Goal: Complete application form: Complete application form

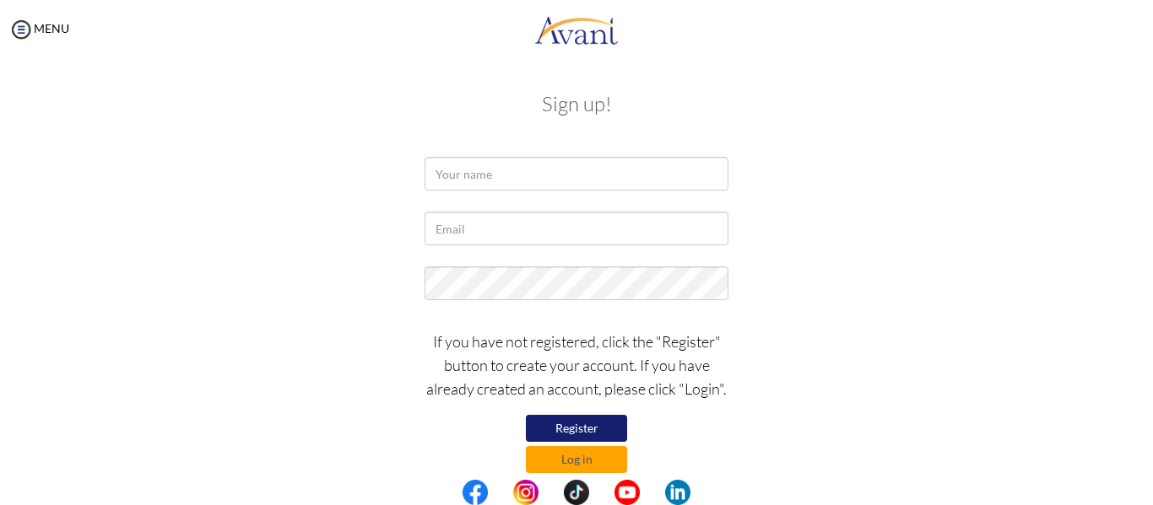
type input "Kckrity299@gmail.com"
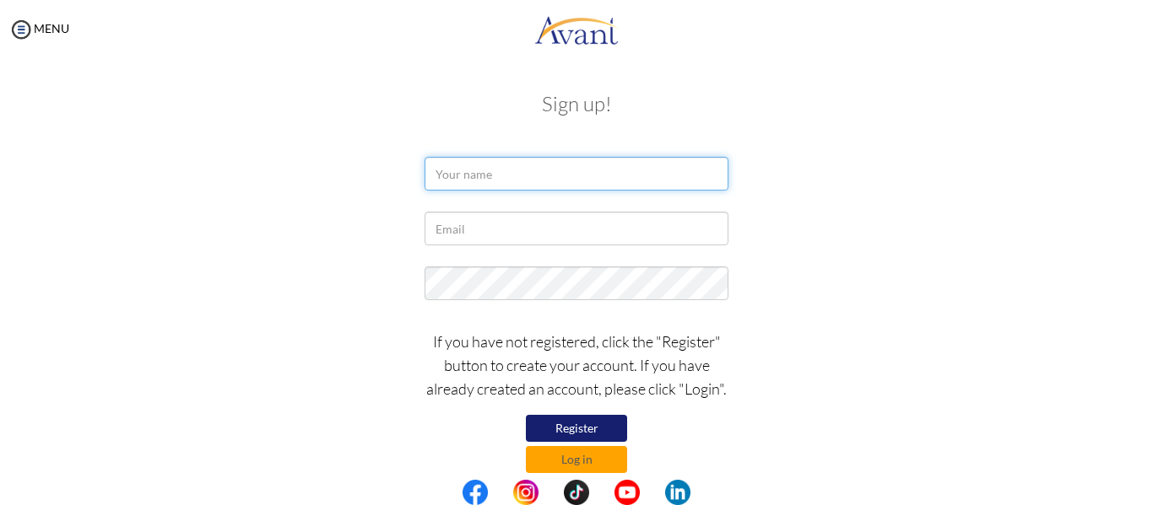
click at [543, 175] on input "text" at bounding box center [576, 174] width 304 height 34
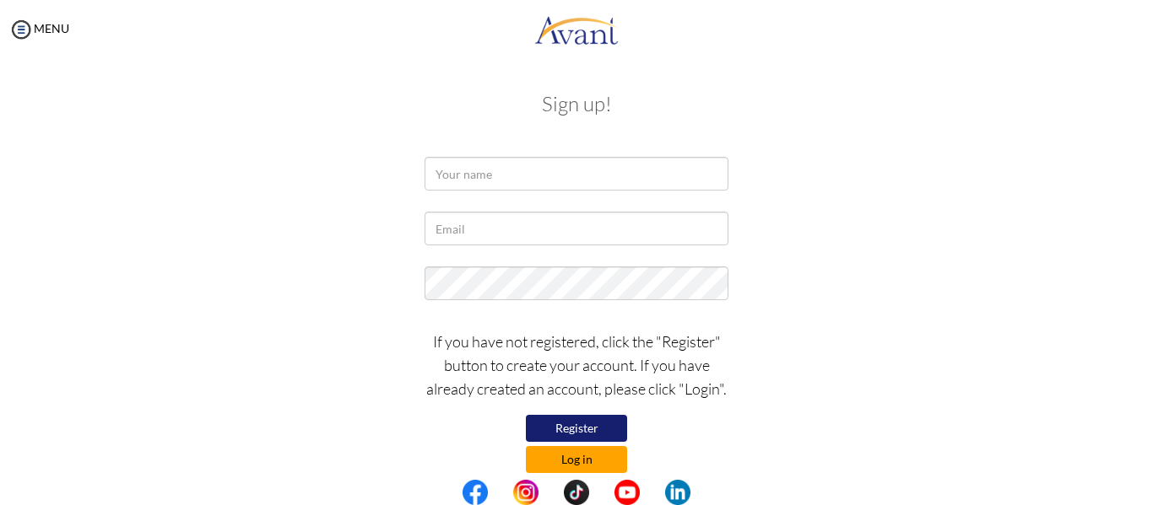
click at [578, 456] on button "Log in" at bounding box center [576, 459] width 101 height 27
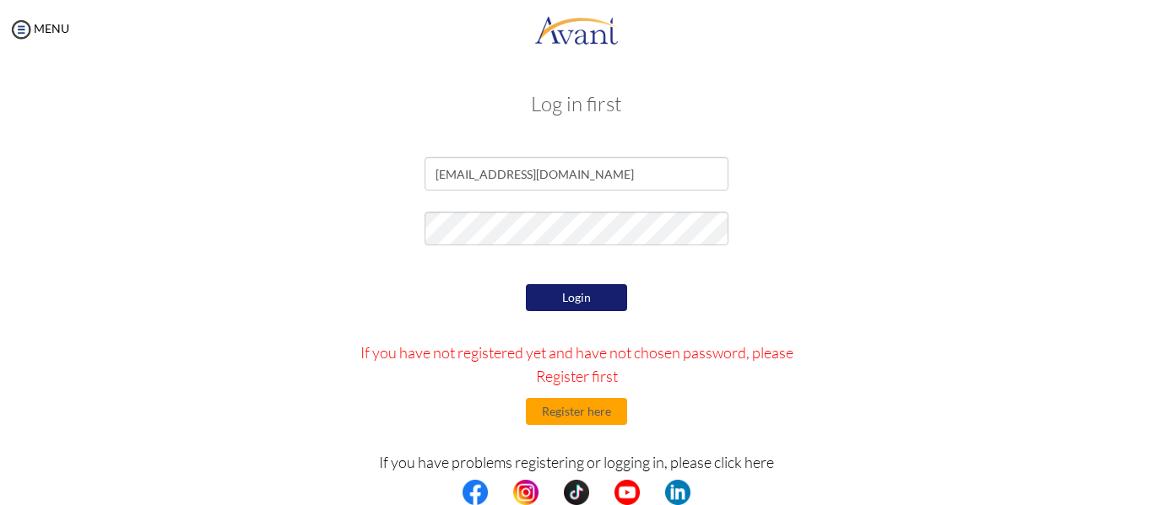
click at [608, 299] on button "Login" at bounding box center [576, 297] width 101 height 27
click at [290, 351] on div "Login If you have not registered yet and have not chosen password, please Regis…" at bounding box center [576, 438] width 987 height 317
click at [579, 407] on button "Register here" at bounding box center [576, 411] width 101 height 27
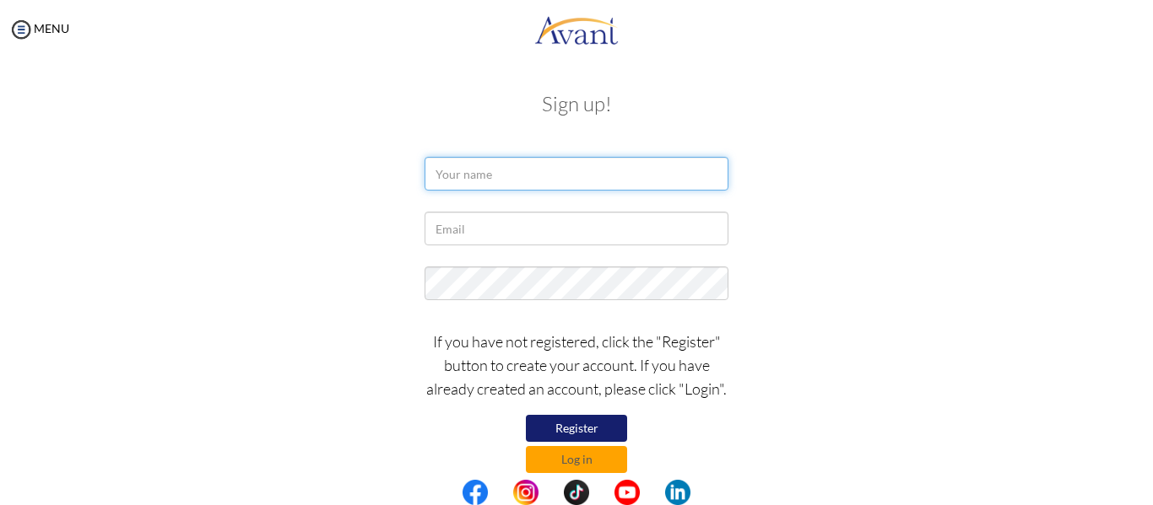
click at [500, 181] on input "text" at bounding box center [576, 174] width 304 height 34
drag, startPoint x: 500, startPoint y: 181, endPoint x: 105, endPoint y: -84, distance: 476.2
click at [105, 0] on html "Maintenance break. Please come back in 2 hours. MENU My Status What is the next…" at bounding box center [576, 252] width 1153 height 505
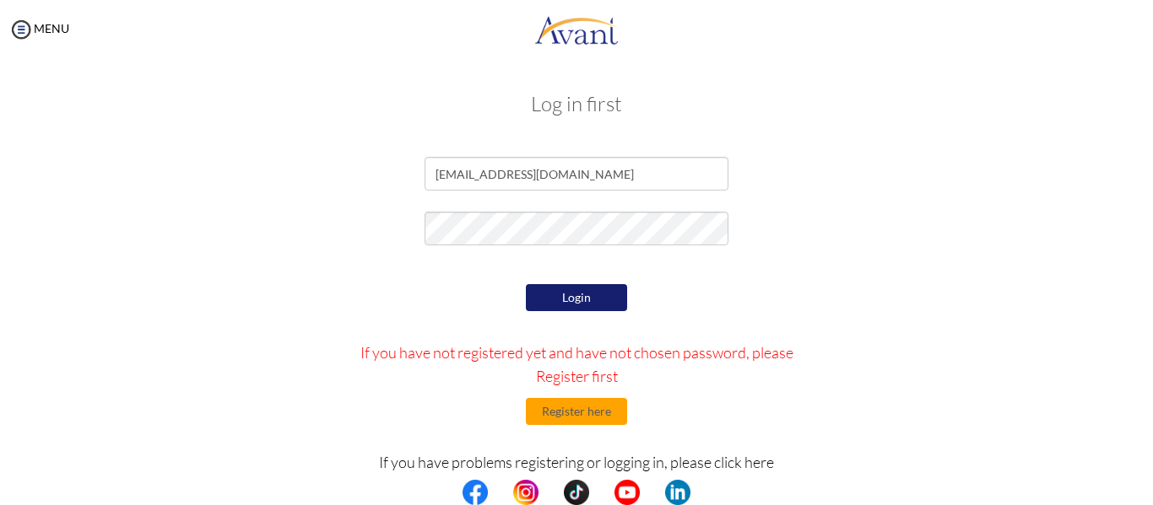
click at [567, 306] on button "Login" at bounding box center [576, 297] width 101 height 27
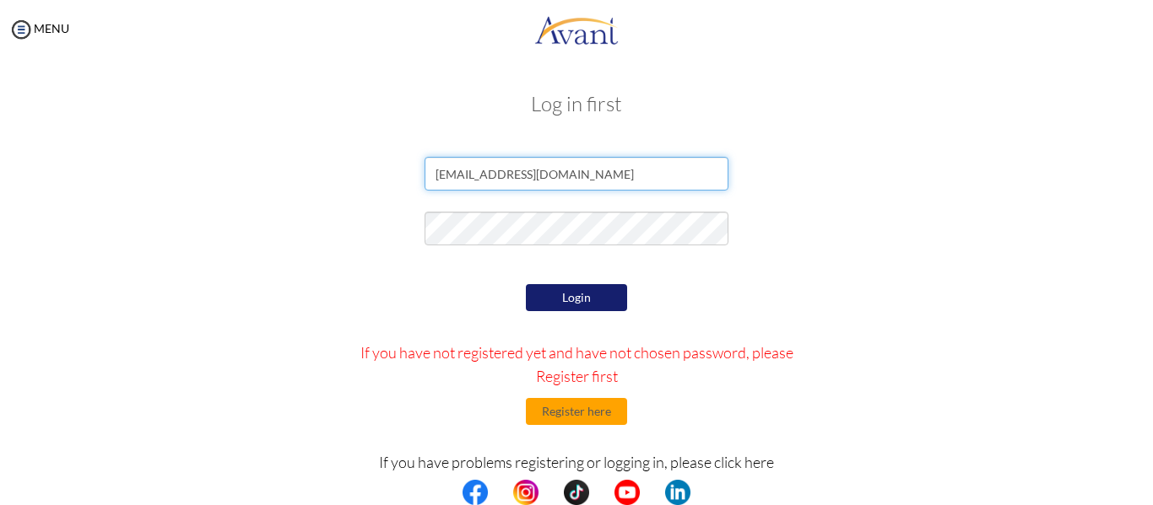
click at [436, 172] on input "[EMAIL_ADDRESS][DOMAIN_NAME]" at bounding box center [576, 174] width 304 height 34
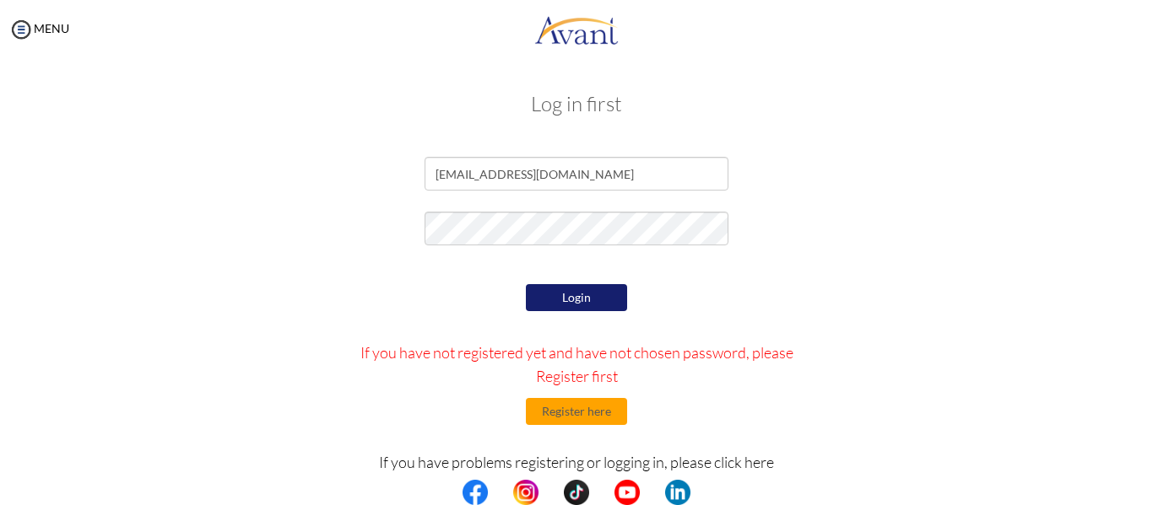
click at [444, 298] on div "Login If you have not registered yet and have not chosen password, please Regis…" at bounding box center [577, 438] width 494 height 317
click at [551, 304] on button "Login" at bounding box center [576, 297] width 101 height 27
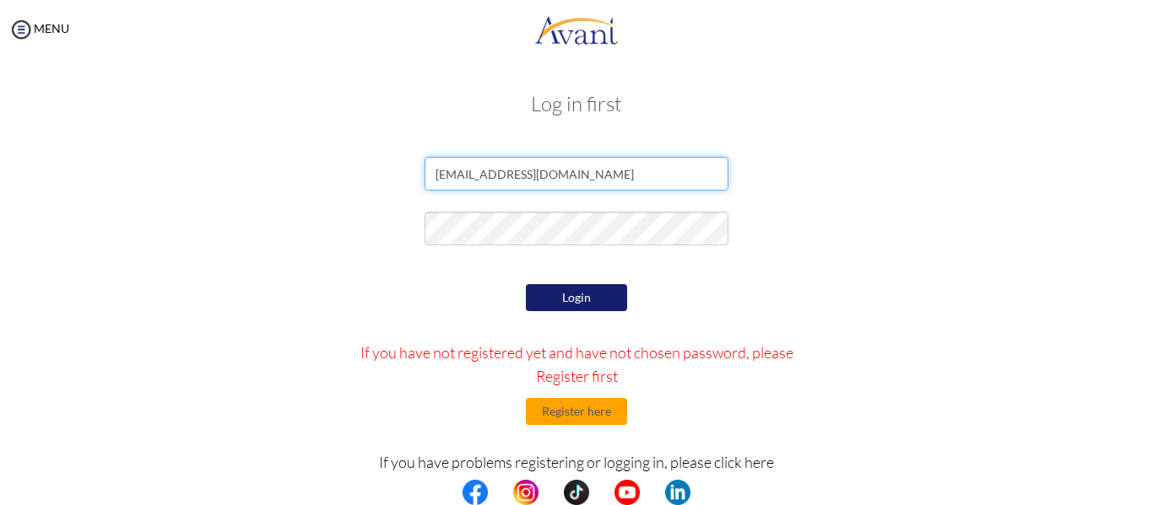
click at [440, 169] on input "Kckrity299@gmail.com" at bounding box center [576, 174] width 304 height 34
type input "[EMAIL_ADDRESS][DOMAIN_NAME]"
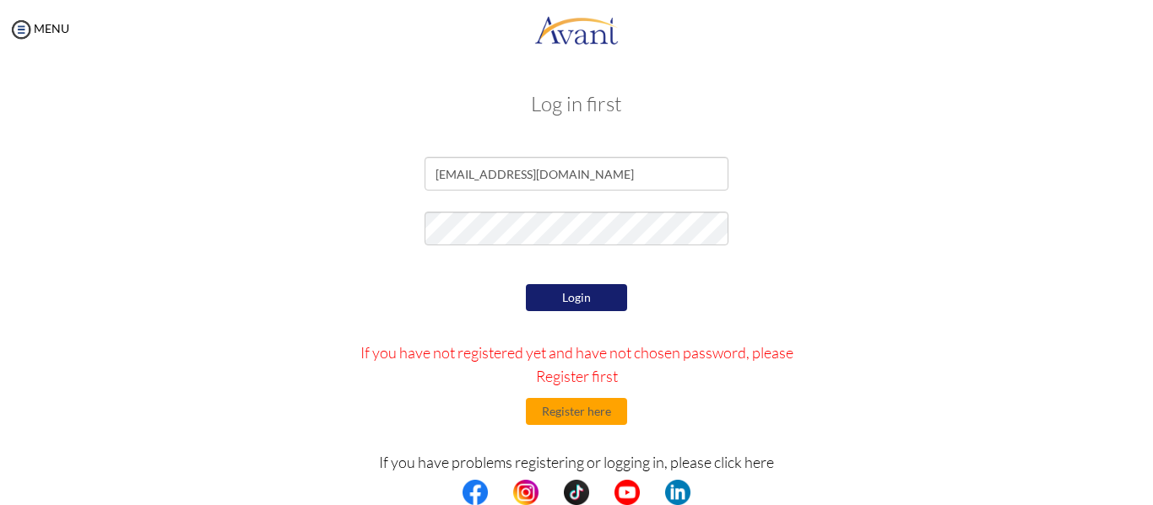
click at [425, 297] on div "Login If you have not registered yet and have not chosen password, please Regis…" at bounding box center [577, 438] width 494 height 317
click at [580, 297] on button "Login" at bounding box center [576, 297] width 101 height 27
click at [569, 292] on button "Login" at bounding box center [576, 297] width 101 height 27
click at [408, 80] on div "Log in first kckrity299@gmail.com Login If you have not registered yet and have…" at bounding box center [576, 343] width 987 height 534
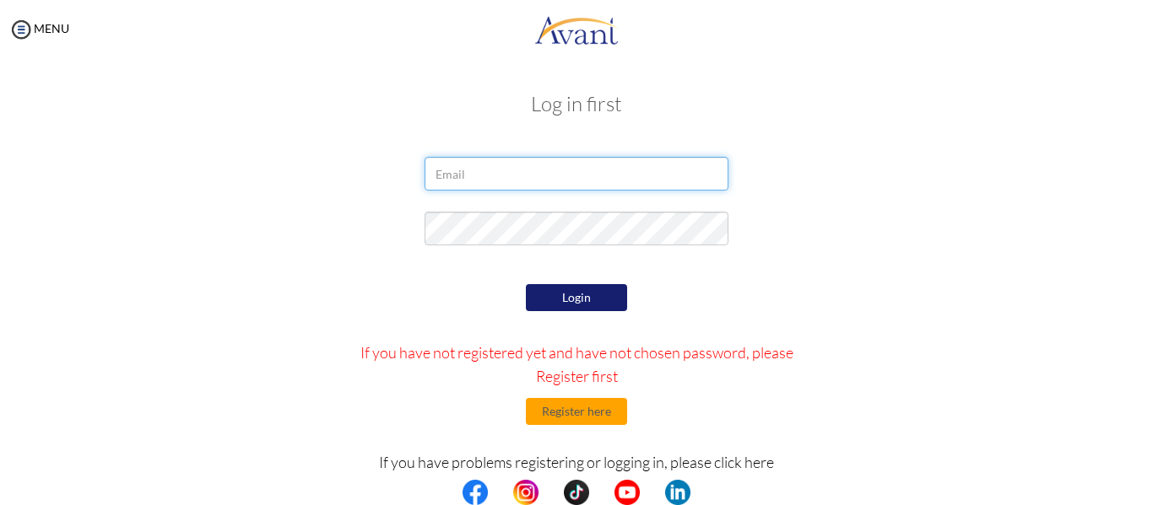
type input "[EMAIL_ADDRESS][DOMAIN_NAME]"
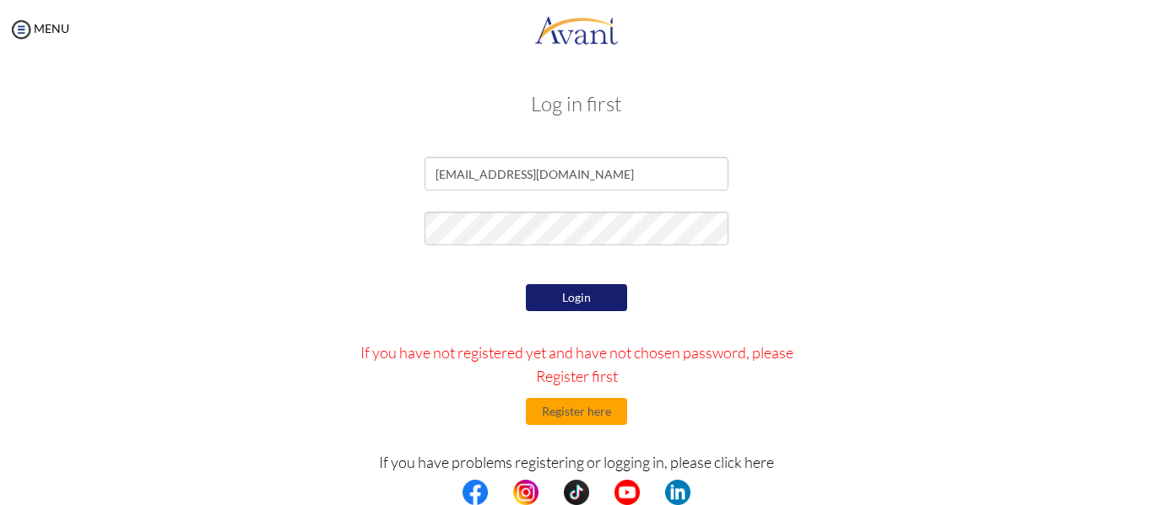
click at [1145, 488] on center at bounding box center [576, 492] width 1153 height 25
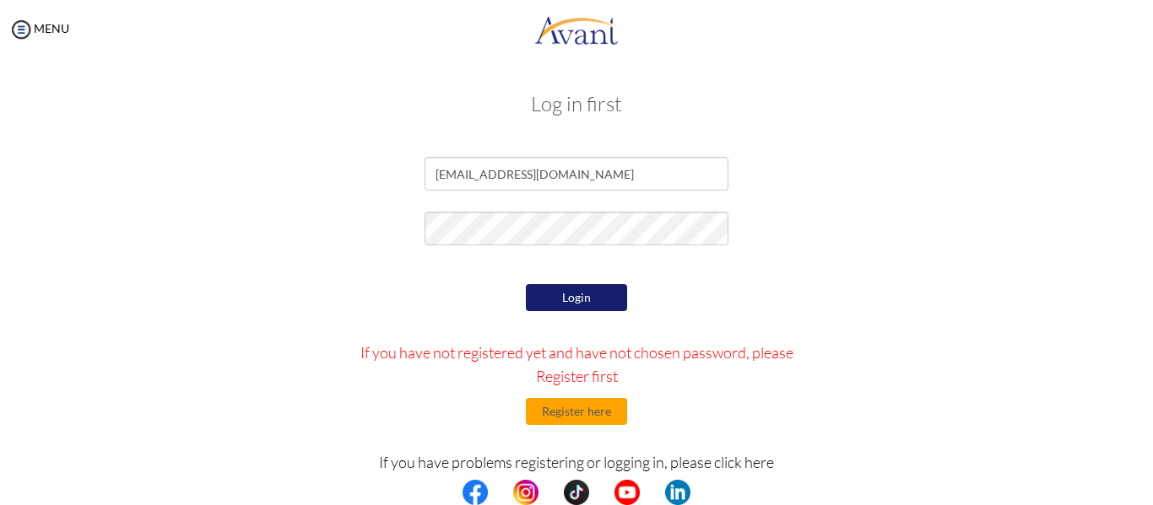
click at [853, 321] on div "Login If you have not registered yet and have not chosen password, please Regis…" at bounding box center [576, 438] width 987 height 317
click at [547, 409] on button "Register here" at bounding box center [576, 411] width 101 height 27
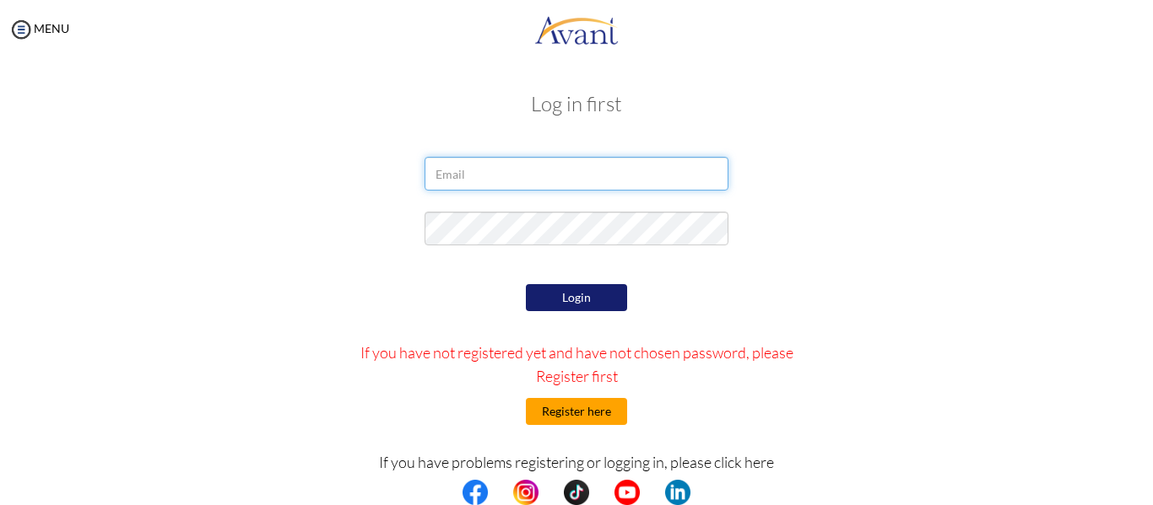
type input "Kckrity299@gmail.com"
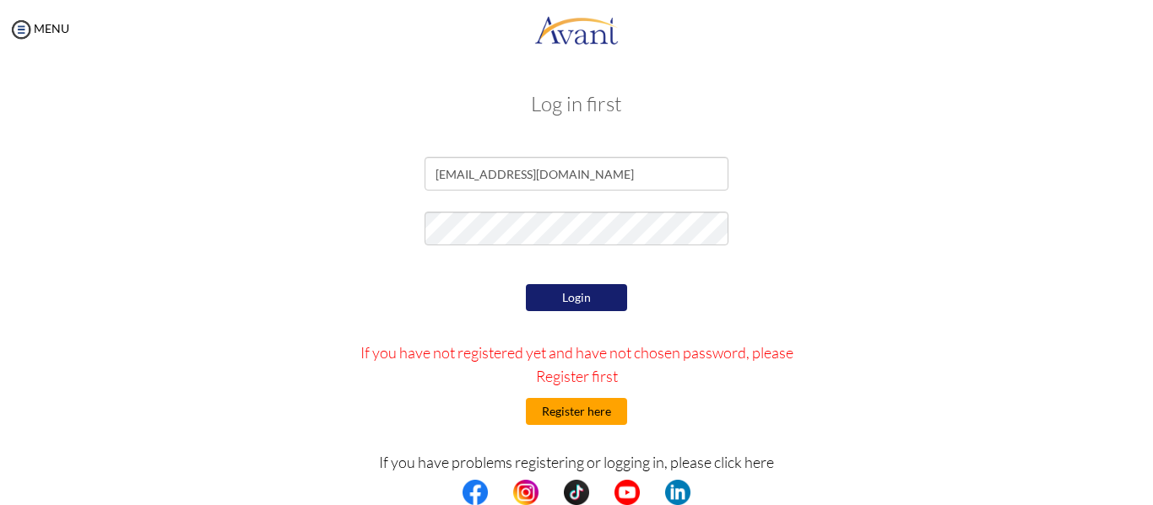
click at [559, 424] on button "Register here" at bounding box center [576, 411] width 101 height 27
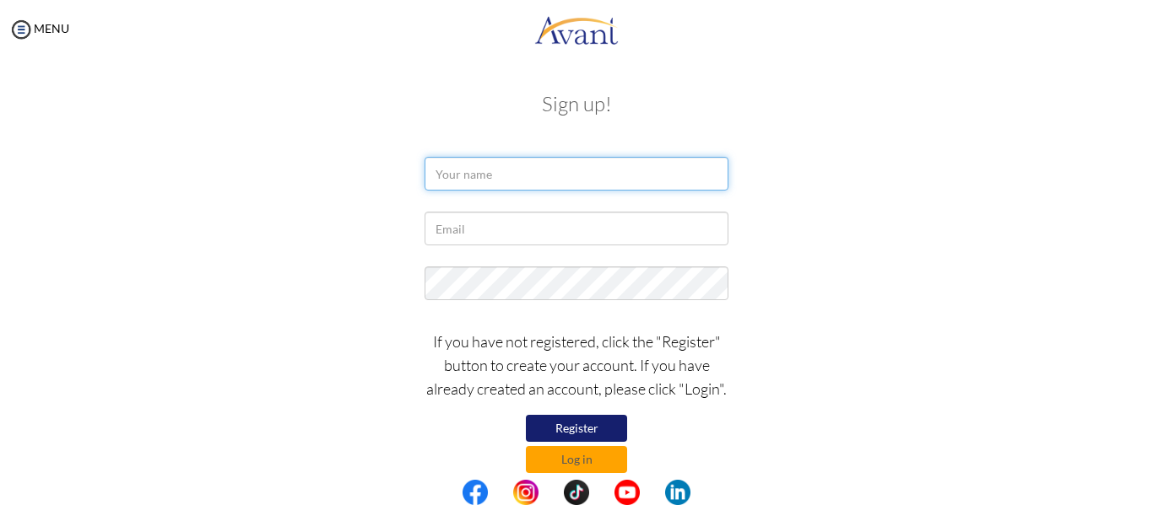
click at [521, 172] on input "text" at bounding box center [576, 174] width 304 height 34
type input "Kriti Rani Kc"
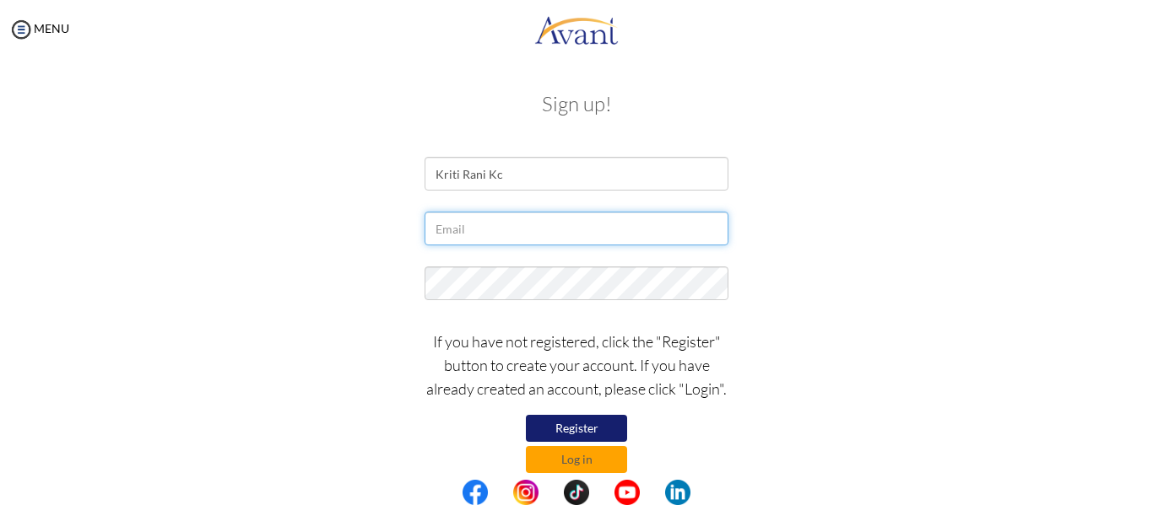
click at [532, 242] on input "text" at bounding box center [576, 229] width 304 height 34
type input "[EMAIL_ADDRESS][DOMAIN_NAME]"
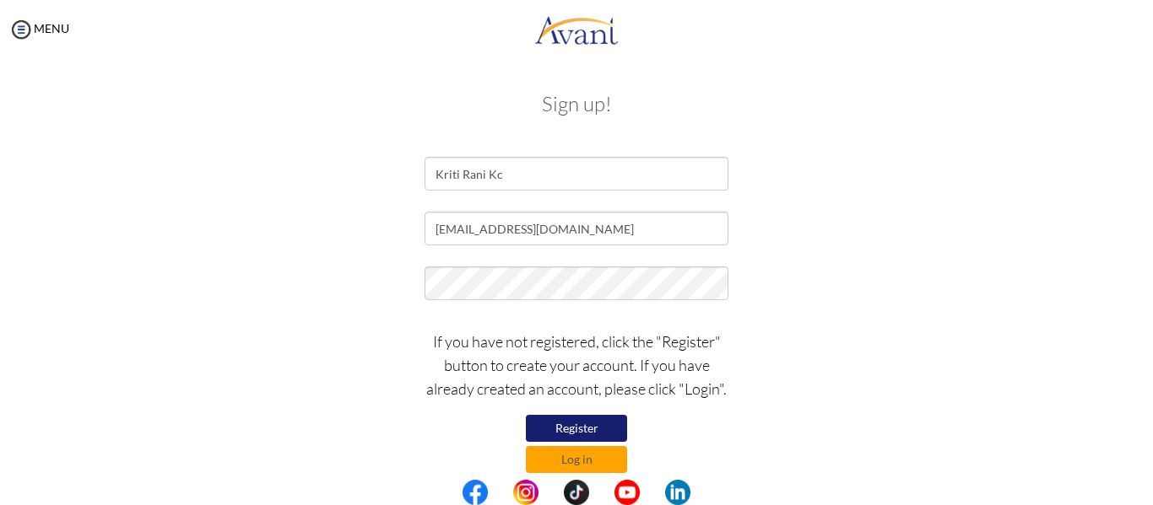
click at [376, 330] on div "If you have not registered, click the "Register" button to create your account.…" at bounding box center [576, 397] width 987 height 152
click at [571, 427] on button "Register" at bounding box center [576, 428] width 101 height 27
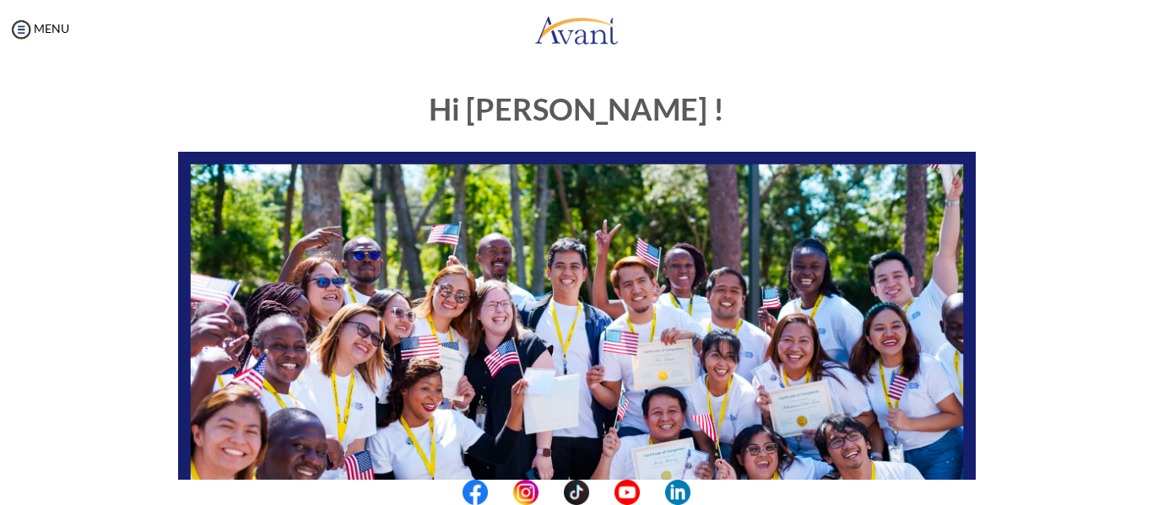
scroll to position [432, 0]
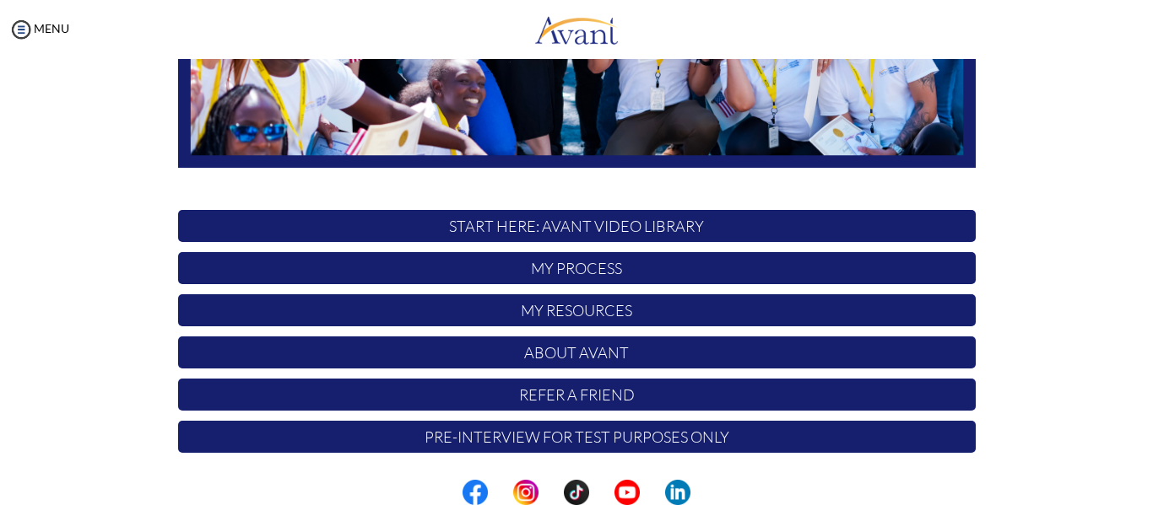
click at [659, 229] on p "START HERE: Avant Video Library" at bounding box center [576, 226] width 797 height 32
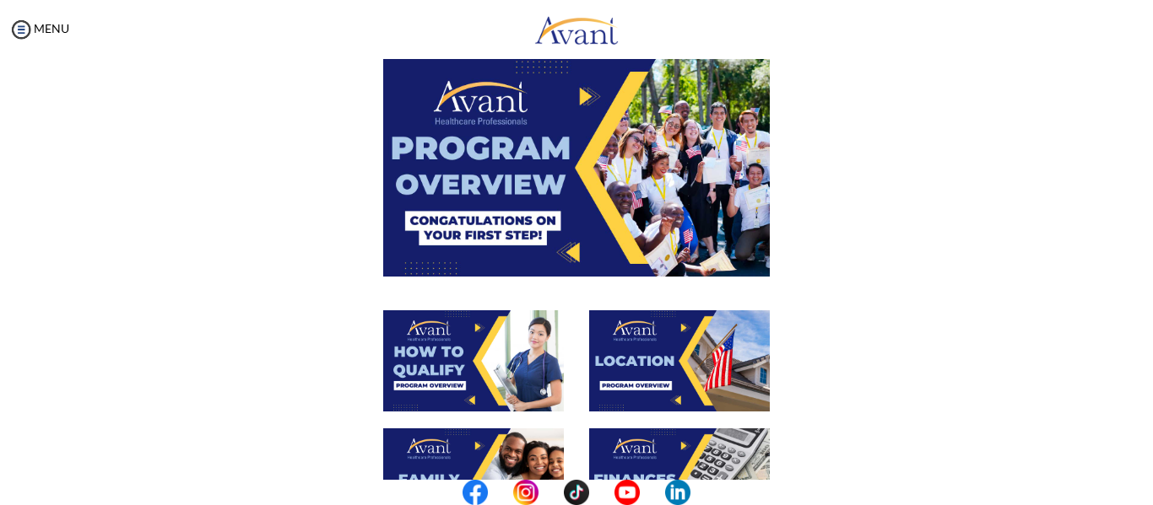
scroll to position [0, 0]
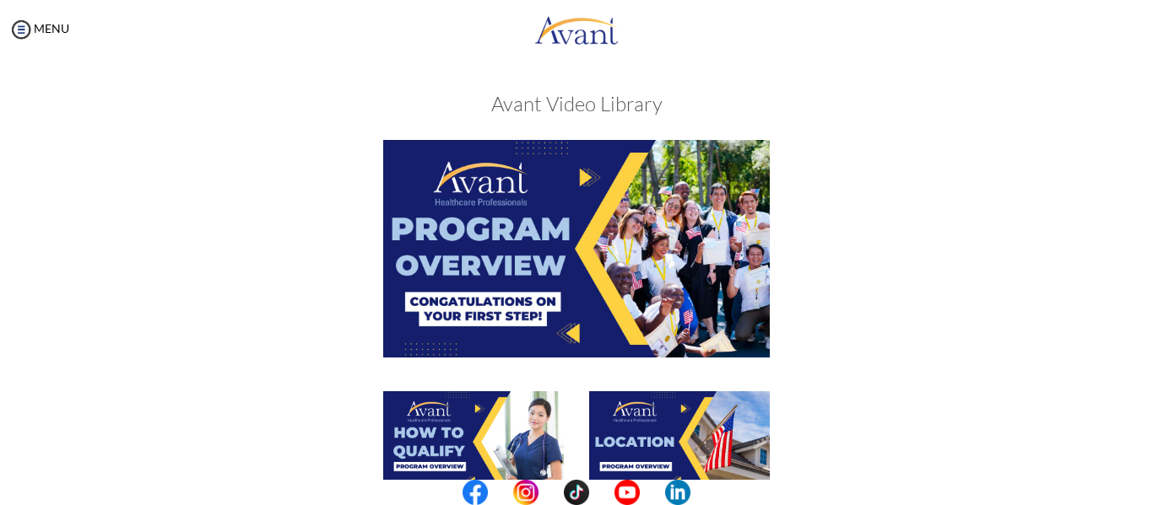
click at [565, 267] on img at bounding box center [576, 248] width 386 height 217
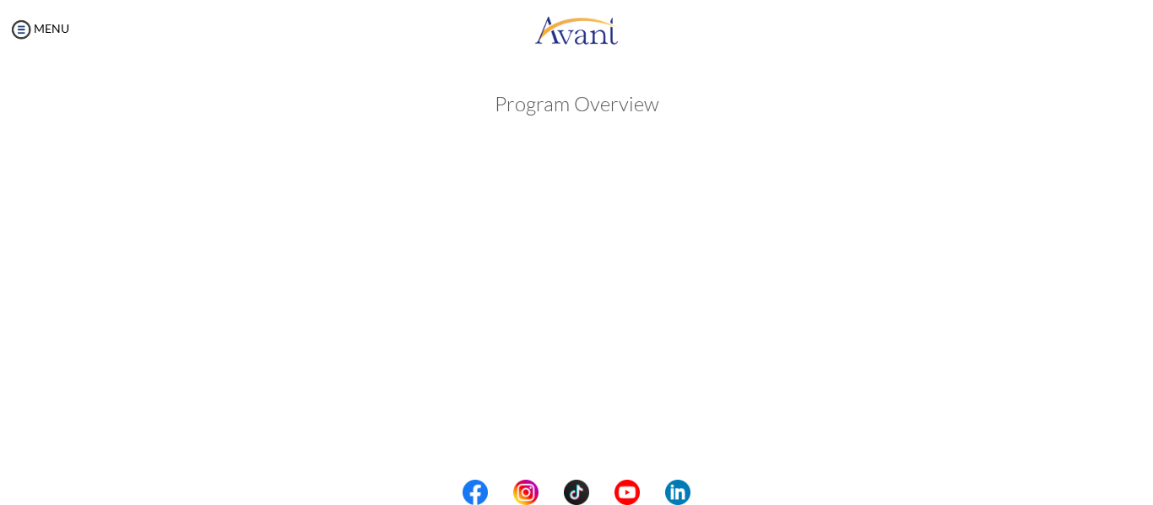
click at [1057, 505] on iframe at bounding box center [576, 437] width 962 height 541
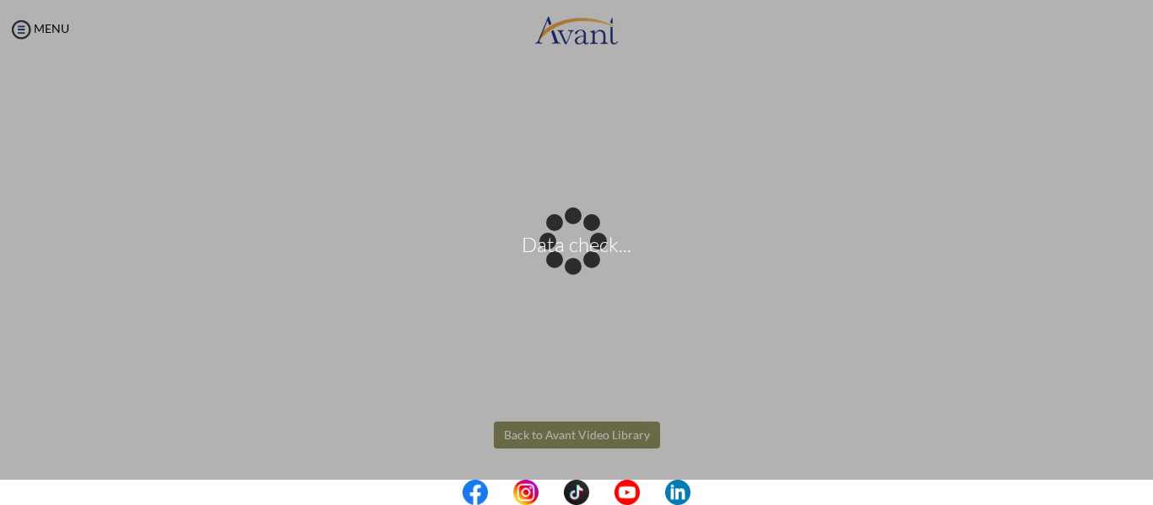
click at [623, 426] on body "Data check... Maintenance break. Please come back in 2 hours. MENU My Status Wh…" at bounding box center [576, 252] width 1153 height 505
click at [588, 265] on div "Data check..." at bounding box center [576, 253] width 24 height 24
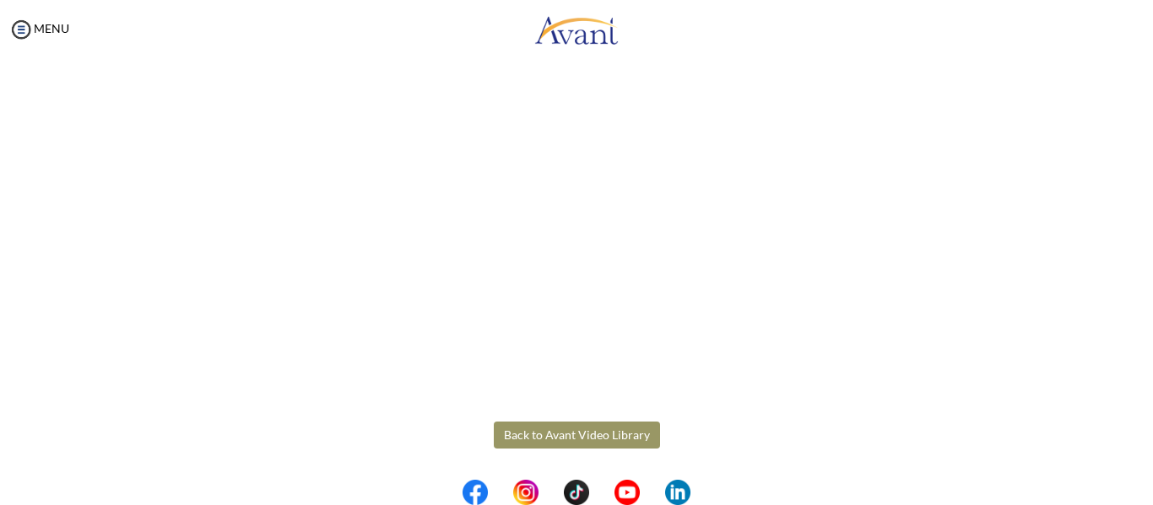
click at [567, 435] on button "Back to Avant Video Library" at bounding box center [577, 435] width 166 height 27
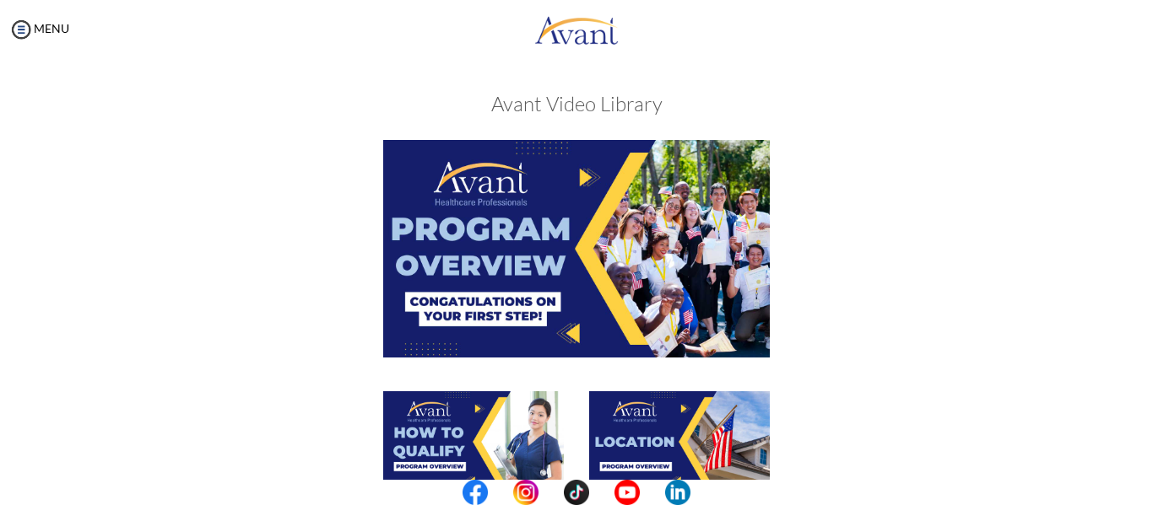
click at [886, 310] on div at bounding box center [576, 265] width 823 height 251
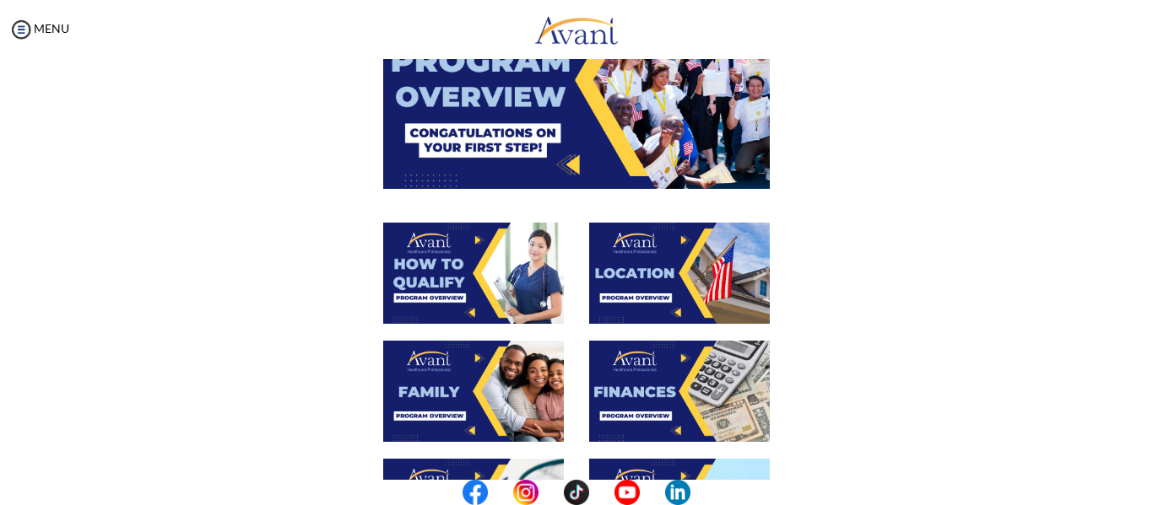
scroll to position [202, 0]
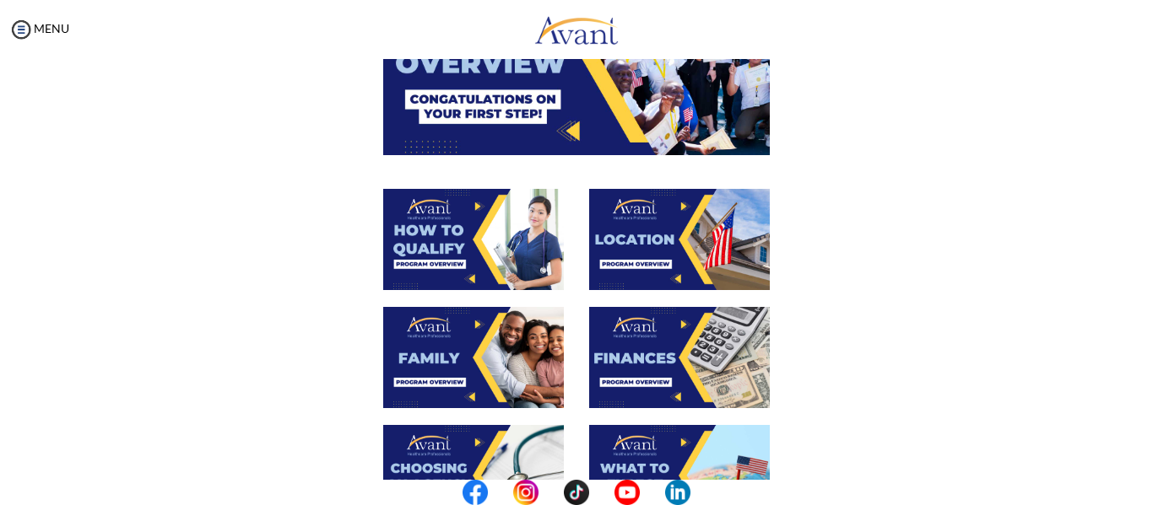
click at [472, 246] on img at bounding box center [473, 239] width 181 height 101
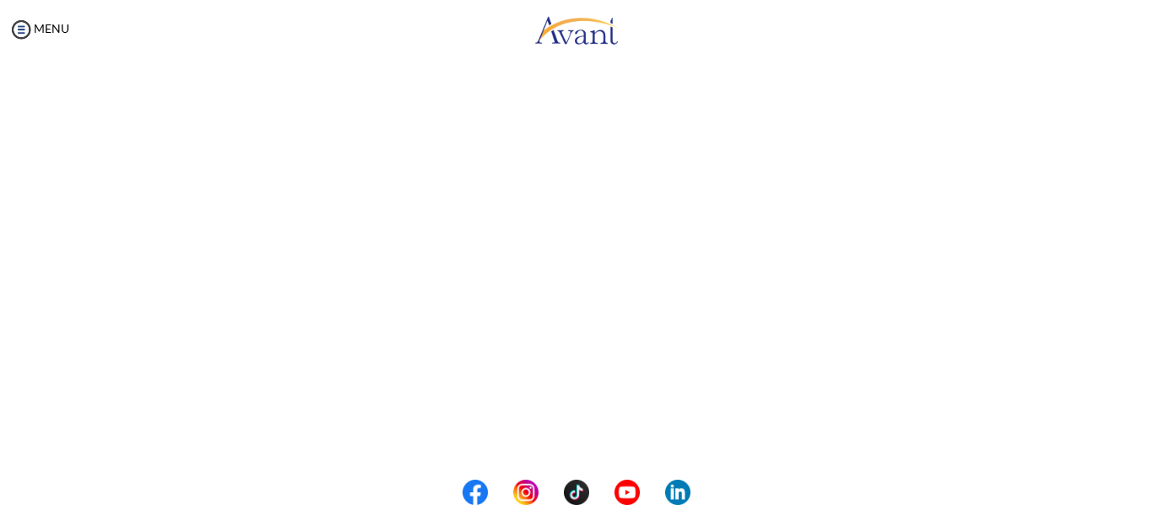
scroll to position [325, 0]
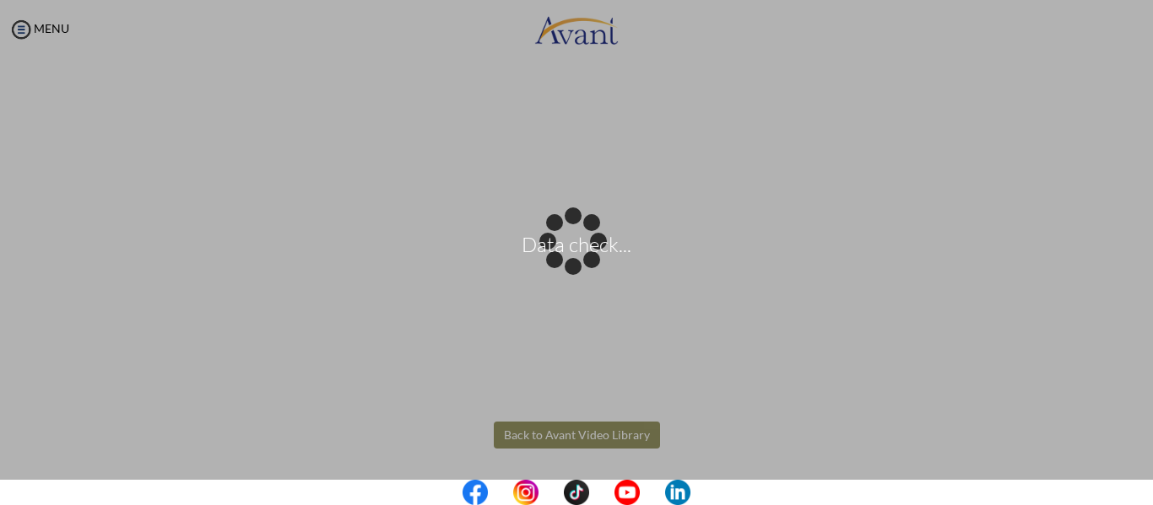
click at [585, 433] on body "Data check... Maintenance break. Please come back in 2 hours. MENU My Status Wh…" at bounding box center [576, 252] width 1153 height 505
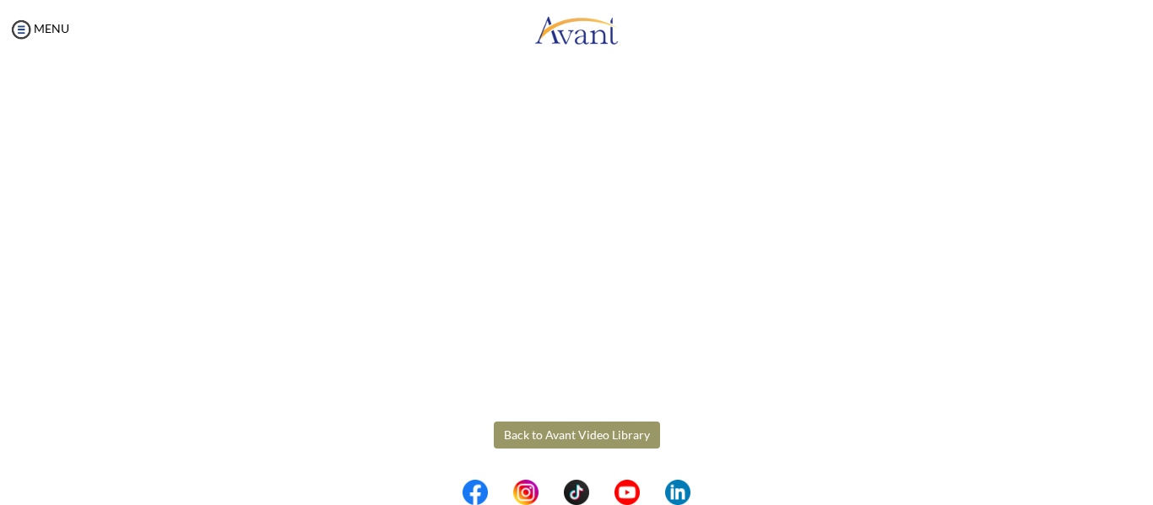
click at [585, 433] on button "Back to Avant Video Library" at bounding box center [577, 435] width 166 height 27
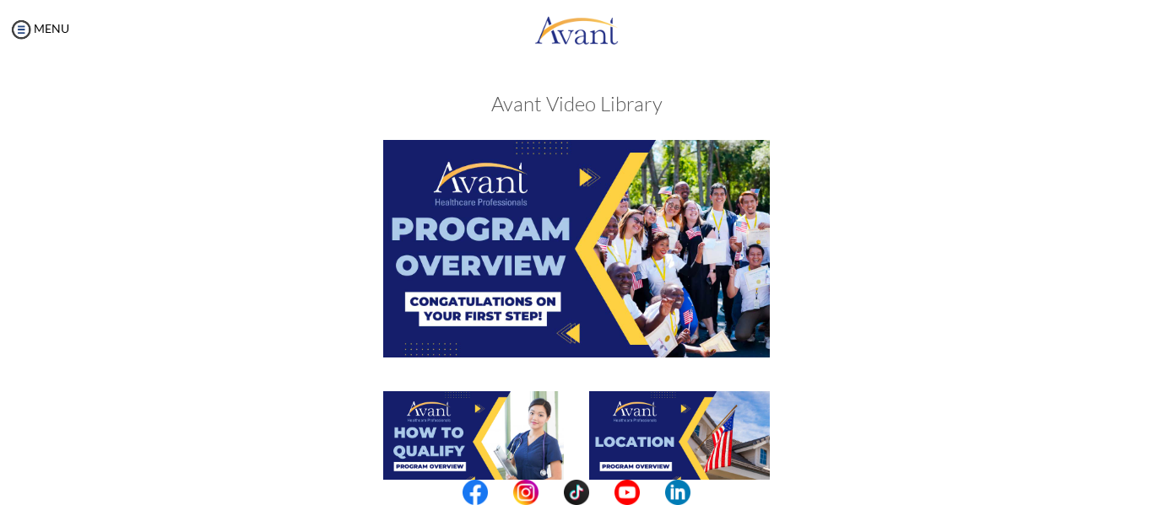
click at [683, 424] on img at bounding box center [679, 441] width 181 height 101
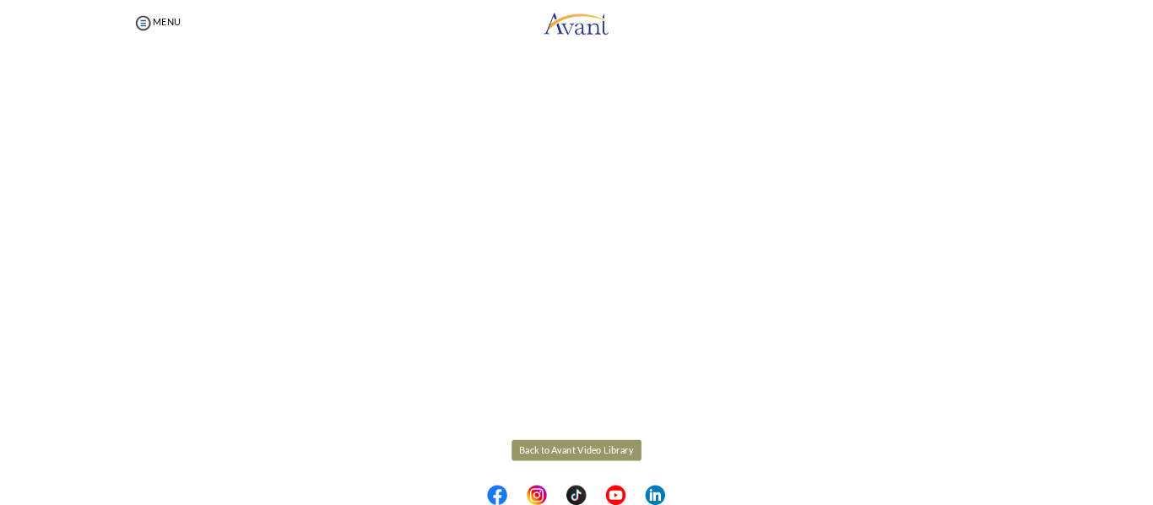
scroll to position [325, 0]
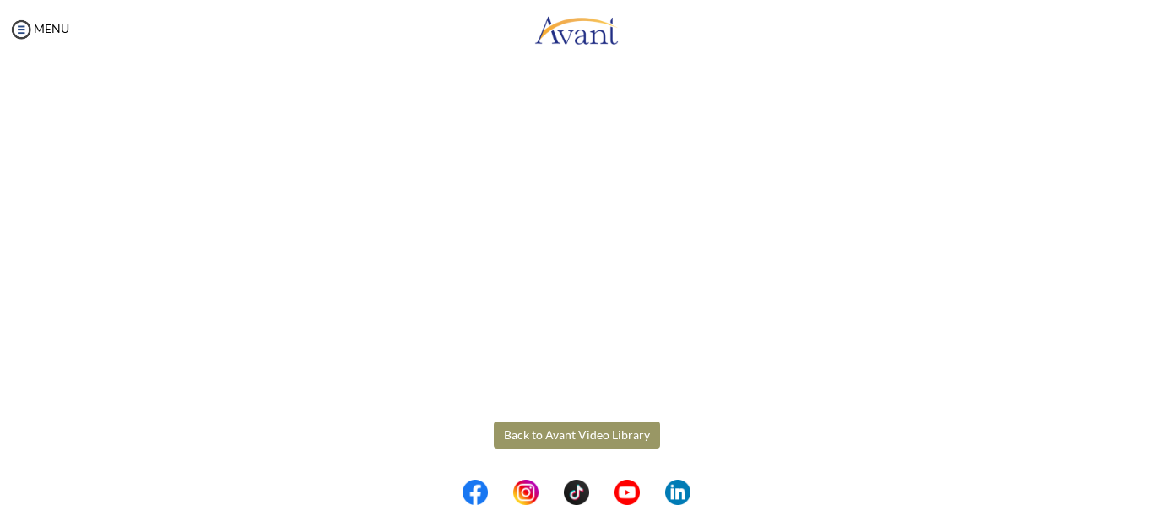
click at [618, 435] on body "Maintenance break. Please come back in 2 hours. MENU My Status What is the next…" at bounding box center [576, 252] width 1153 height 505
click at [618, 435] on button "Back to Avant Video Library" at bounding box center [577, 435] width 166 height 27
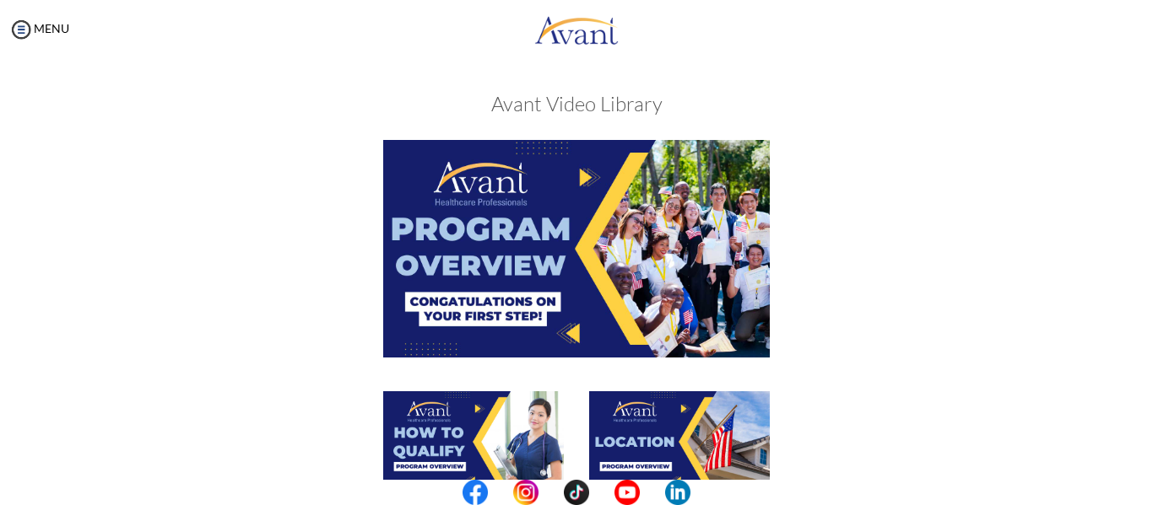
scroll to position [442, 0]
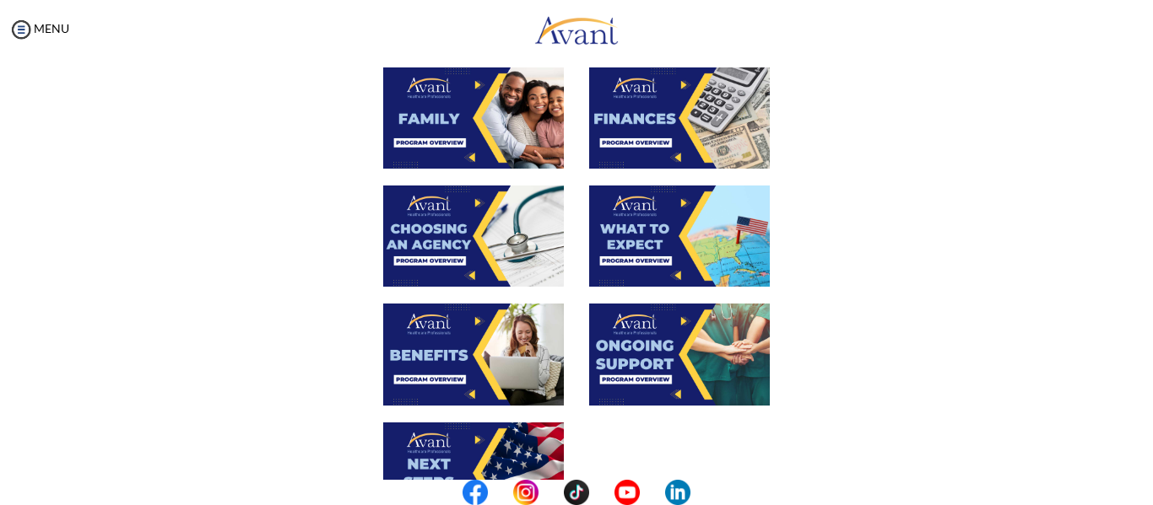
click at [921, 153] on div at bounding box center [576, 126] width 823 height 118
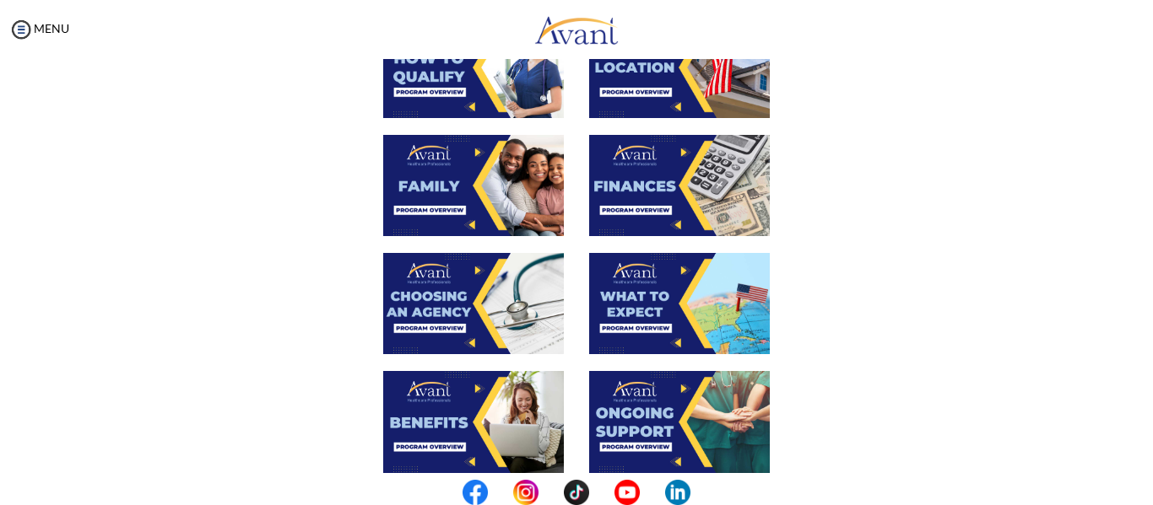
scroll to position [341, 0]
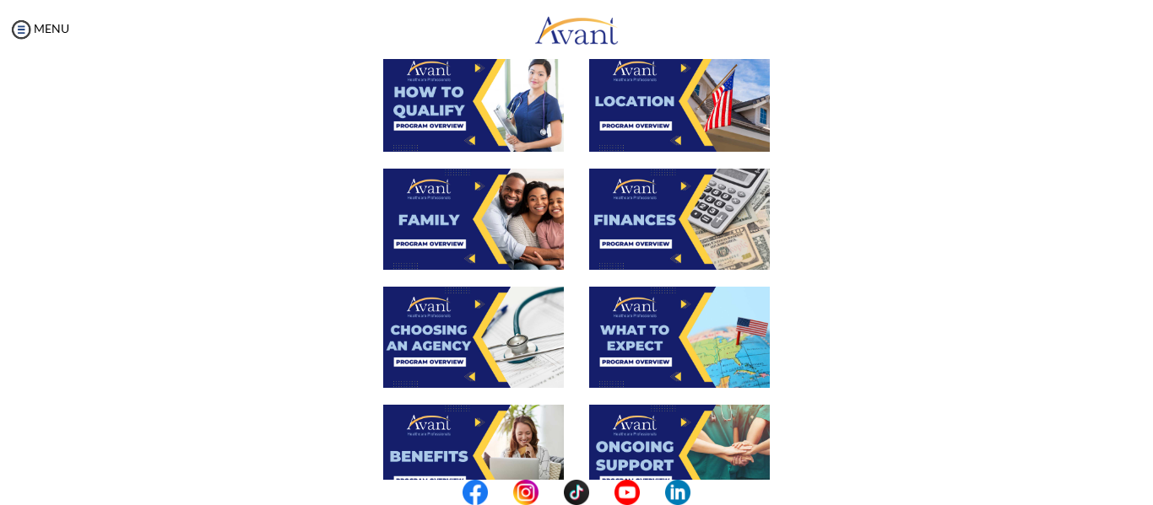
click at [427, 237] on img at bounding box center [473, 219] width 181 height 101
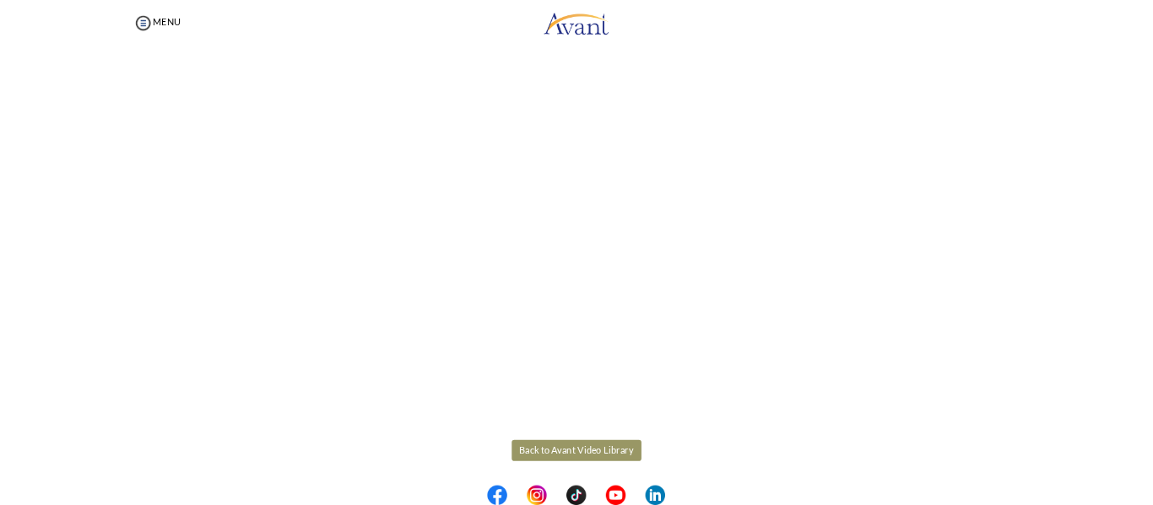
scroll to position [442, 0]
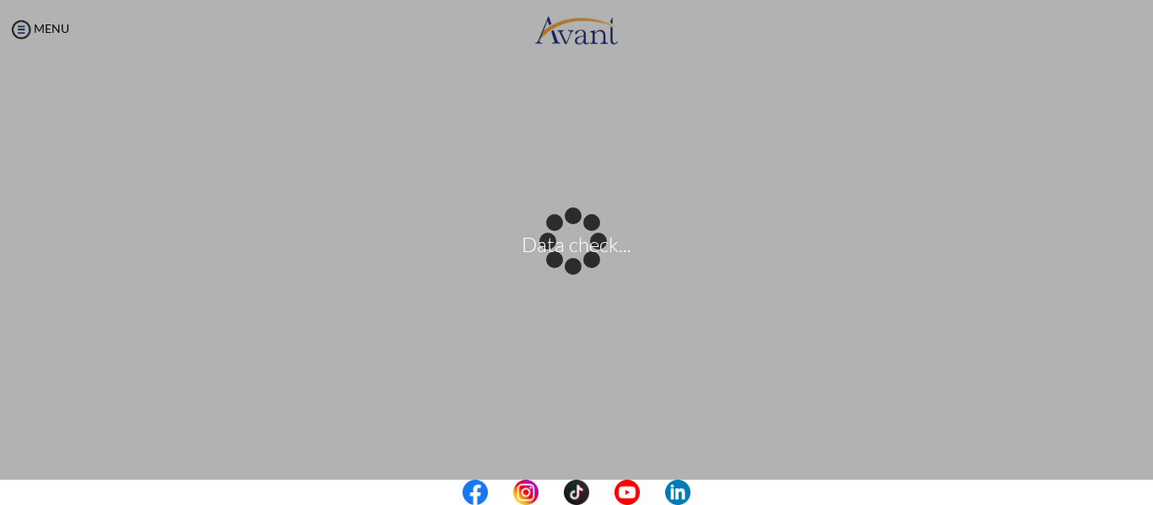
click at [1145, 491] on center at bounding box center [576, 492] width 1153 height 25
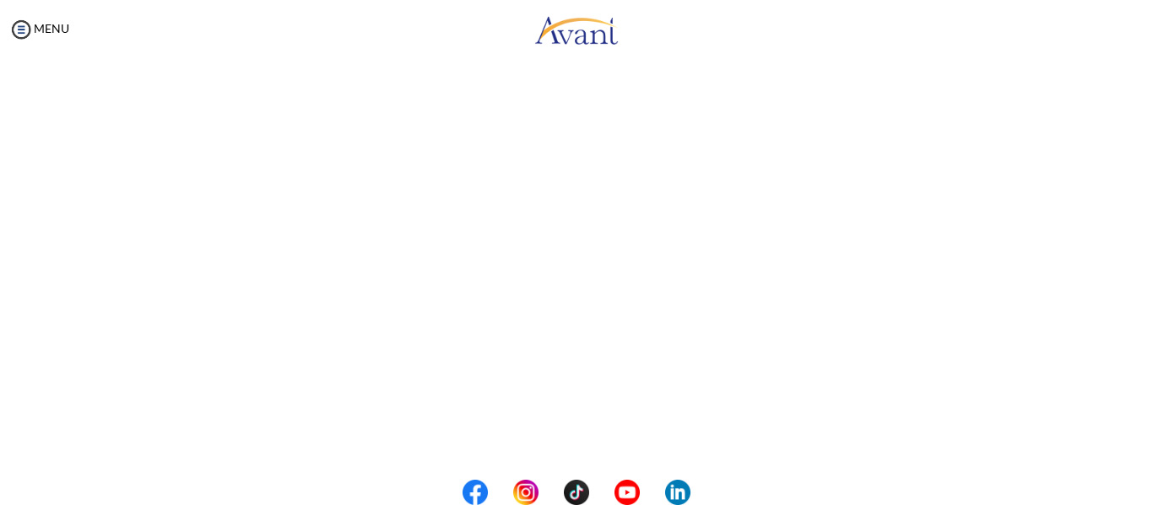
click at [1142, 497] on center at bounding box center [576, 492] width 1153 height 25
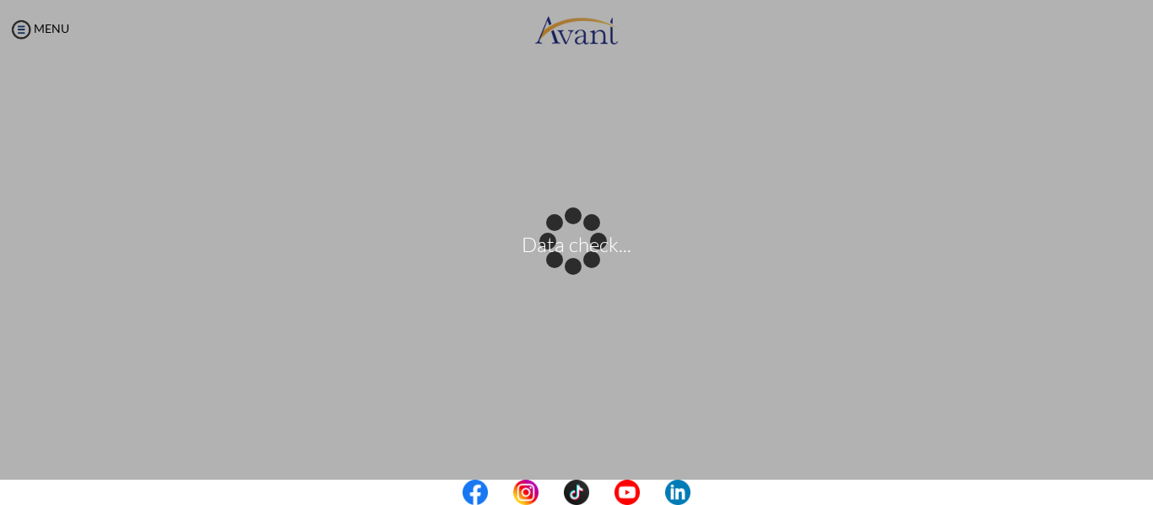
click at [373, 451] on body "Data check... Maintenance break. Please come back in 2 hours. MENU My Status Wh…" at bounding box center [576, 252] width 1153 height 505
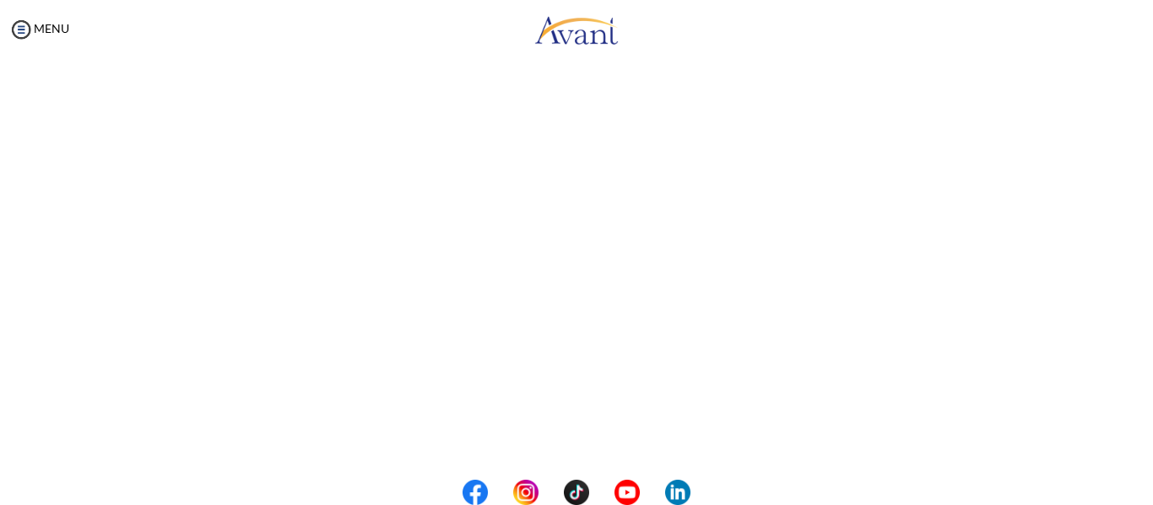
click at [567, 455] on div "Family Back to Avant Video Library" at bounding box center [576, 122] width 987 height 976
click at [565, 451] on div "Family Back to Avant Video Library" at bounding box center [576, 122] width 987 height 976
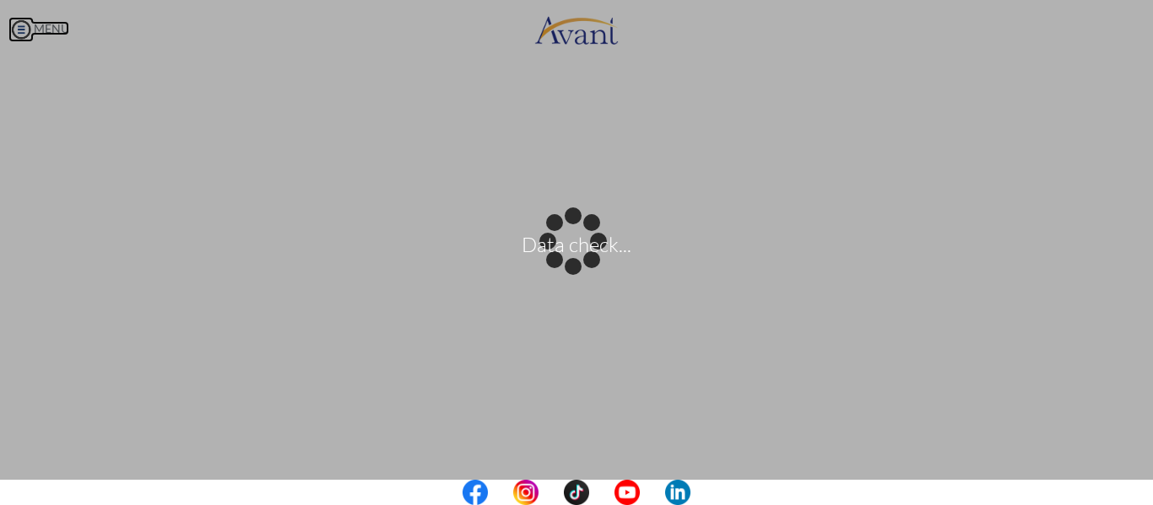
click at [15, 24] on body "Data check... Maintenance break. Please come back in 2 hours. MENU My Status Wh…" at bounding box center [576, 252] width 1153 height 505
click at [1149, 491] on center at bounding box center [576, 492] width 1153 height 25
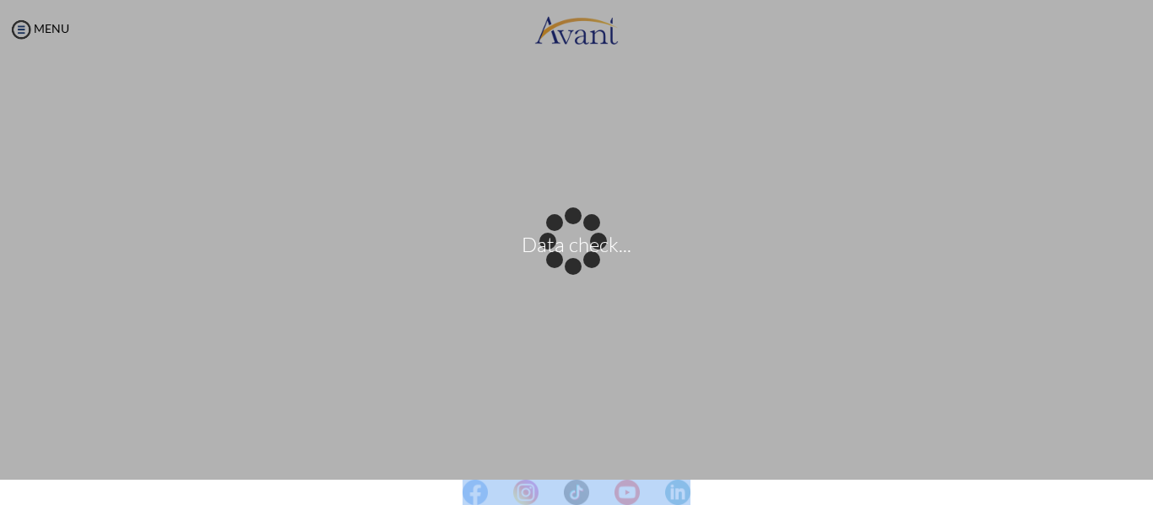
click at [1149, 491] on center at bounding box center [576, 492] width 1153 height 25
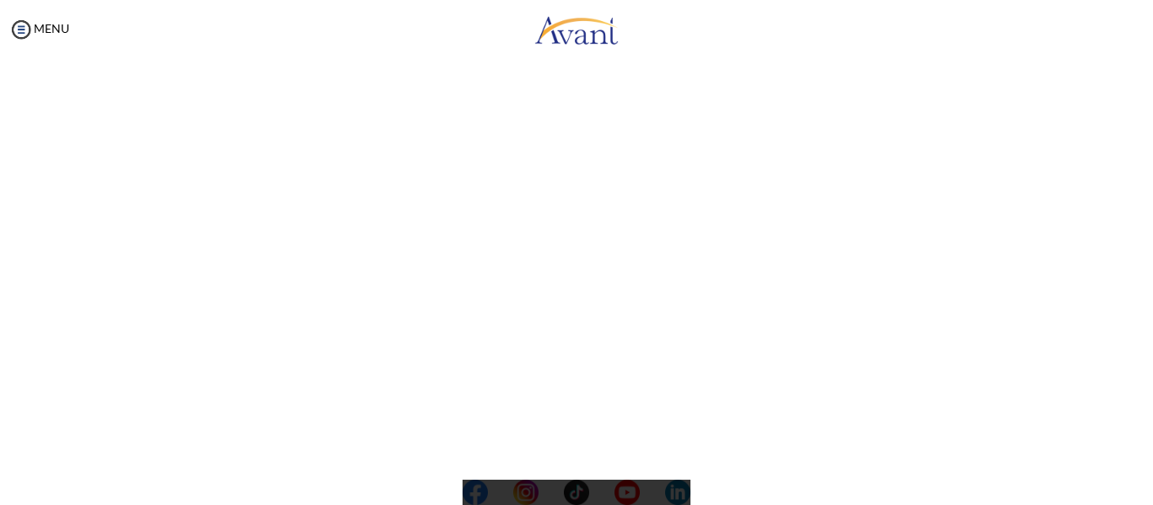
scroll to position [0, 0]
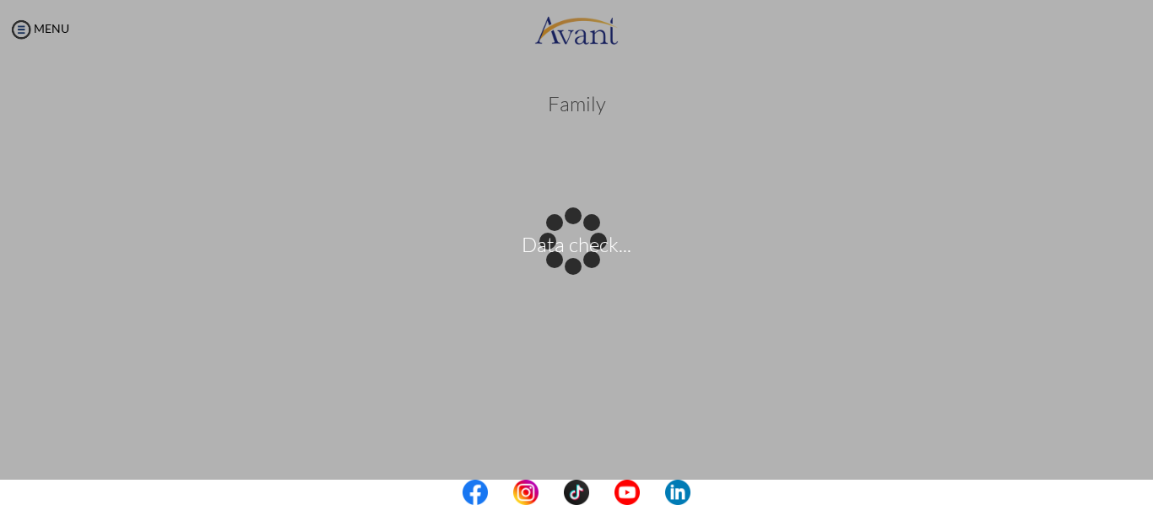
click at [575, 111] on body "Data check... Maintenance break. Please come back in 2 hours. MENU My Status Wh…" at bounding box center [576, 252] width 1153 height 505
click at [30, 25] on body "Data check... Maintenance break. Please come back in 2 hours. MENU My Status Wh…" at bounding box center [576, 252] width 1153 height 505
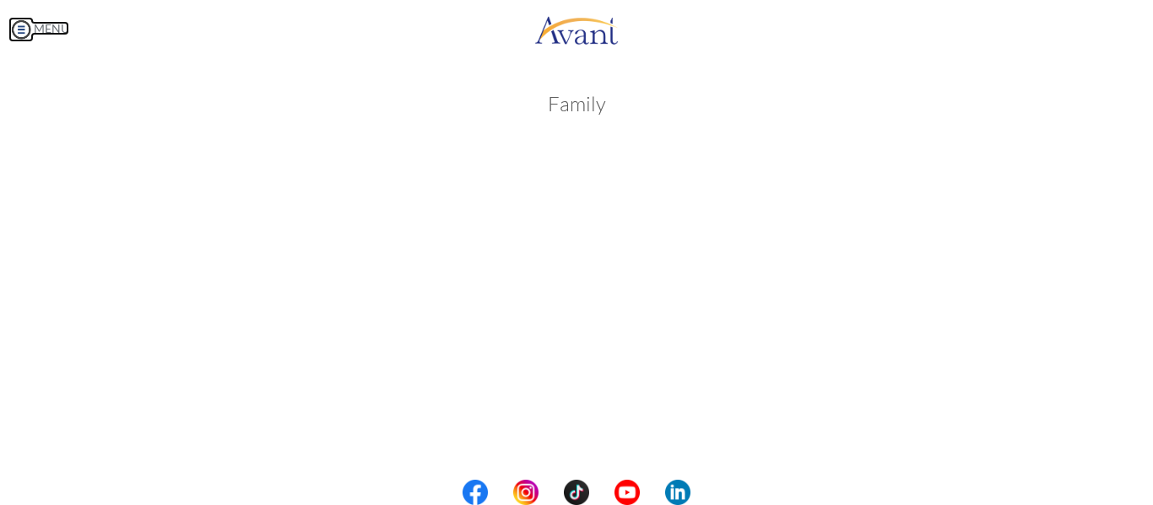
click at [21, 29] on img at bounding box center [20, 29] width 25 height 25
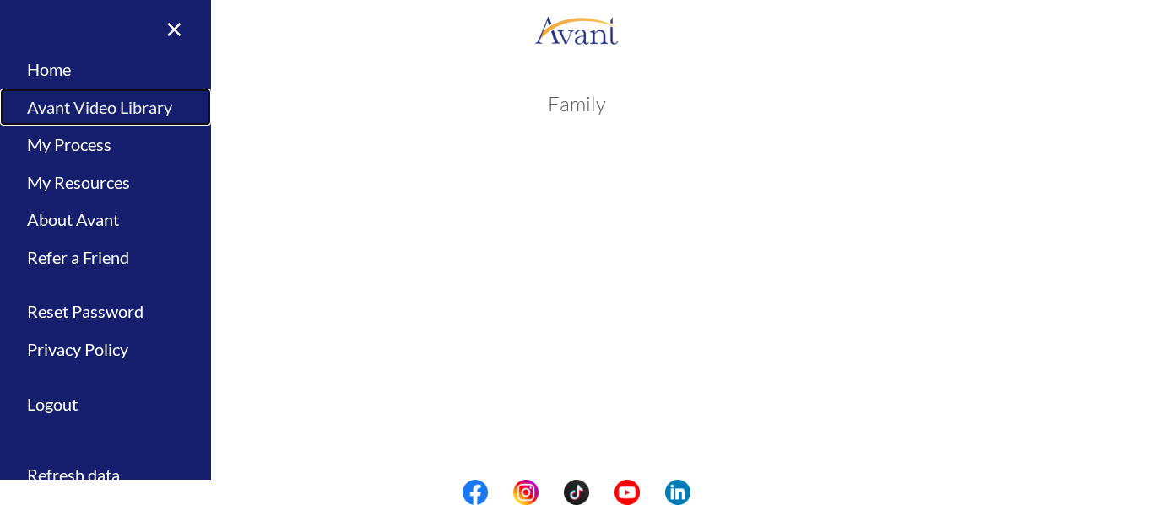
click at [72, 94] on link "Avant Video Library" at bounding box center [105, 108] width 211 height 38
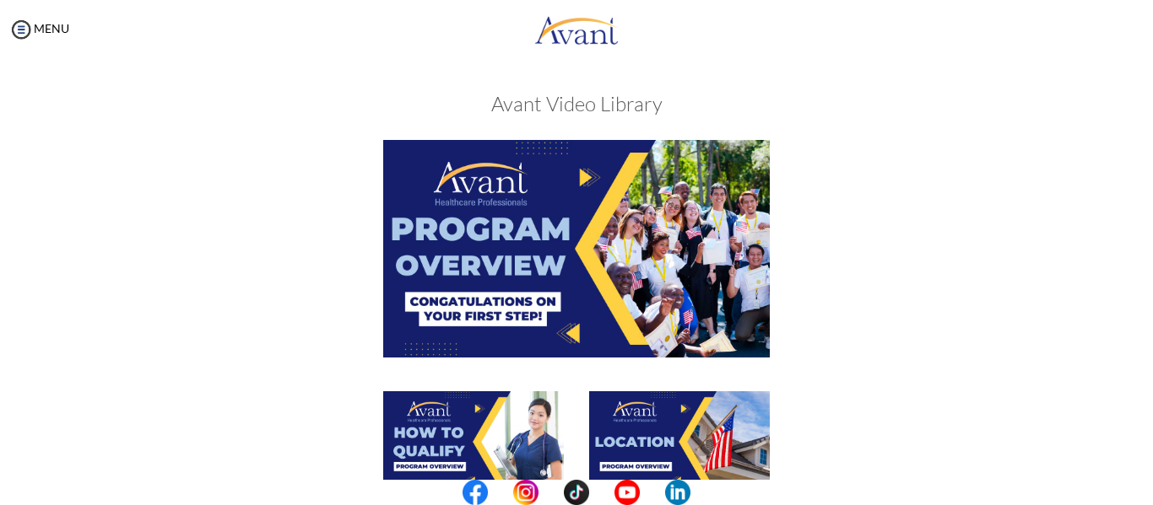
click at [34, 105] on link "Avant Video Library" at bounding box center [17, 108] width 34 height 38
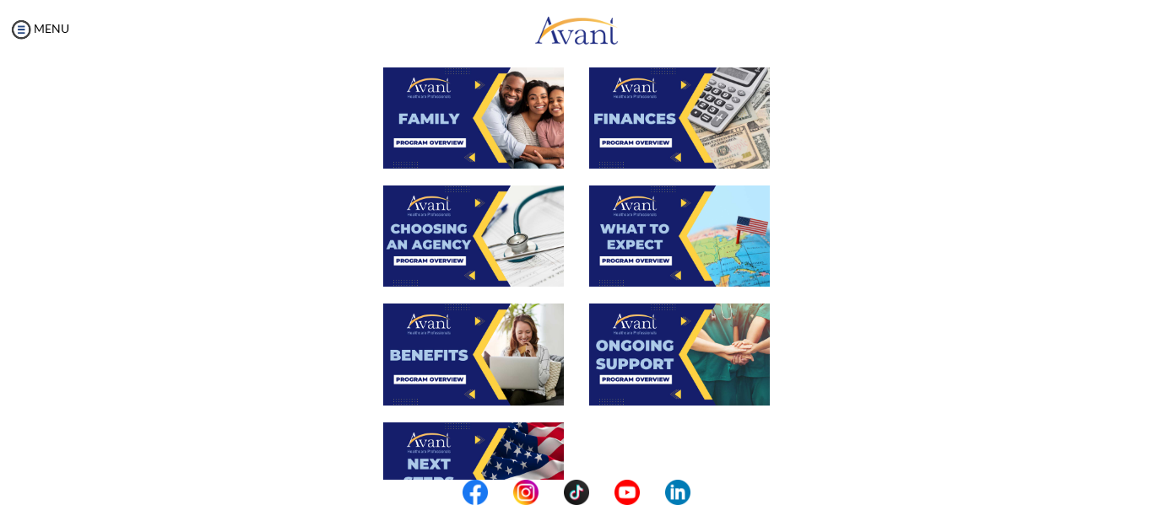
click at [672, 133] on img at bounding box center [679, 117] width 181 height 101
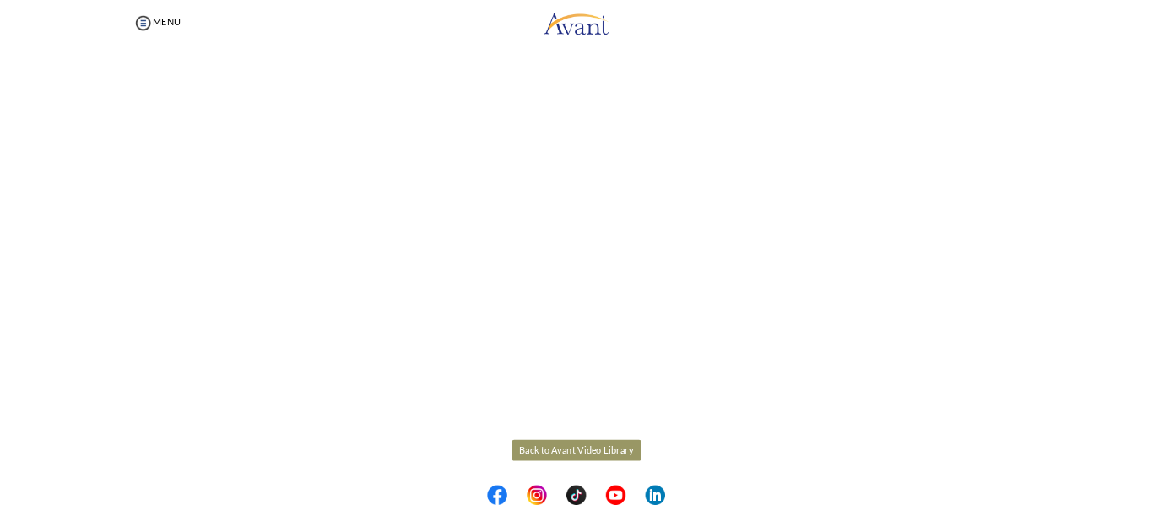
scroll to position [325, 0]
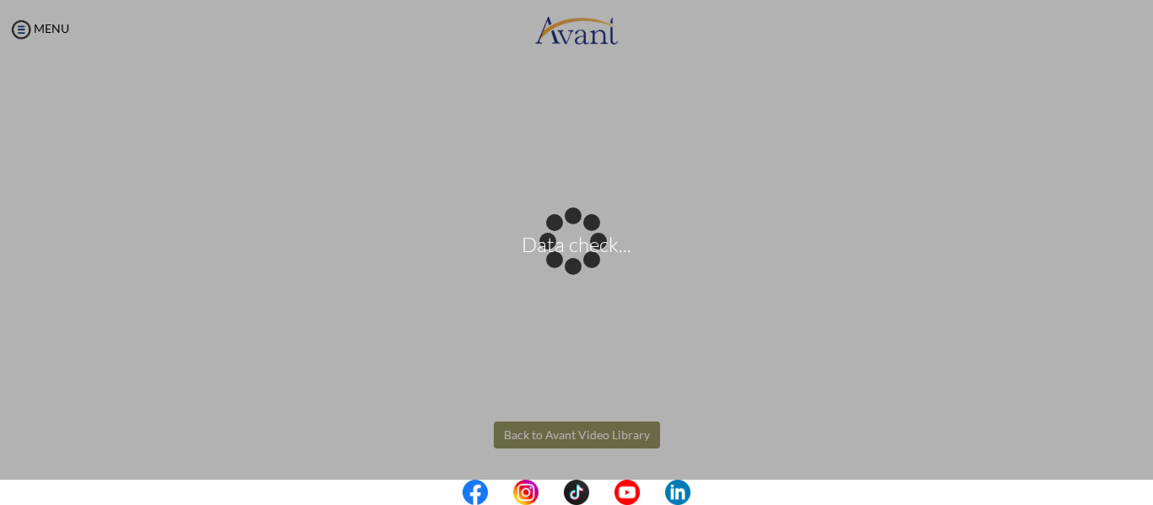
click at [603, 436] on body "Data check... Maintenance break. Please come back in 2 hours. MENU My Status Wh…" at bounding box center [576, 252] width 1153 height 505
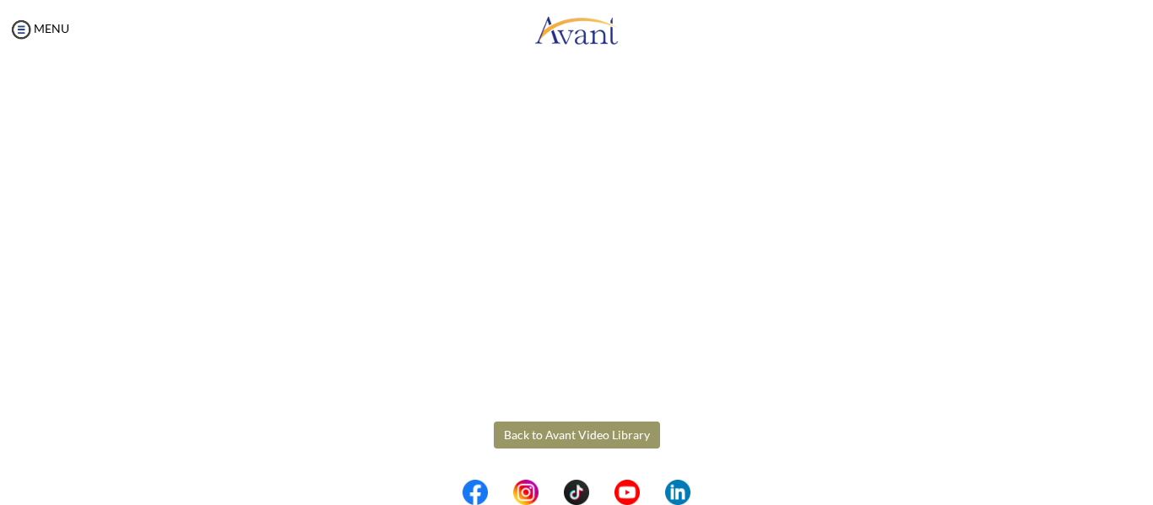
click at [603, 436] on button "Back to Avant Video Library" at bounding box center [577, 435] width 166 height 27
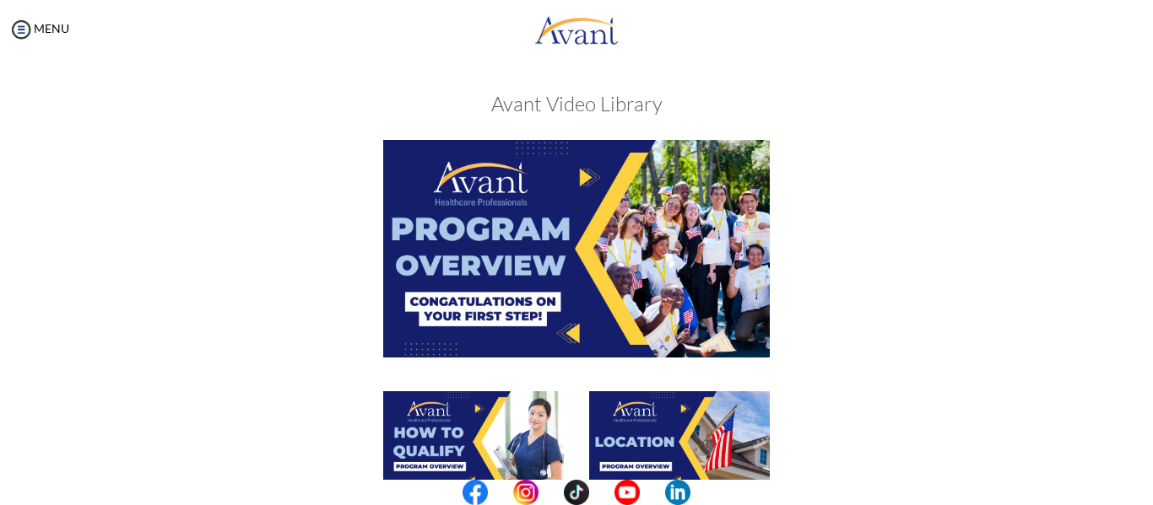
scroll to position [442, 0]
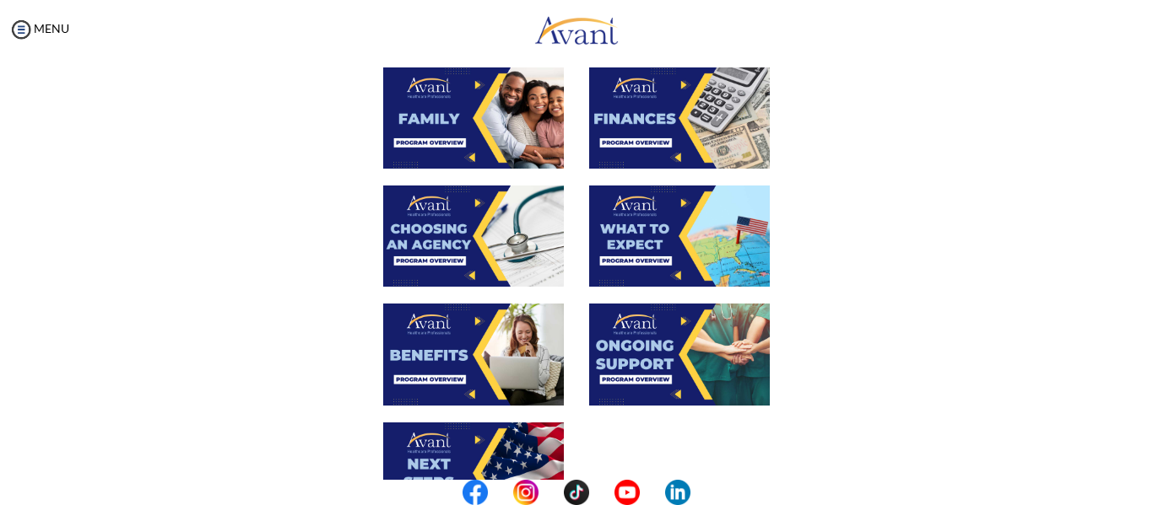
click at [524, 215] on img at bounding box center [473, 236] width 181 height 101
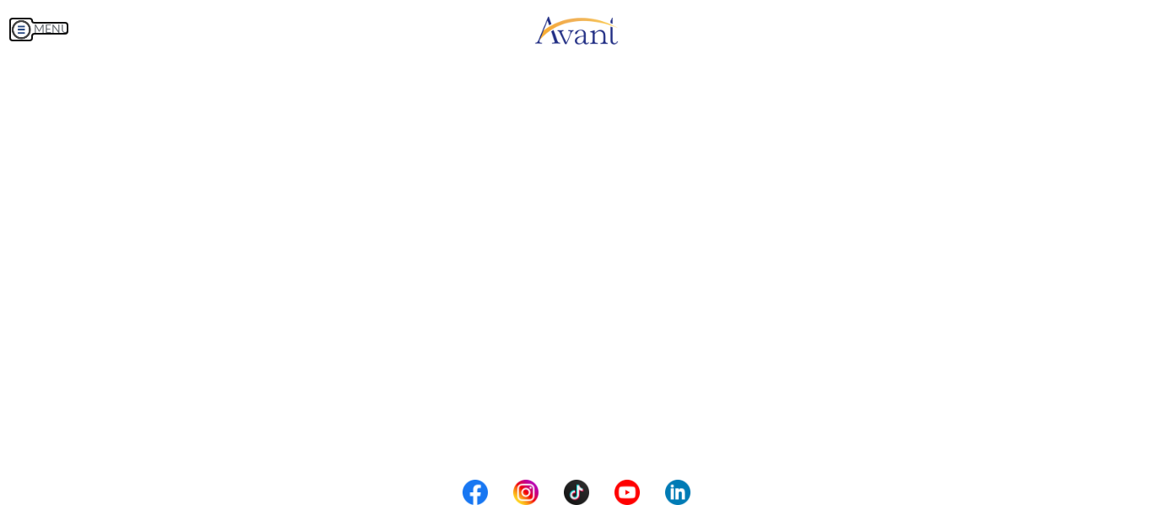
click at [20, 26] on body "Maintenance break. Please come back in 2 hours. MENU My Status What is the next…" at bounding box center [576, 252] width 1153 height 505
click at [20, 26] on img at bounding box center [20, 29] width 25 height 25
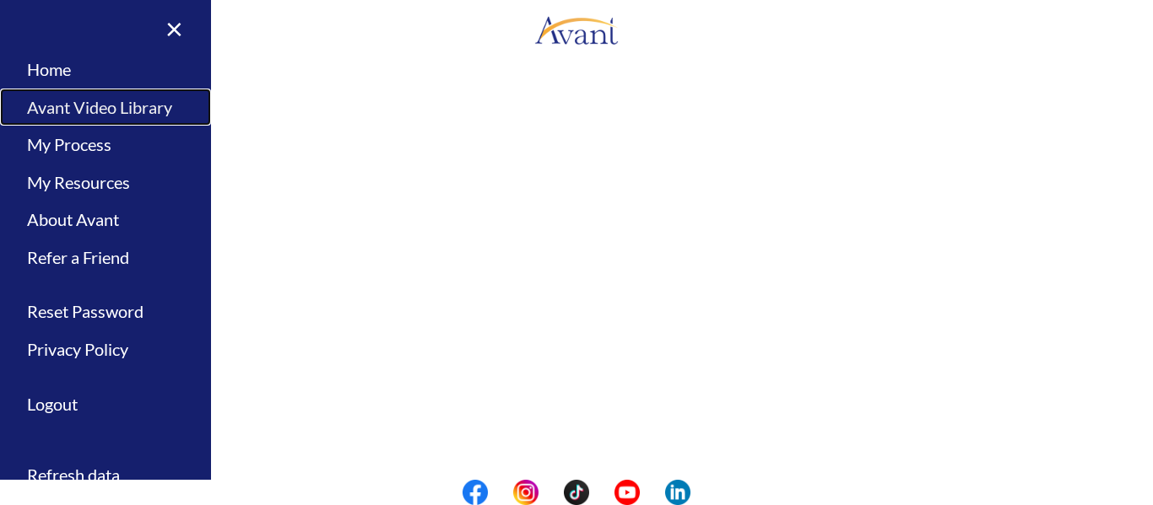
click at [80, 113] on link "Avant Video Library" at bounding box center [105, 108] width 211 height 38
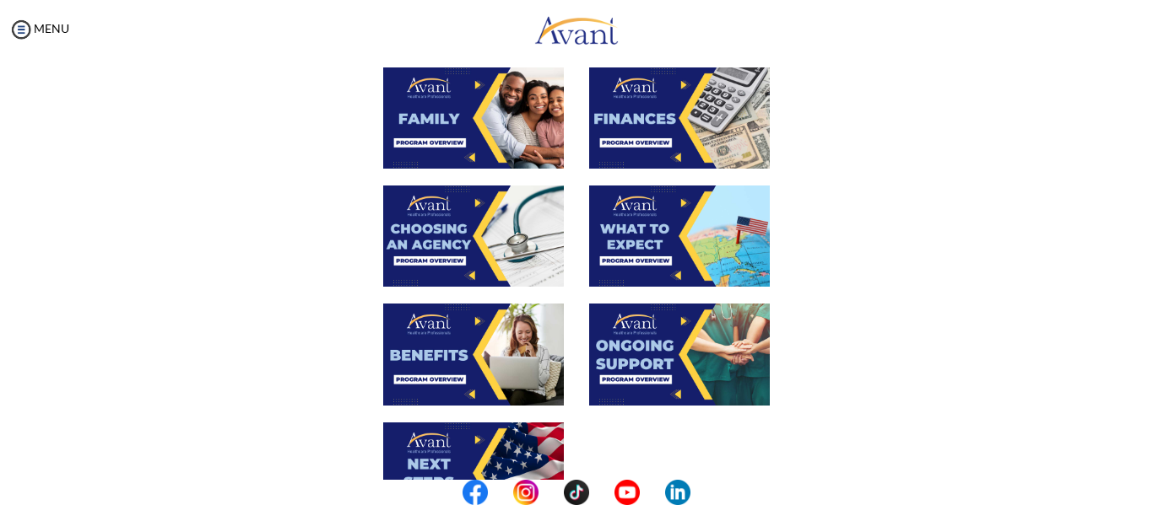
click at [635, 250] on img at bounding box center [679, 236] width 181 height 101
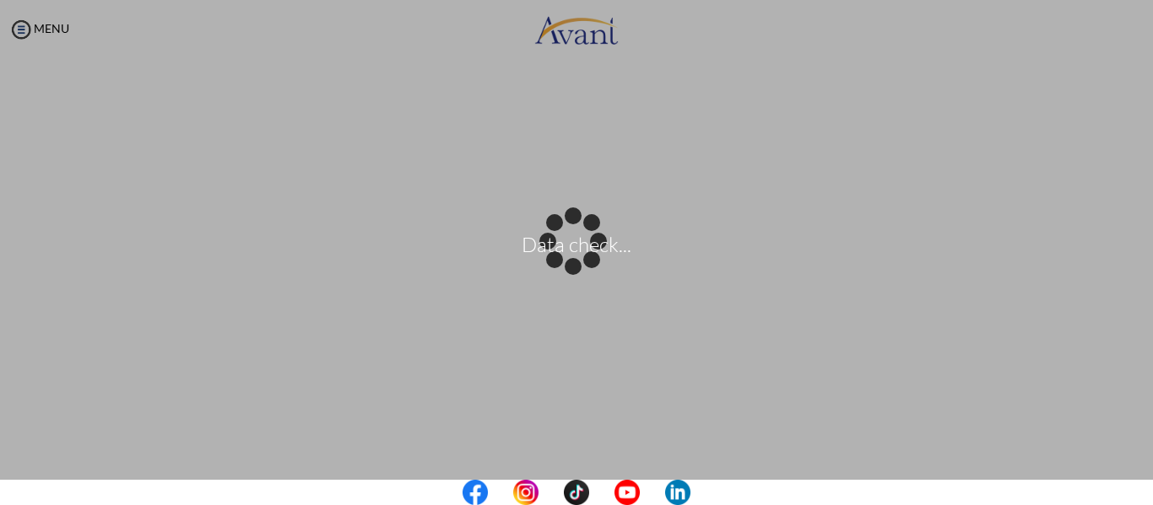
click at [8, 33] on body "Data check... Maintenance break. Please come back in 2 hours. MENU My Status Wh…" at bounding box center [576, 252] width 1153 height 505
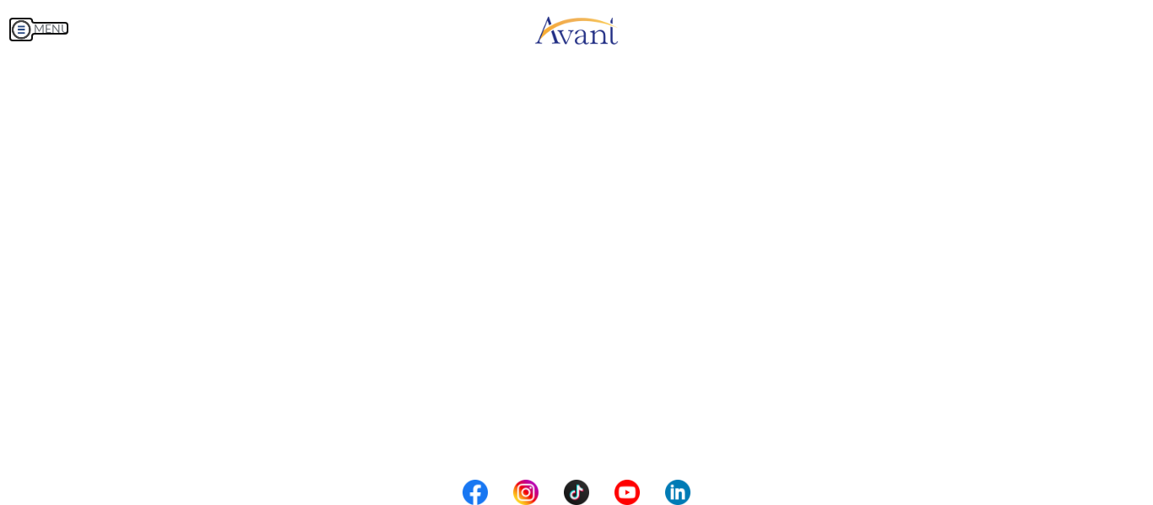
click at [19, 30] on img at bounding box center [20, 29] width 25 height 25
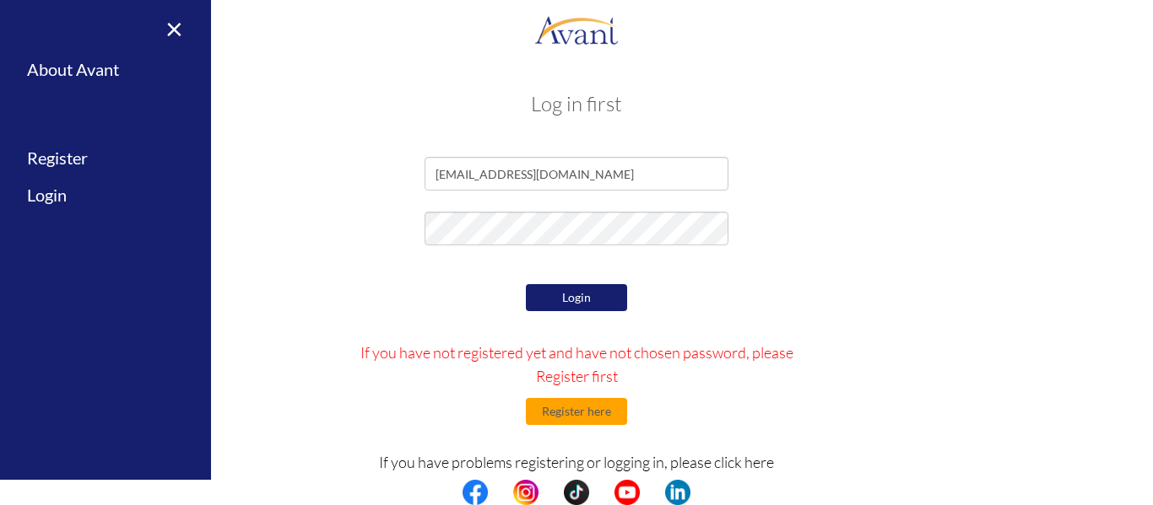
click at [588, 304] on button "Login" at bounding box center [576, 297] width 101 height 27
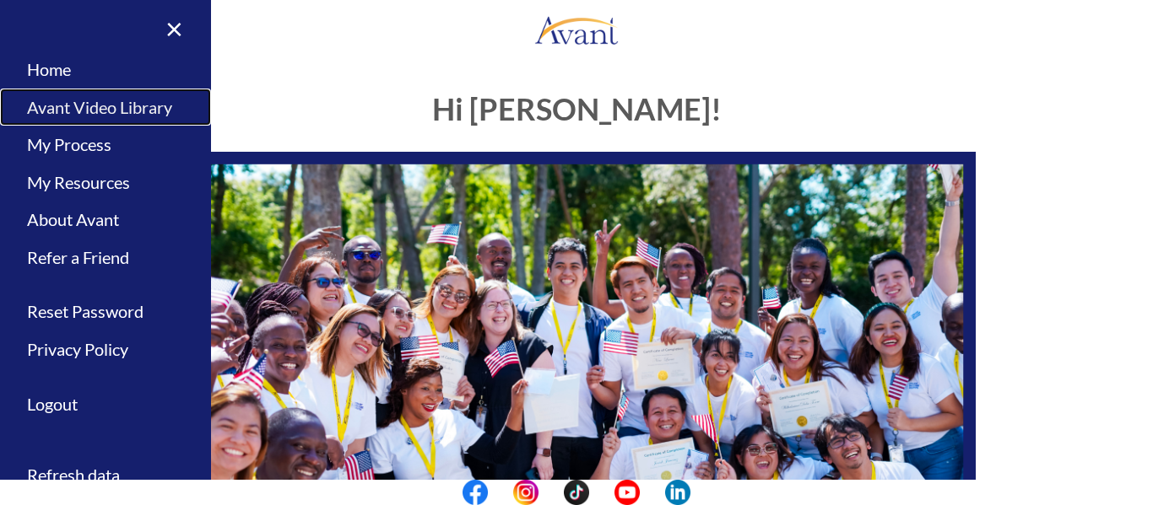
click at [111, 106] on link "Avant Video Library" at bounding box center [105, 108] width 211 height 38
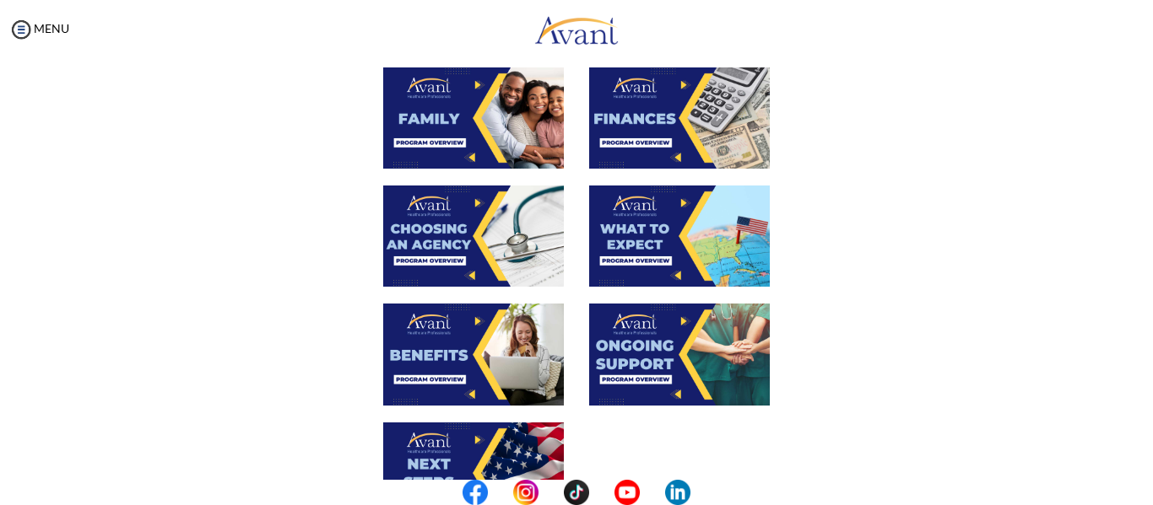
click at [445, 344] on img at bounding box center [473, 354] width 181 height 101
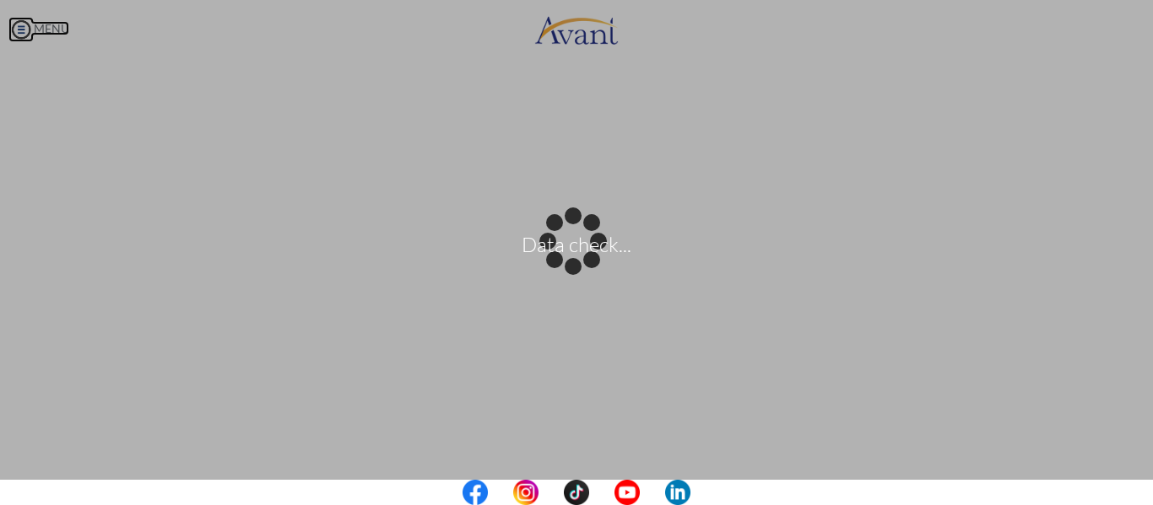
click at [19, 31] on body "Data check... Maintenance break. Please come back in 2 hours. MENU My Status Wh…" at bounding box center [576, 252] width 1153 height 505
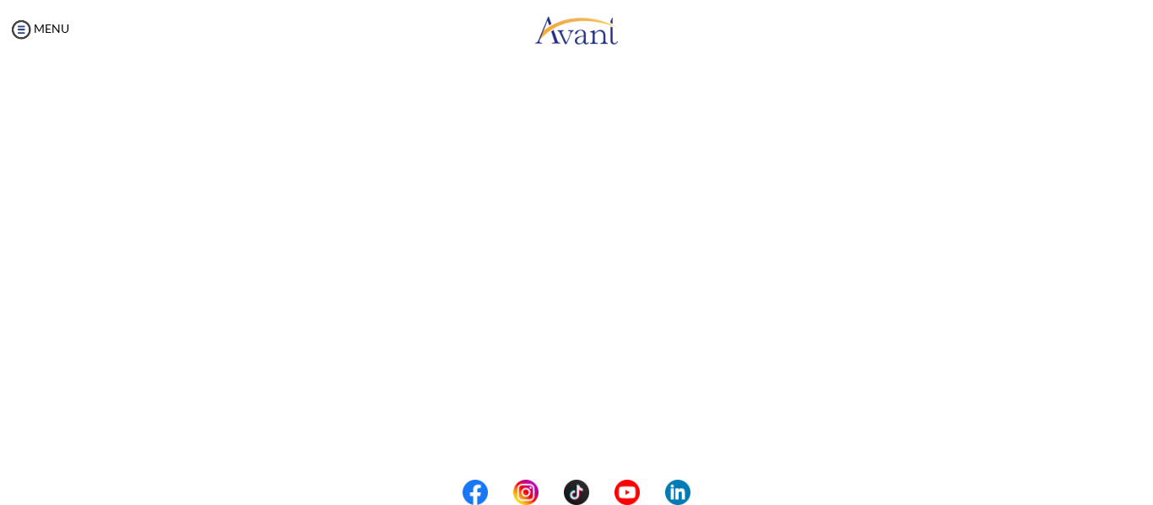
click at [35, 171] on div "Benefits Back to Avant Video Library" at bounding box center [576, 122] width 1119 height 976
click at [12, 29] on img at bounding box center [20, 29] width 25 height 25
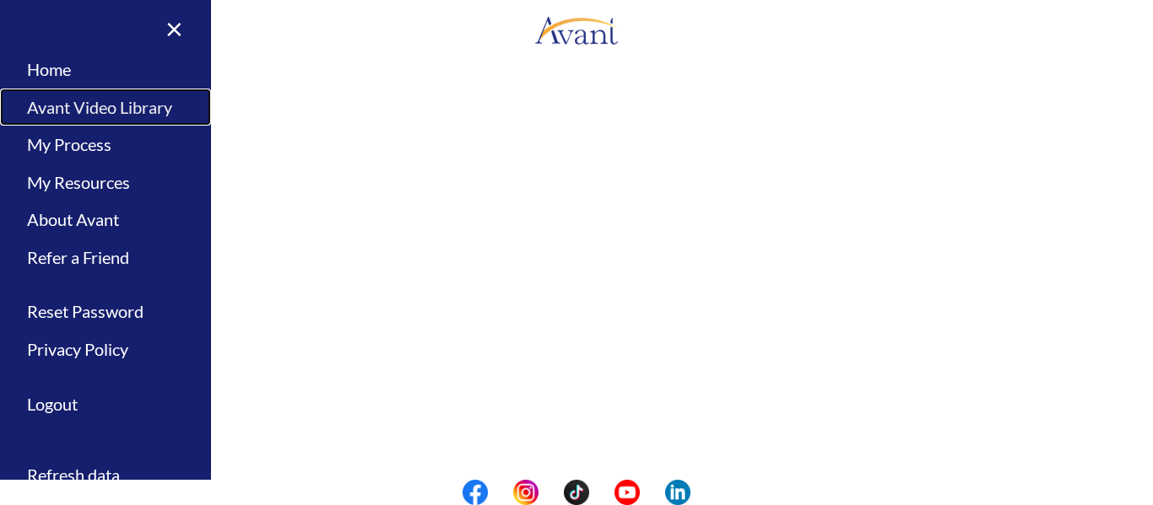
click at [60, 114] on link "Avant Video Library" at bounding box center [105, 108] width 211 height 38
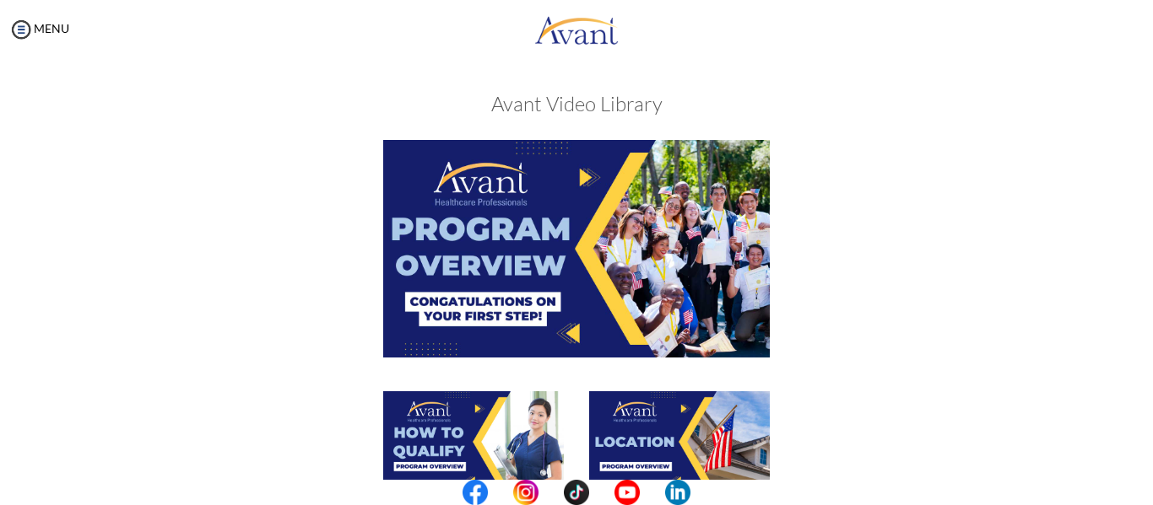
scroll to position [442, 0]
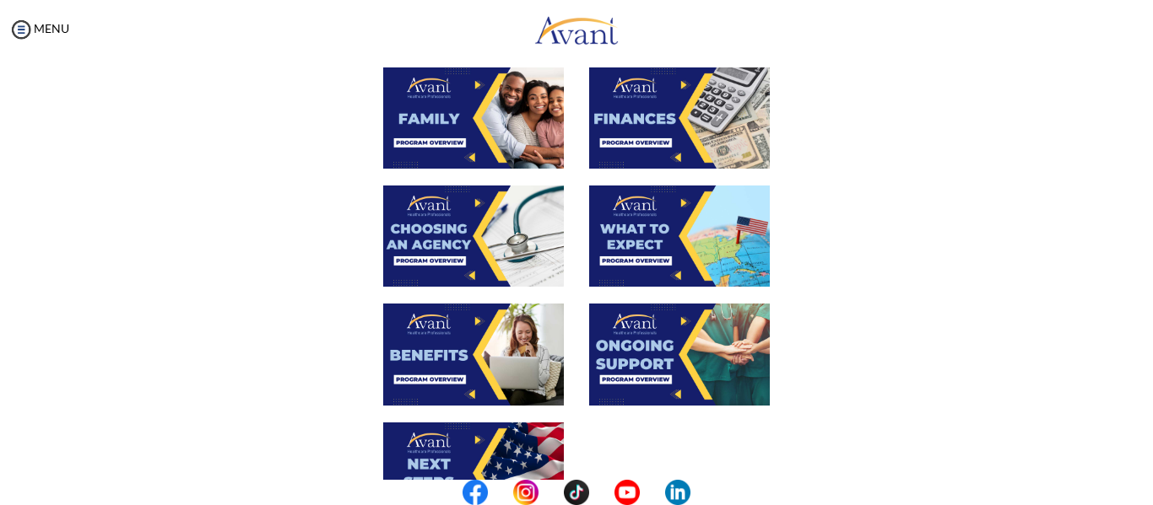
click at [670, 328] on img at bounding box center [679, 354] width 181 height 101
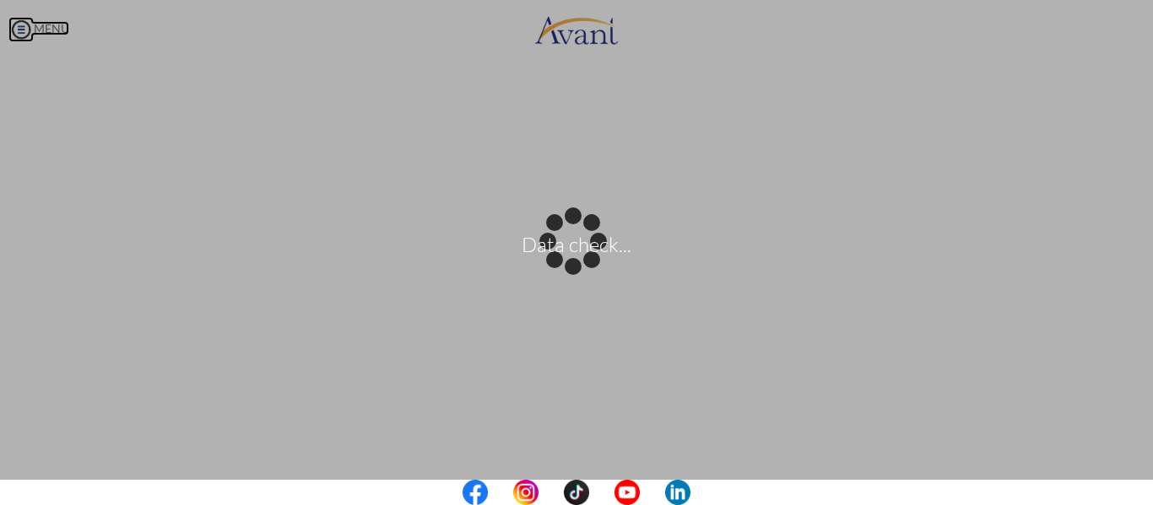
click at [23, 31] on body "Data check... Maintenance break. Please come back in 2 hours. MENU My Status Wh…" at bounding box center [576, 252] width 1153 height 505
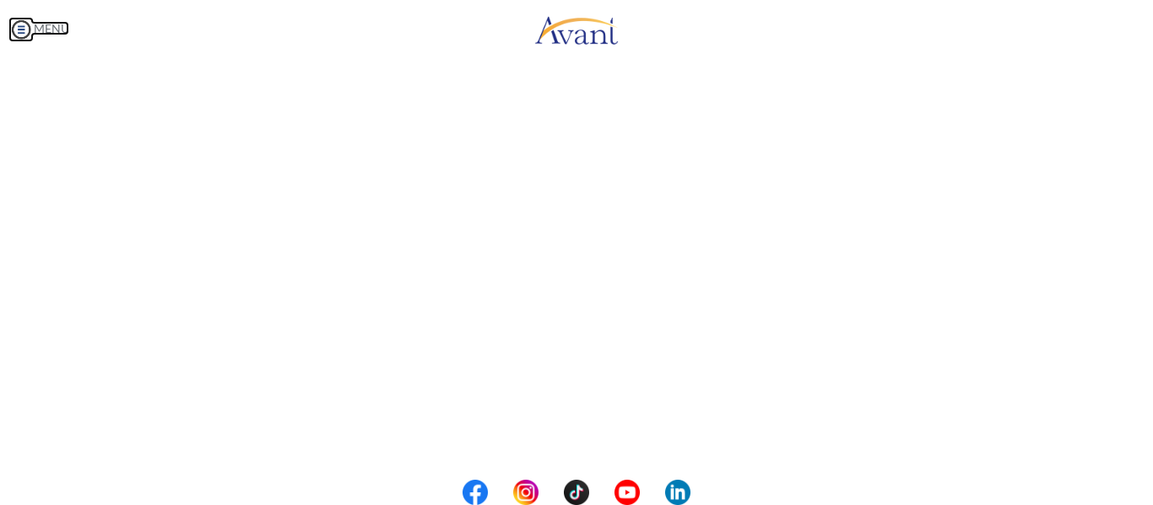
click at [23, 31] on img at bounding box center [20, 29] width 25 height 25
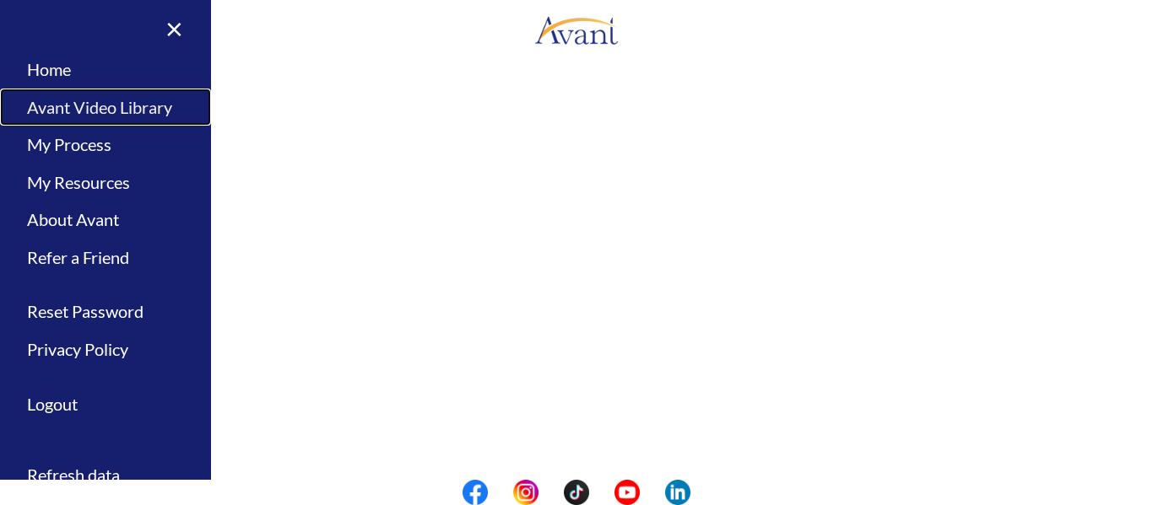
click at [61, 96] on link "Avant Video Library" at bounding box center [105, 108] width 211 height 38
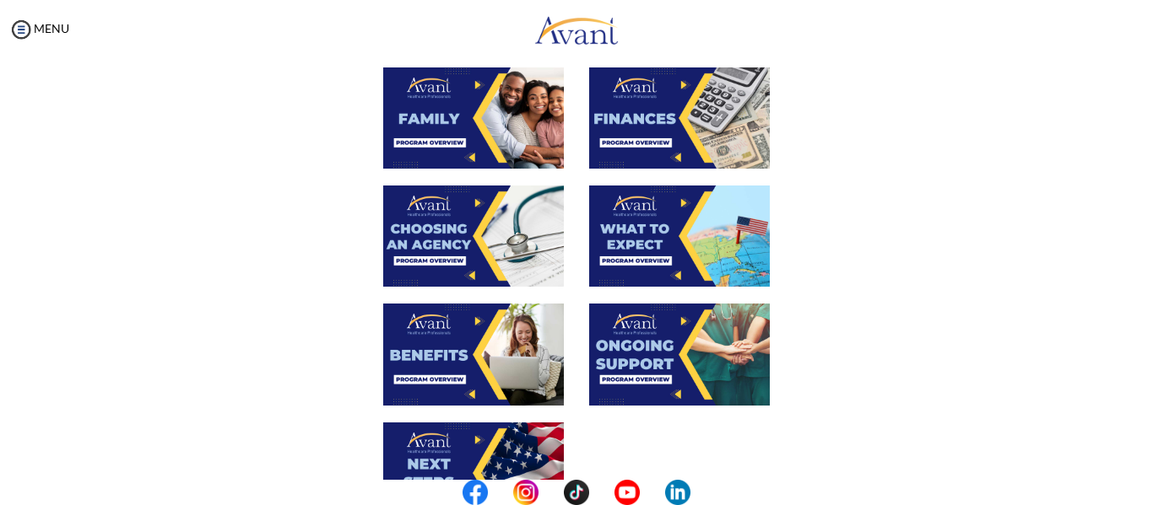
click at [1147, 483] on center at bounding box center [576, 492] width 1153 height 25
click at [473, 443] on img at bounding box center [473, 473] width 181 height 101
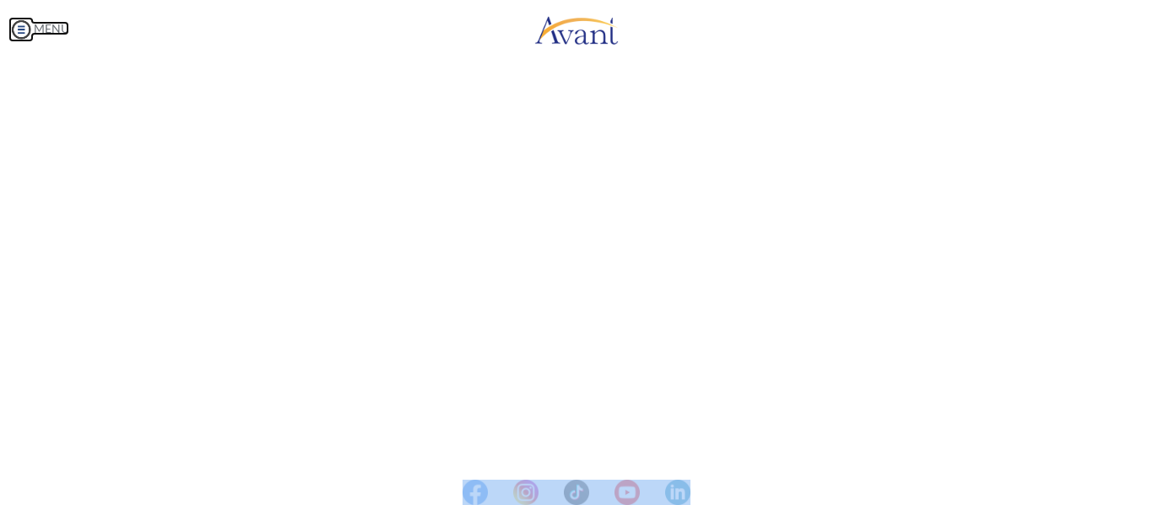
click at [21, 25] on body "Maintenance break. Please come back in 2 hours. MENU My Status What is the next…" at bounding box center [576, 252] width 1153 height 505
click at [21, 25] on img at bounding box center [20, 29] width 25 height 25
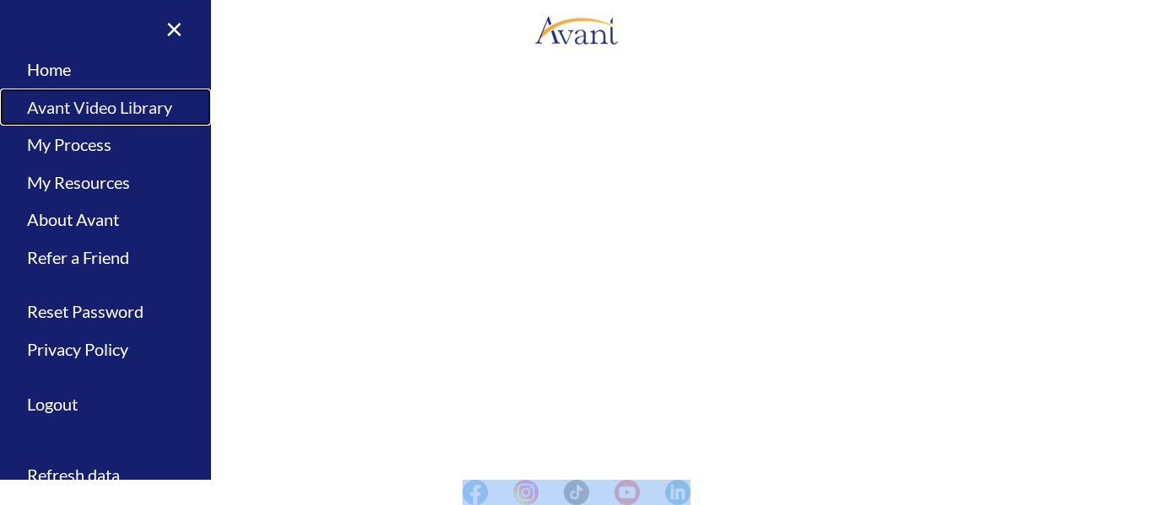
click at [80, 100] on link "Avant Video Library" at bounding box center [105, 108] width 211 height 38
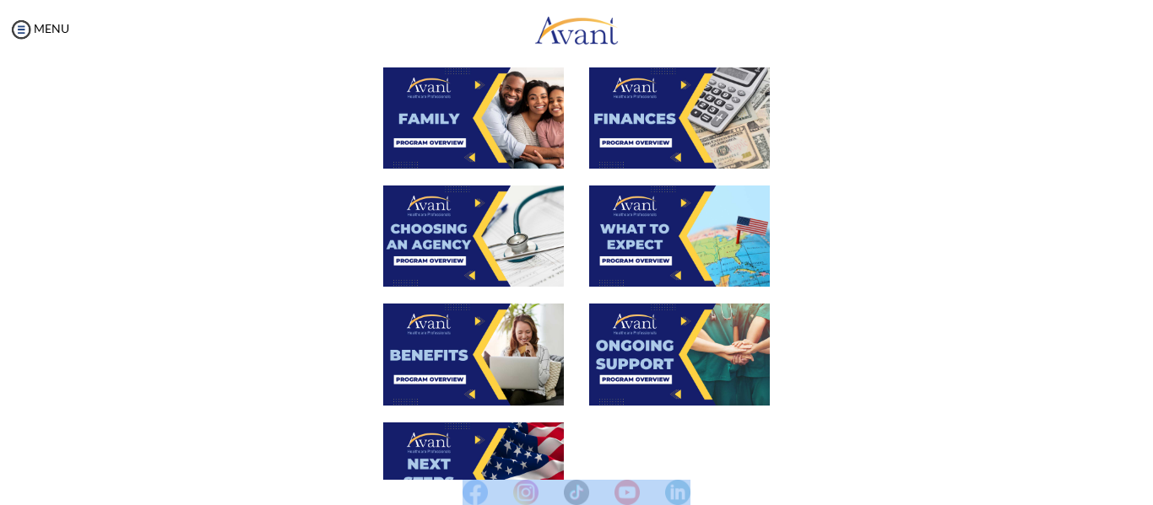
scroll to position [655, 0]
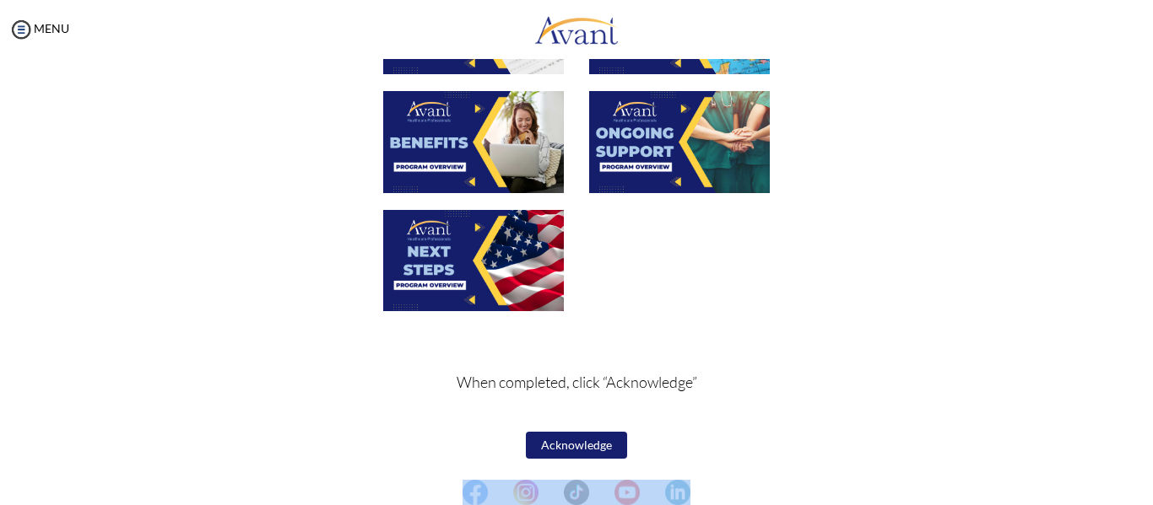
click at [558, 439] on button "Acknowledge" at bounding box center [576, 445] width 101 height 27
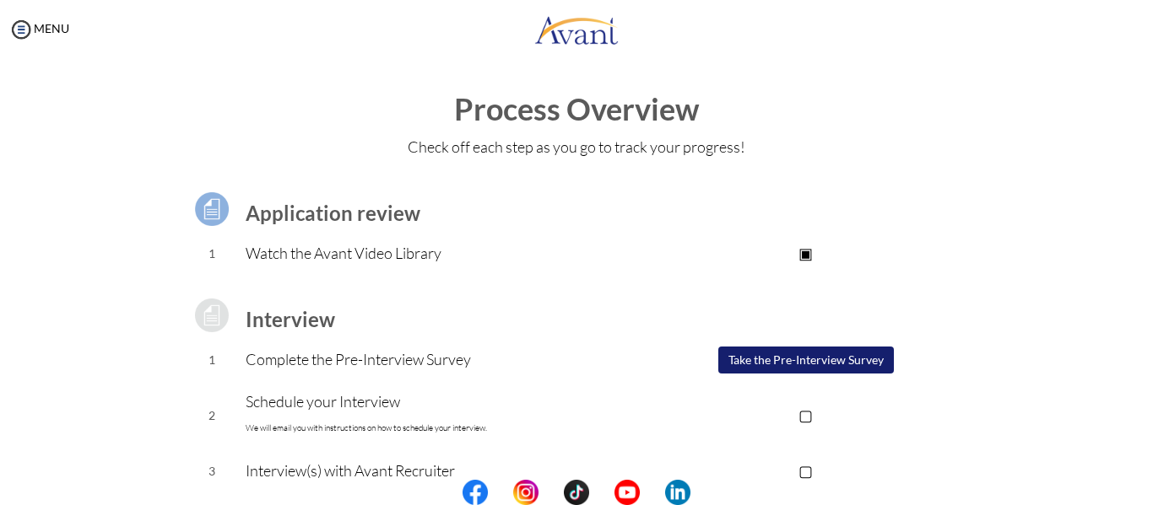
click at [1034, 445] on div "Application review 1 Watch the Avant Video Library ▣ Avant Video Library Interv…" at bounding box center [576, 448] width 987 height 558
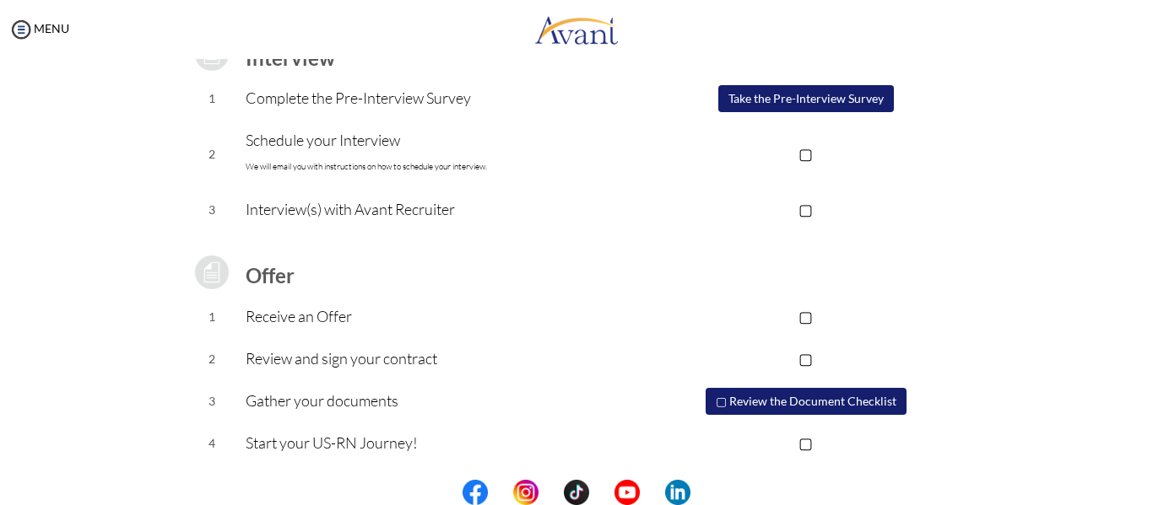
scroll to position [0, 0]
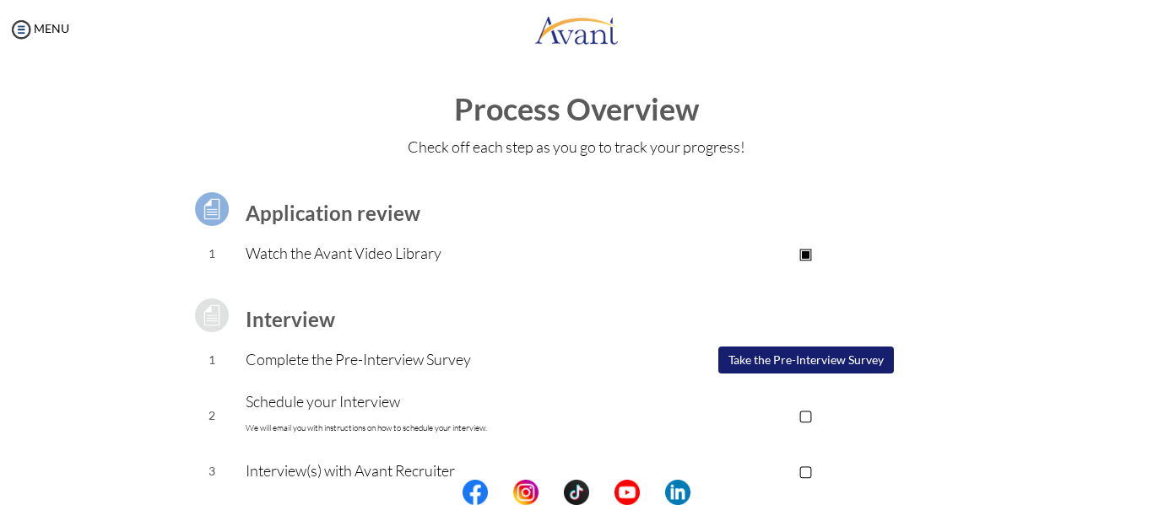
click at [1070, 94] on h1 "Process Overview" at bounding box center [576, 110] width 1119 height 34
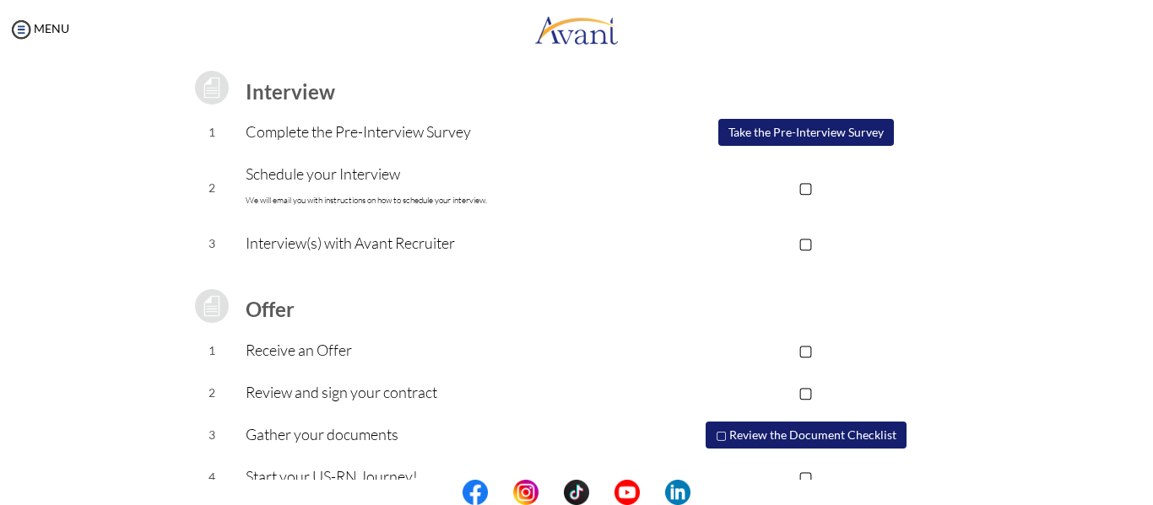
scroll to position [194, 0]
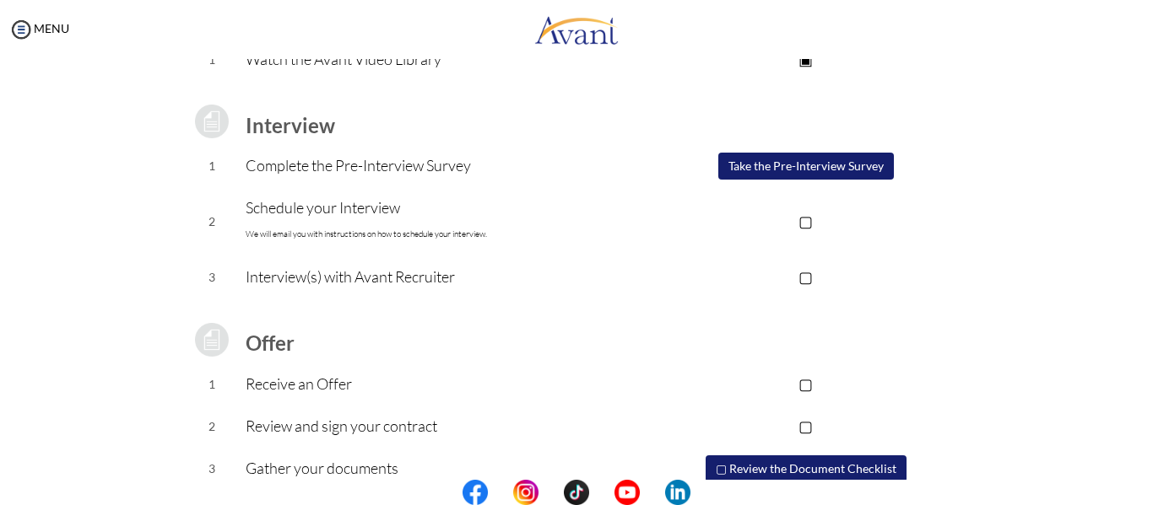
click at [783, 171] on button "Take the Pre-Interview Survey" at bounding box center [805, 166] width 175 height 27
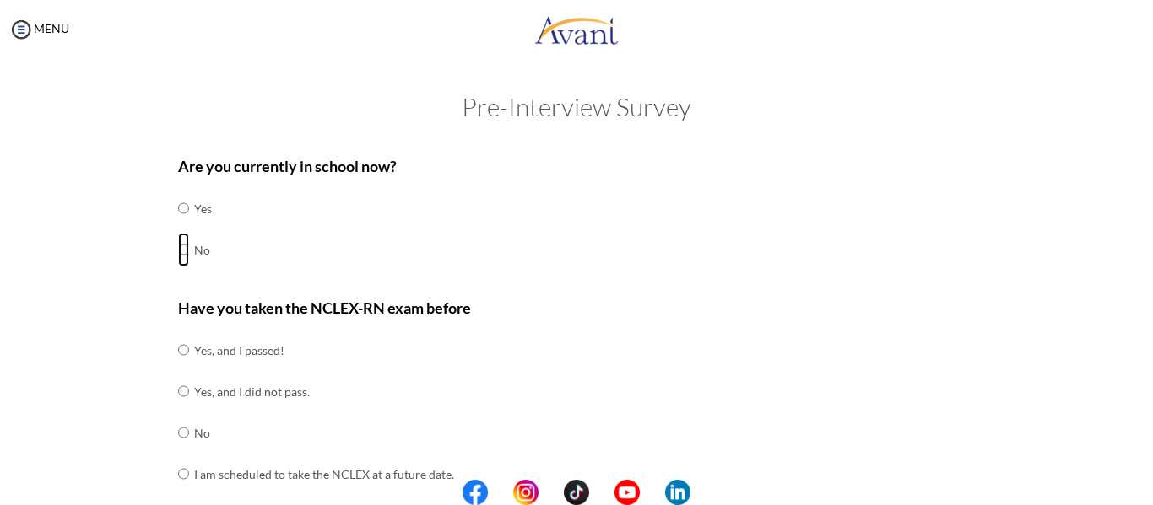
click at [178, 225] on input "radio" at bounding box center [183, 209] width 11 height 34
radio input "true"
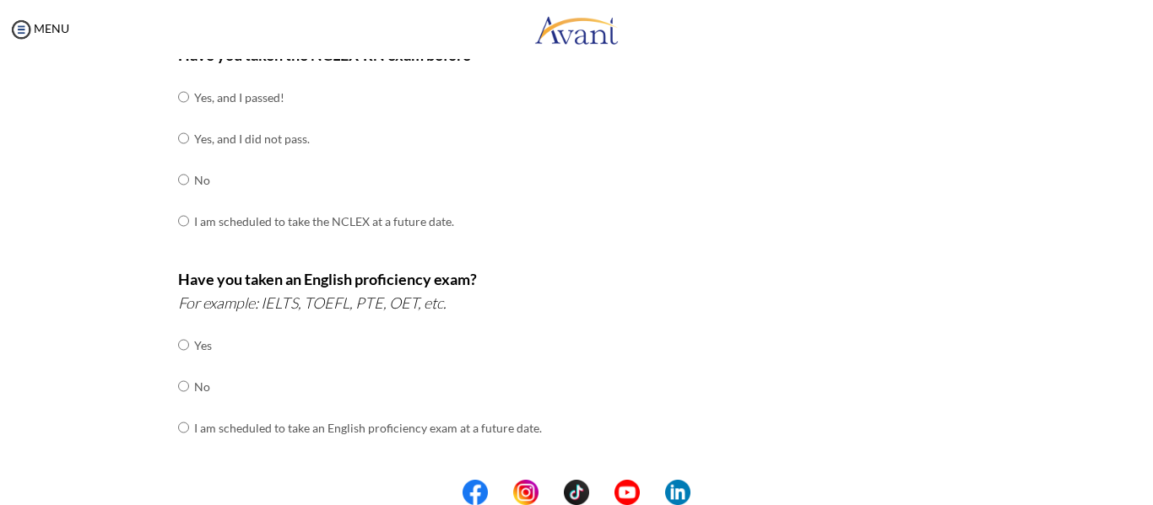
scroll to position [169, 0]
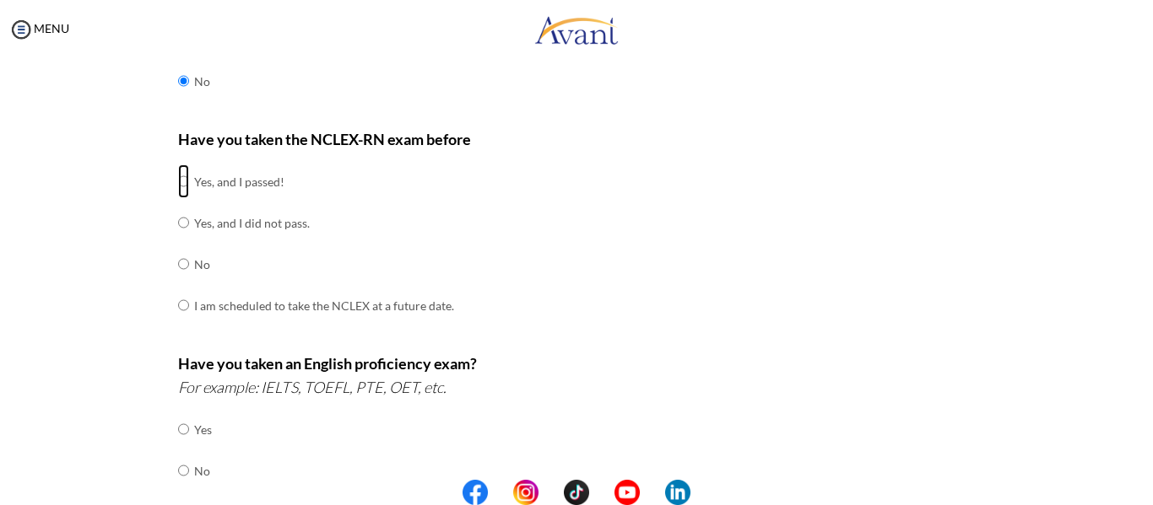
click at [178, 180] on input "radio" at bounding box center [183, 182] width 11 height 34
radio input "true"
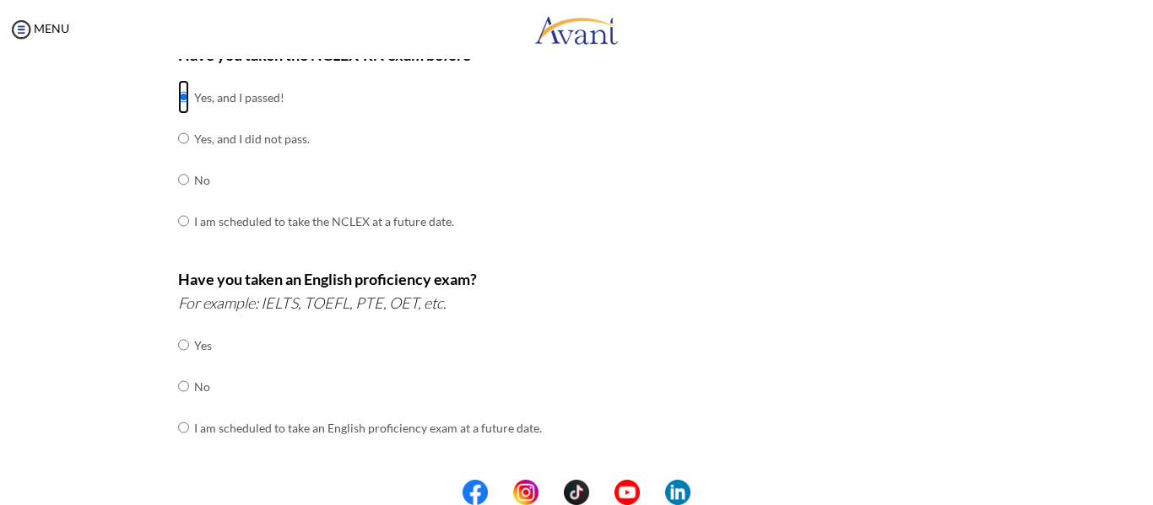
scroll to position [337, 0]
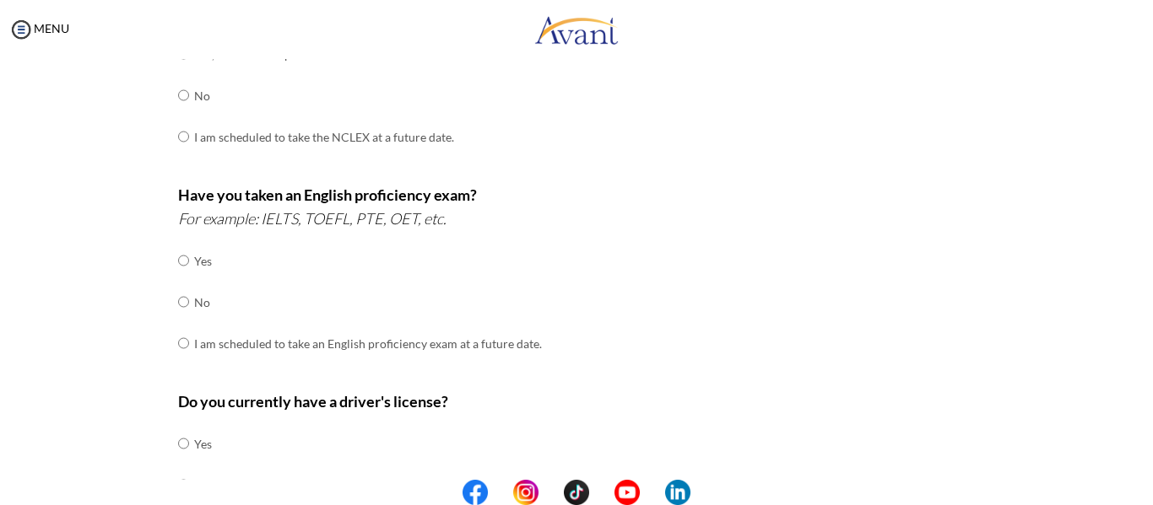
click at [170, 300] on div "Are you currently in school now? Yes No Have you taken the NCLEX-RN exam before…" at bounding box center [576, 254] width 823 height 892
click at [180, 278] on input "radio" at bounding box center [183, 261] width 11 height 34
radio input "true"
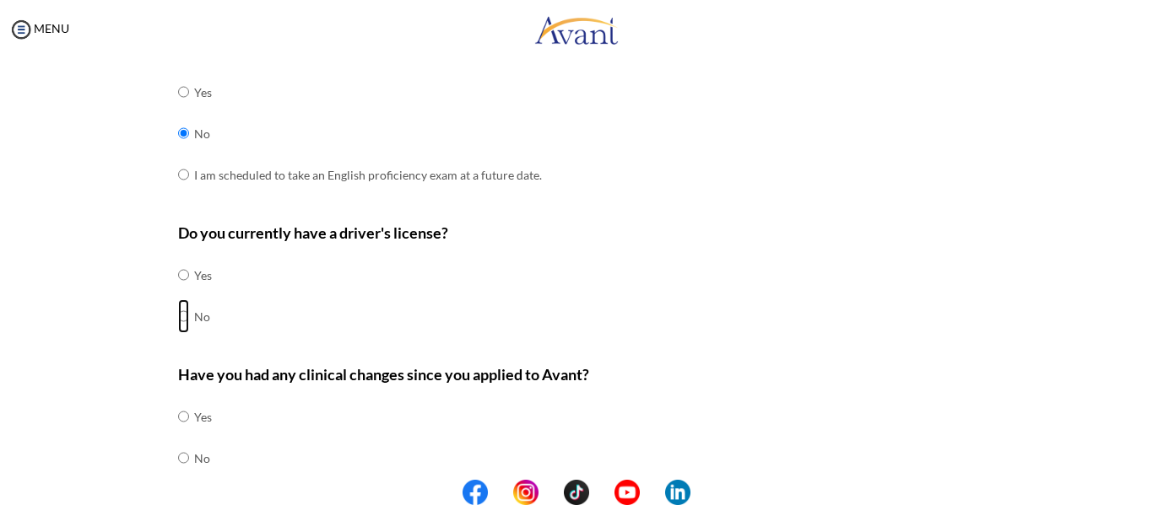
click at [178, 292] on input "radio" at bounding box center [183, 275] width 11 height 34
radio input "true"
click at [178, 292] on input "radio" at bounding box center [183, 275] width 11 height 34
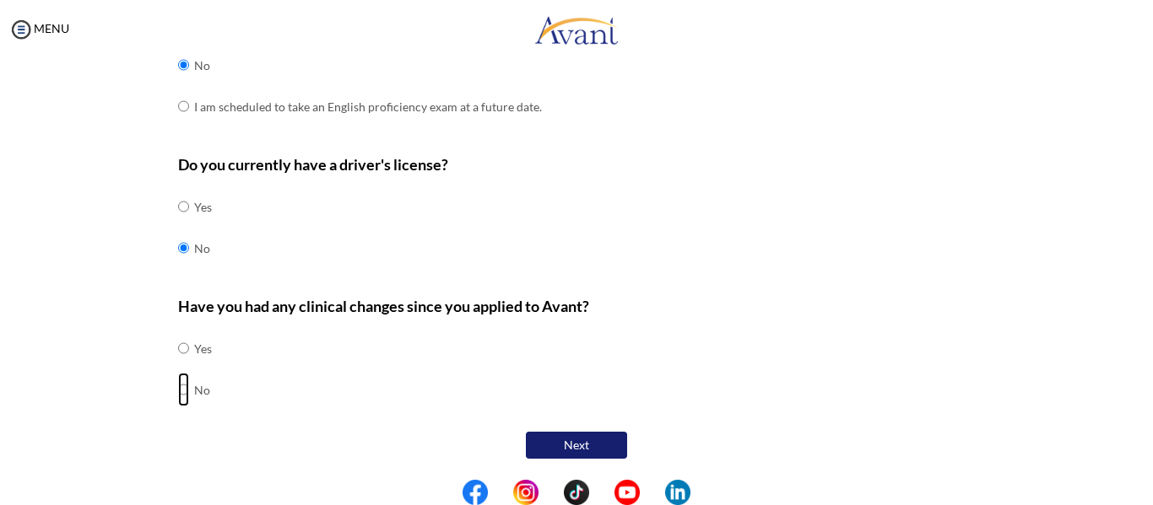
click at [178, 365] on input "radio" at bounding box center [183, 349] width 11 height 34
radio input "true"
click at [580, 450] on button "Next" at bounding box center [576, 445] width 101 height 27
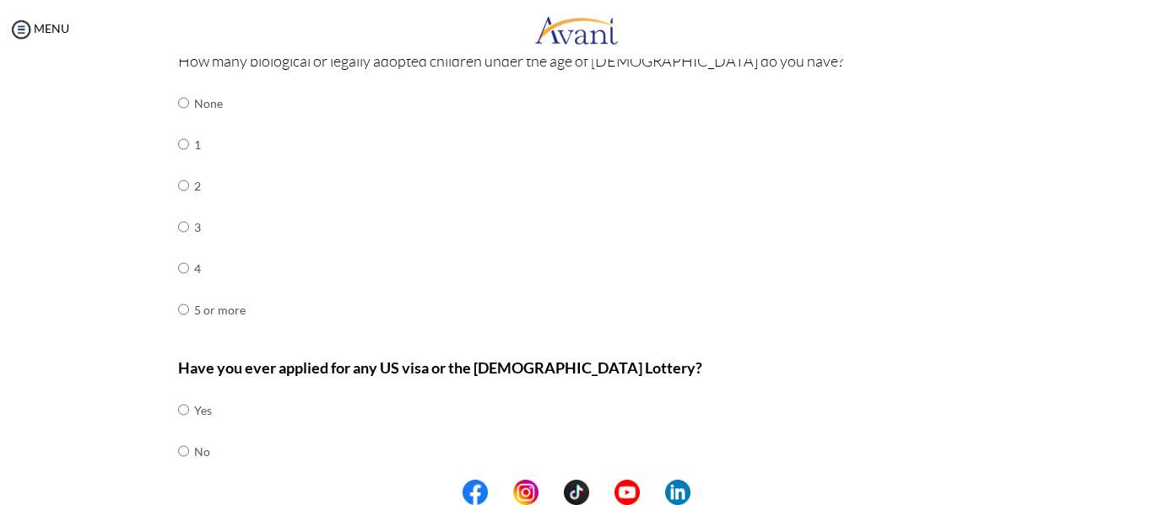
scroll to position [34, 0]
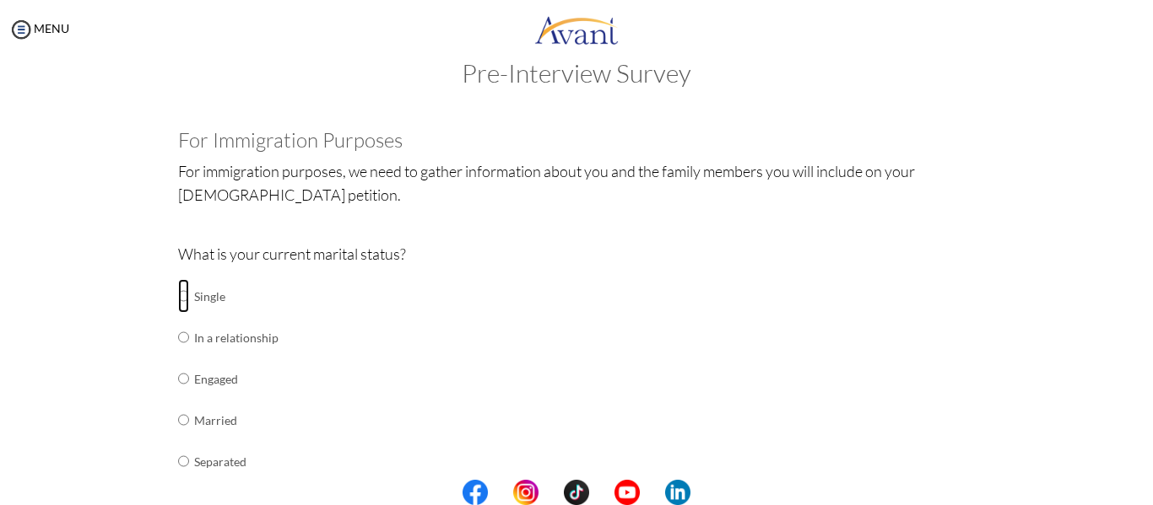
click at [178, 300] on input "radio" at bounding box center [183, 296] width 11 height 34
radio input "true"
click at [178, 294] on input "radio" at bounding box center [183, 296] width 11 height 34
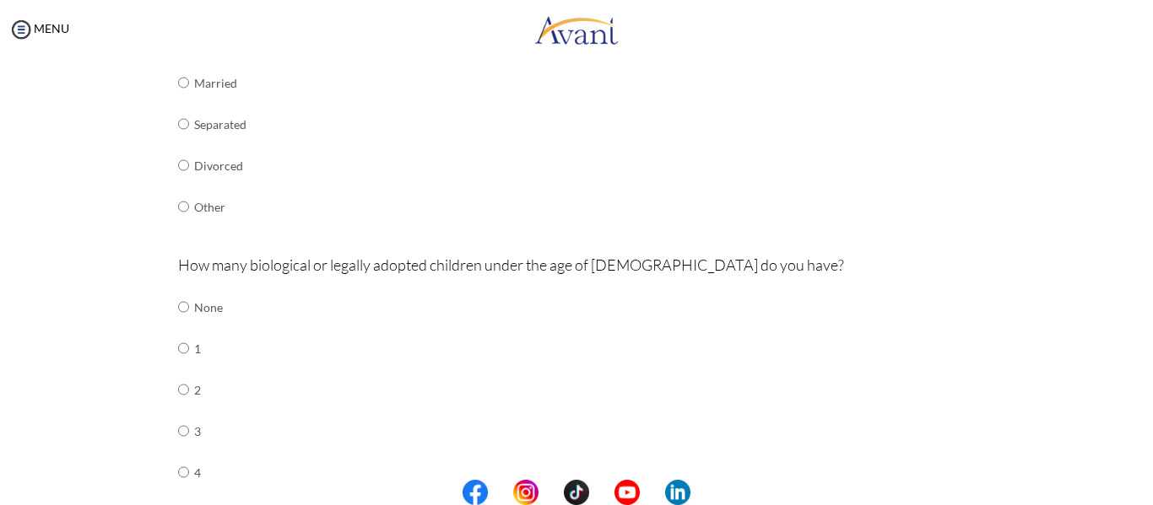
scroll to position [540, 0]
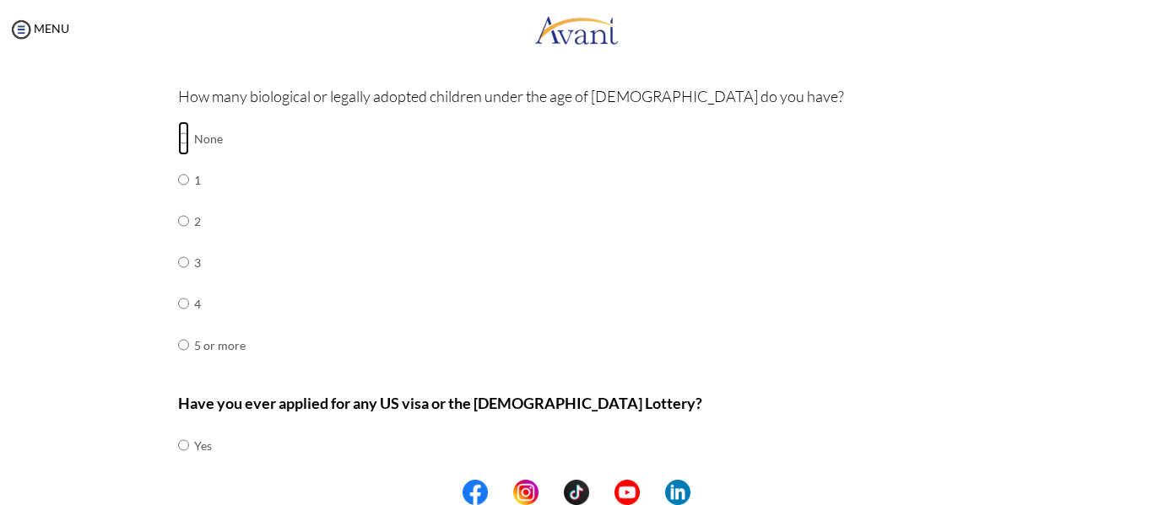
click at [178, 140] on input "radio" at bounding box center [183, 138] width 11 height 34
radio input "true"
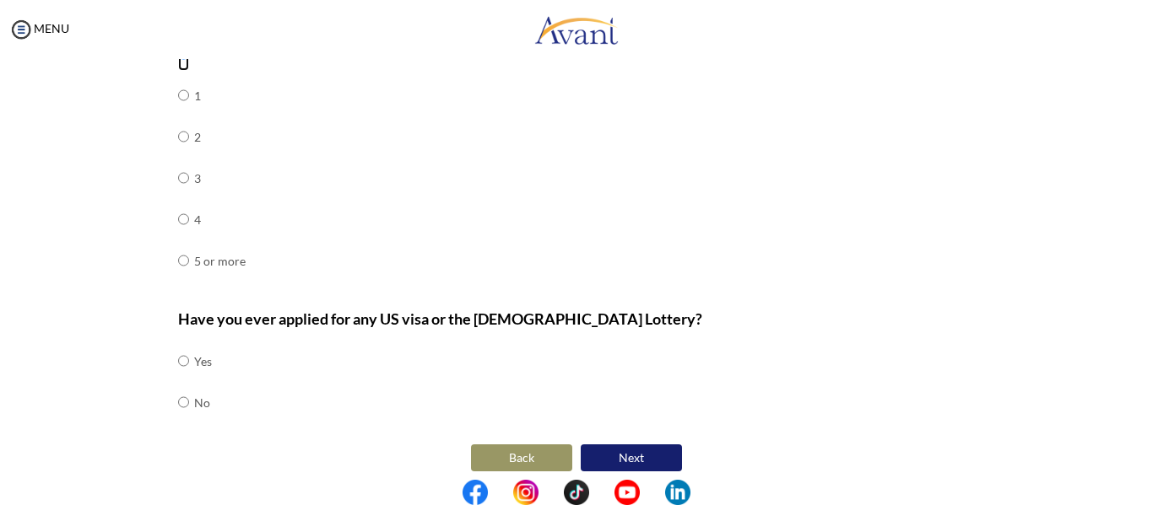
scroll to position [637, 0]
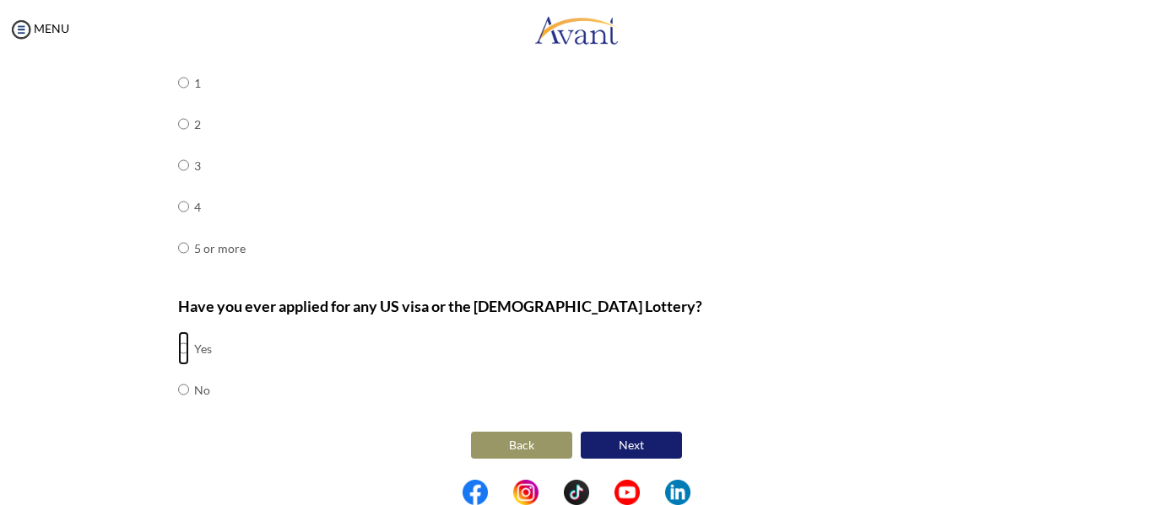
click at [178, 345] on input "radio" at bounding box center [183, 349] width 11 height 34
radio input "true"
click at [178, 345] on input "radio" at bounding box center [183, 349] width 11 height 34
click at [621, 445] on button "Next" at bounding box center [630, 445] width 101 height 27
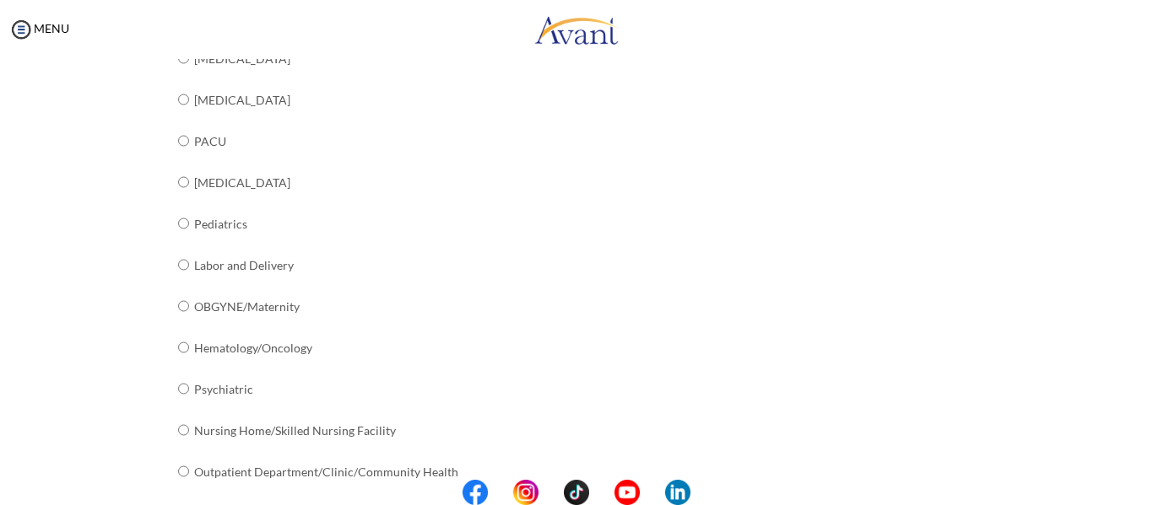
scroll to position [34, 0]
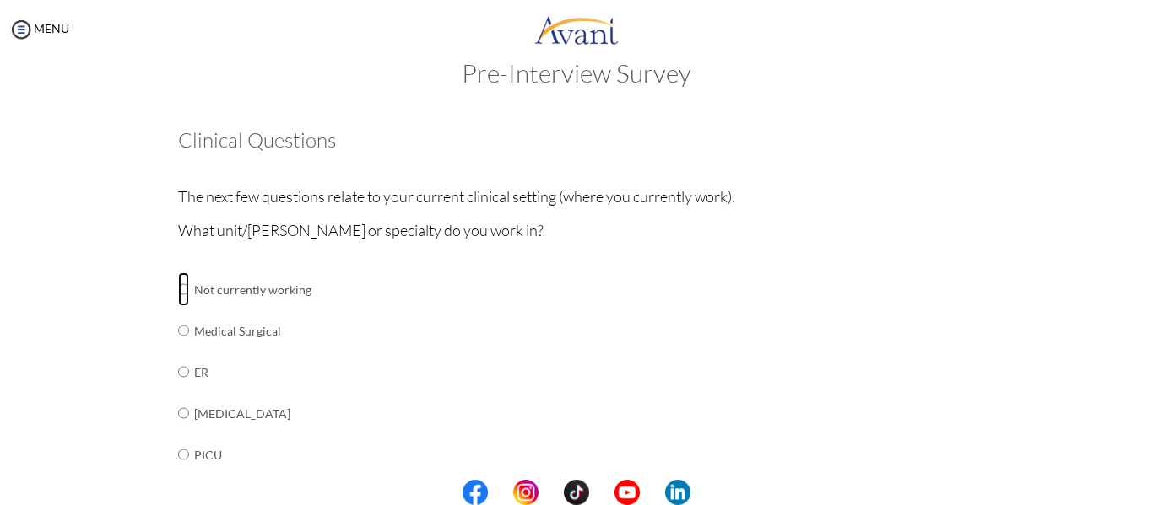
click at [178, 290] on input "radio" at bounding box center [183, 290] width 11 height 34
radio input "true"
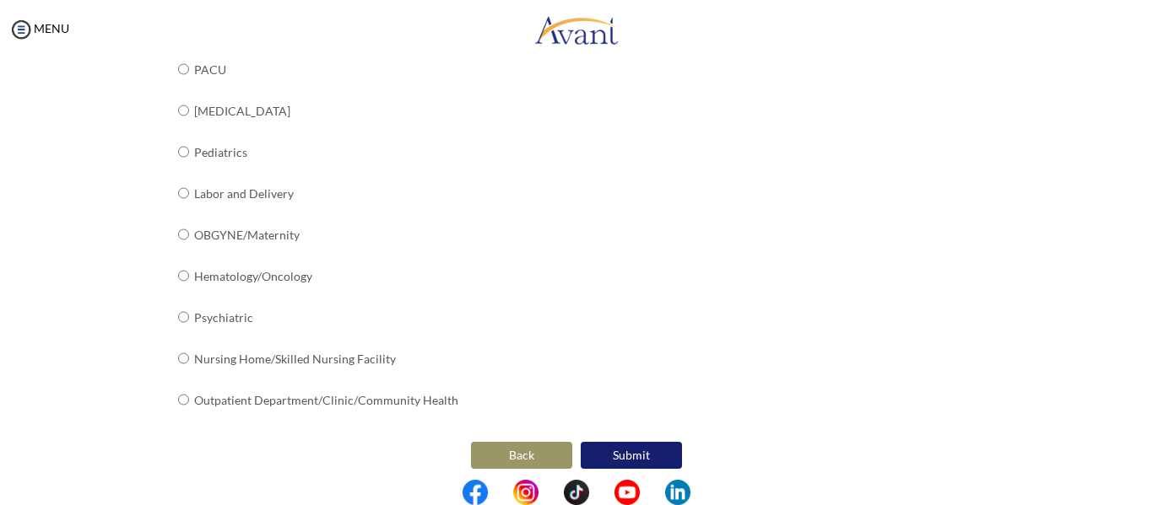
scroll to position [778, 0]
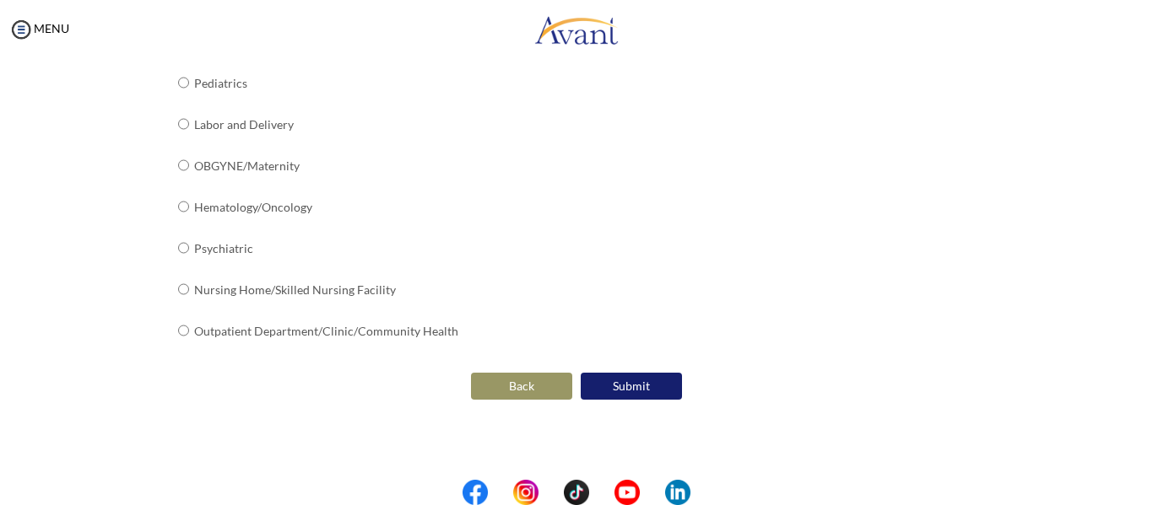
click at [623, 386] on button "Submit" at bounding box center [630, 386] width 101 height 27
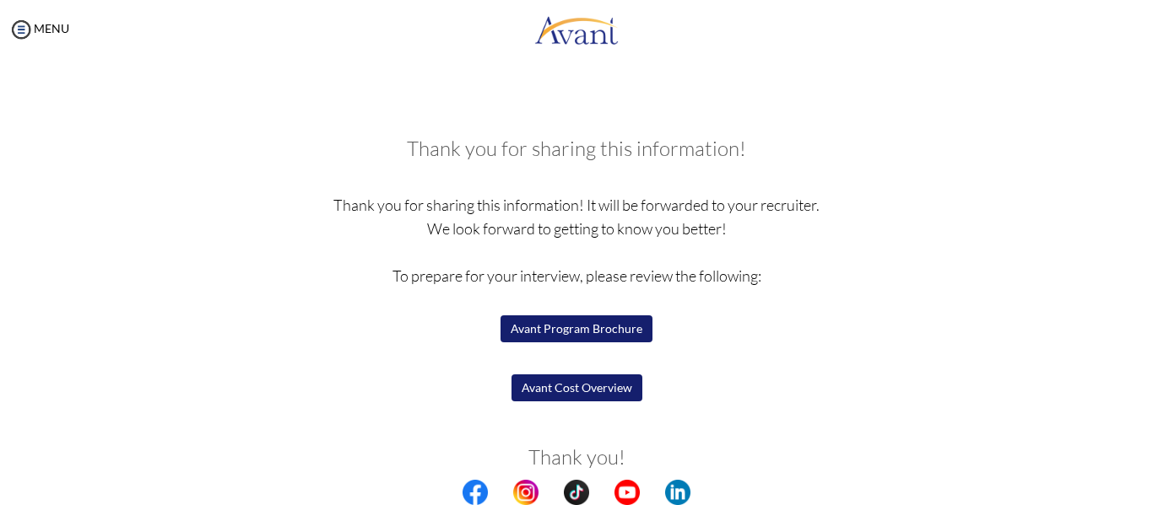
scroll to position [151, 0]
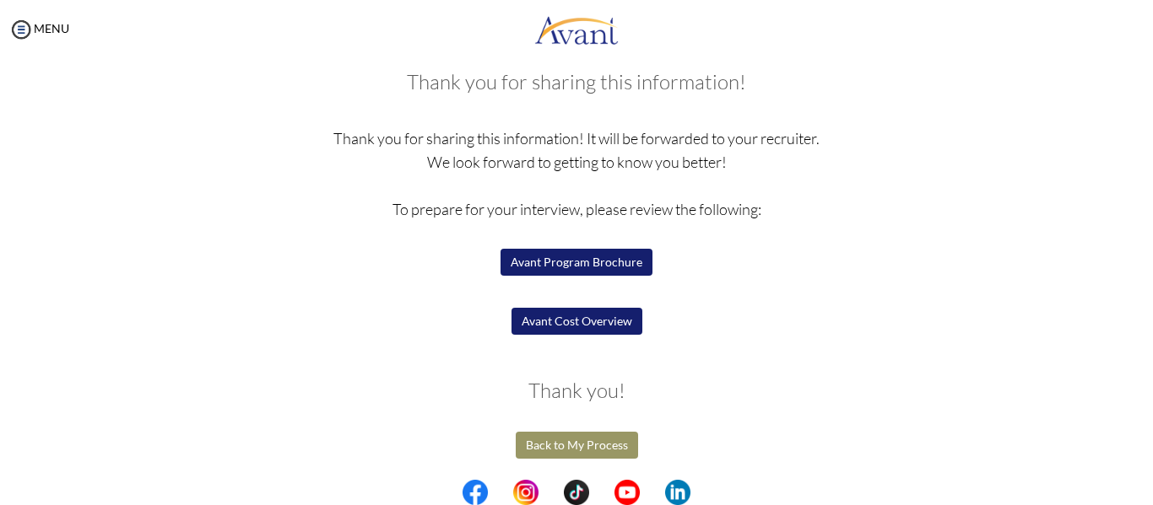
click at [607, 269] on button "Avant Program Brochure" at bounding box center [576, 262] width 152 height 27
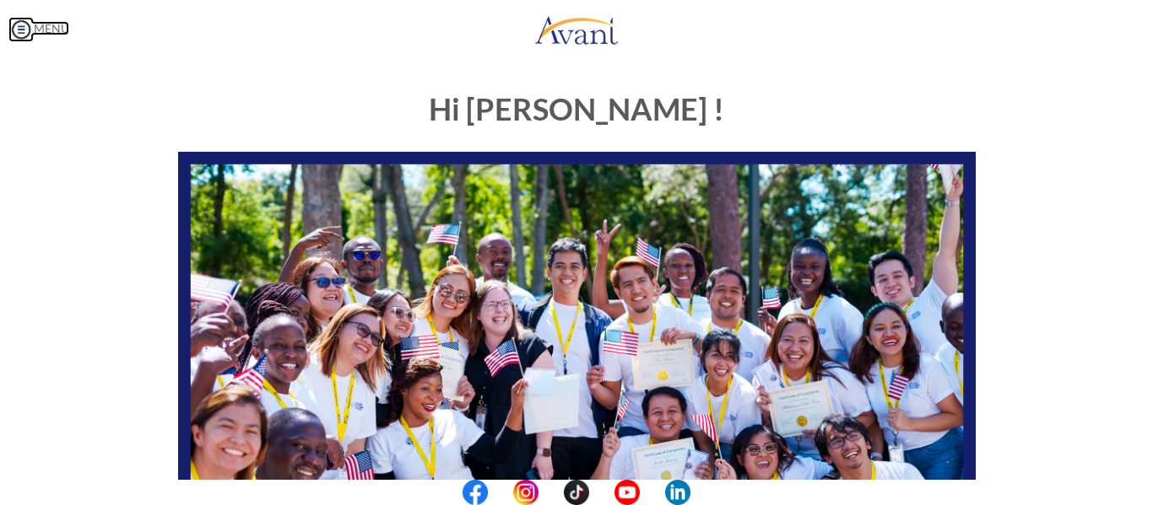
click at [17, 22] on img at bounding box center [20, 29] width 25 height 25
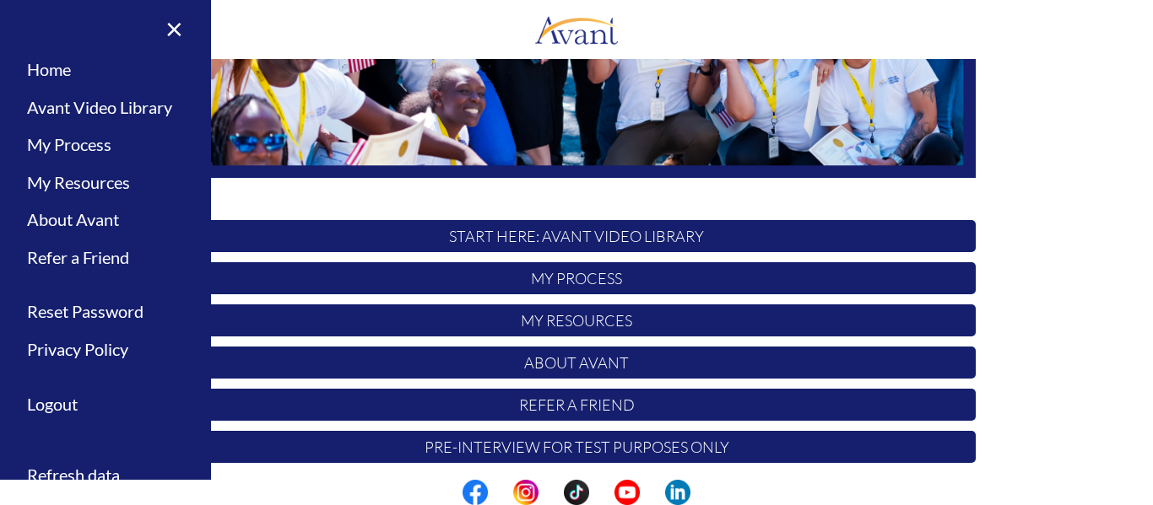
scroll to position [432, 0]
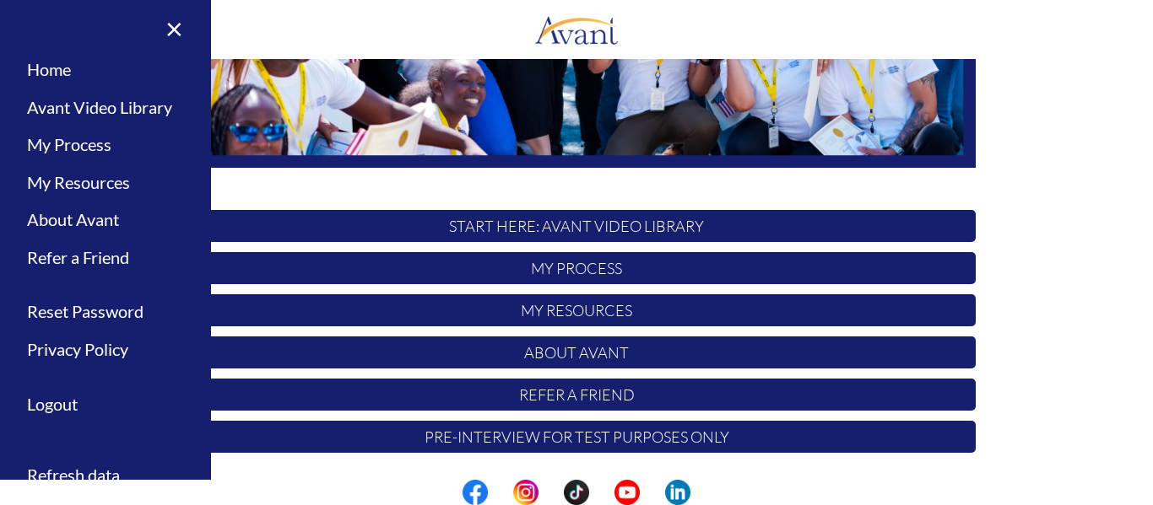
click at [645, 272] on p "My Process" at bounding box center [576, 268] width 797 height 32
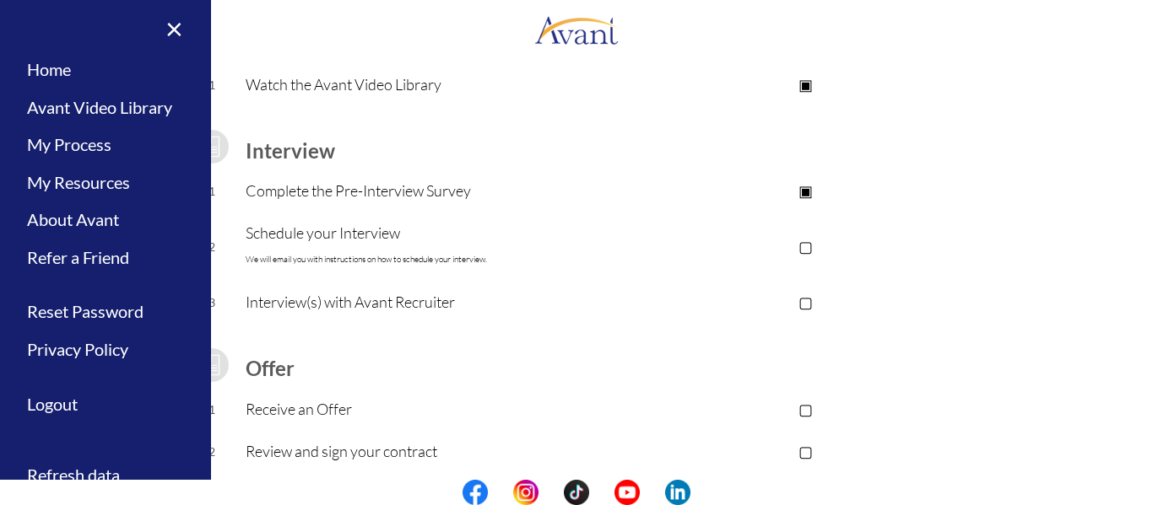
scroll to position [262, 0]
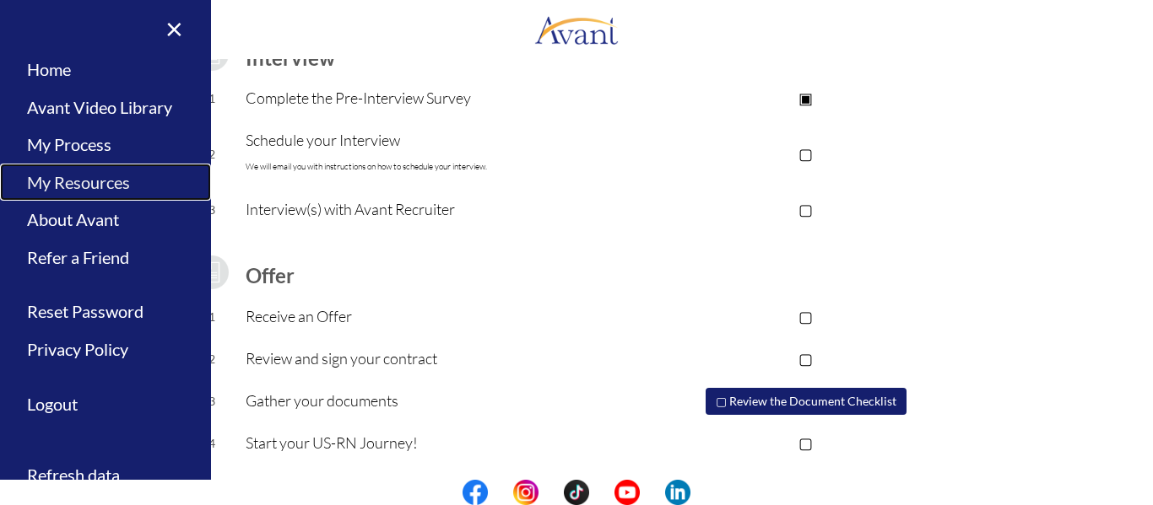
click at [63, 184] on link "My Resources" at bounding box center [105, 183] width 211 height 38
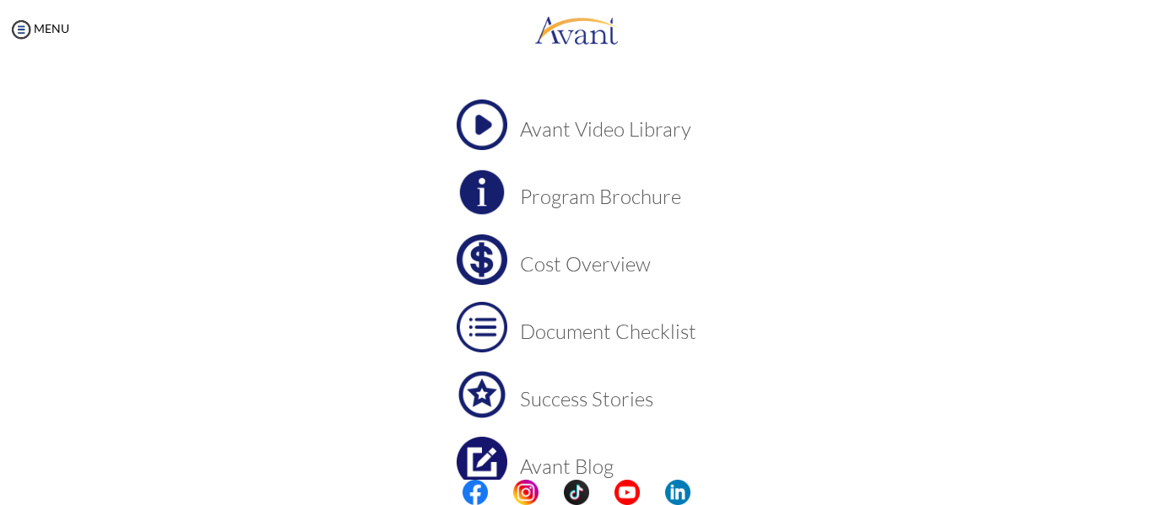
scroll to position [169, 0]
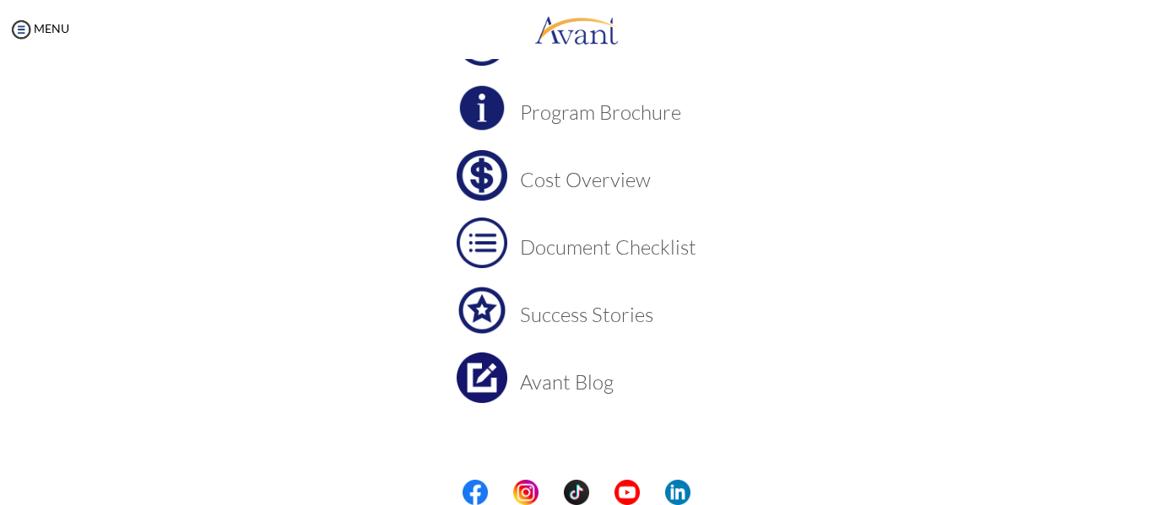
click at [617, 186] on h3 "Cost Overview" at bounding box center [608, 180] width 176 height 22
click at [546, 183] on h3 "Cost Overview" at bounding box center [608, 180] width 176 height 22
click at [637, 246] on h3 "Document Checklist" at bounding box center [608, 247] width 176 height 22
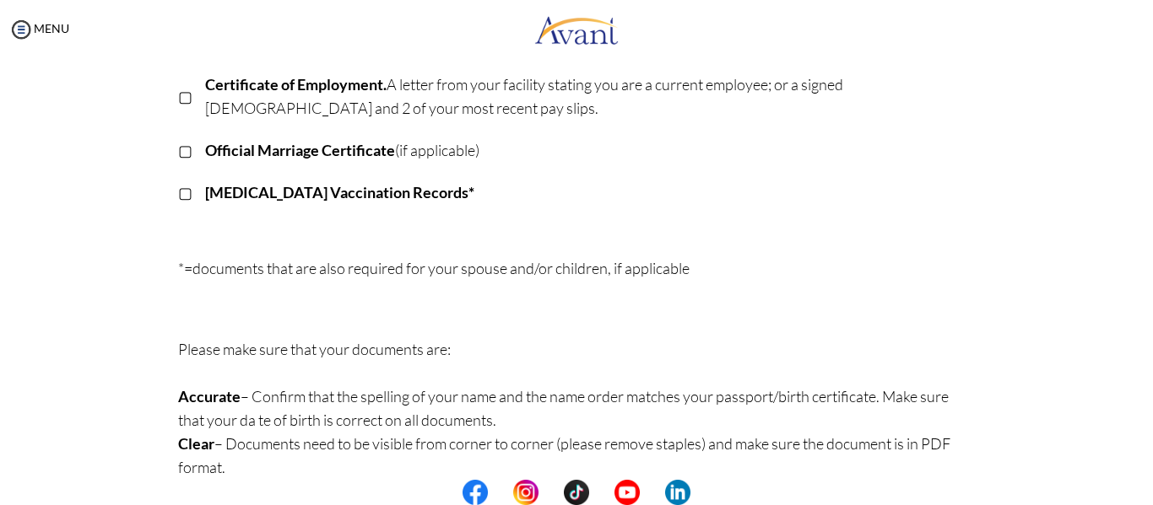
scroll to position [532, 0]
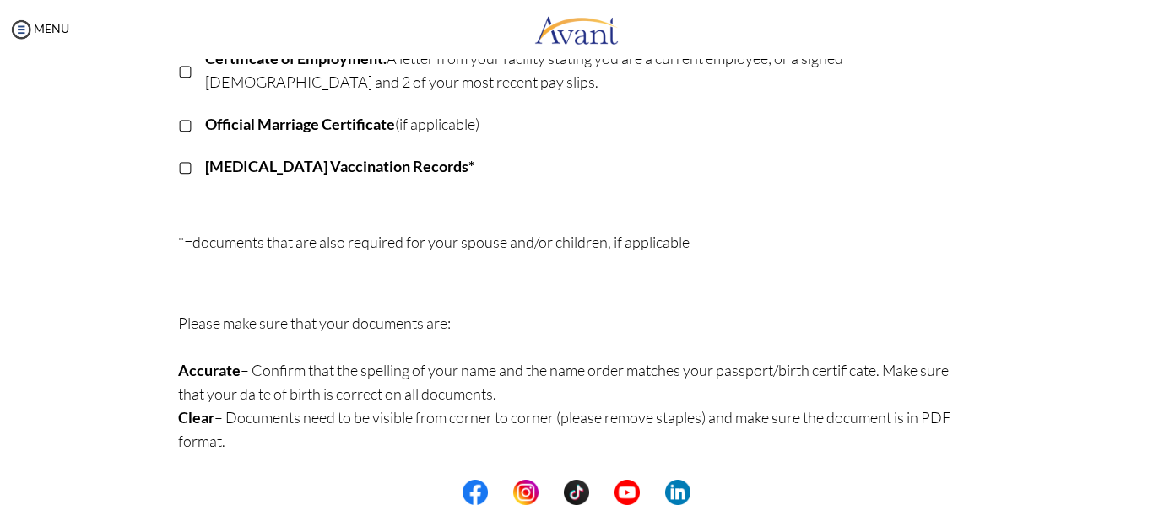
drag, startPoint x: 57, startPoint y: 0, endPoint x: 0, endPoint y: 333, distance: 338.2
click at [0, 333] on div "My Status What is the next step? We would like you to watch the introductory vi…" at bounding box center [576, 311] width 1153 height 505
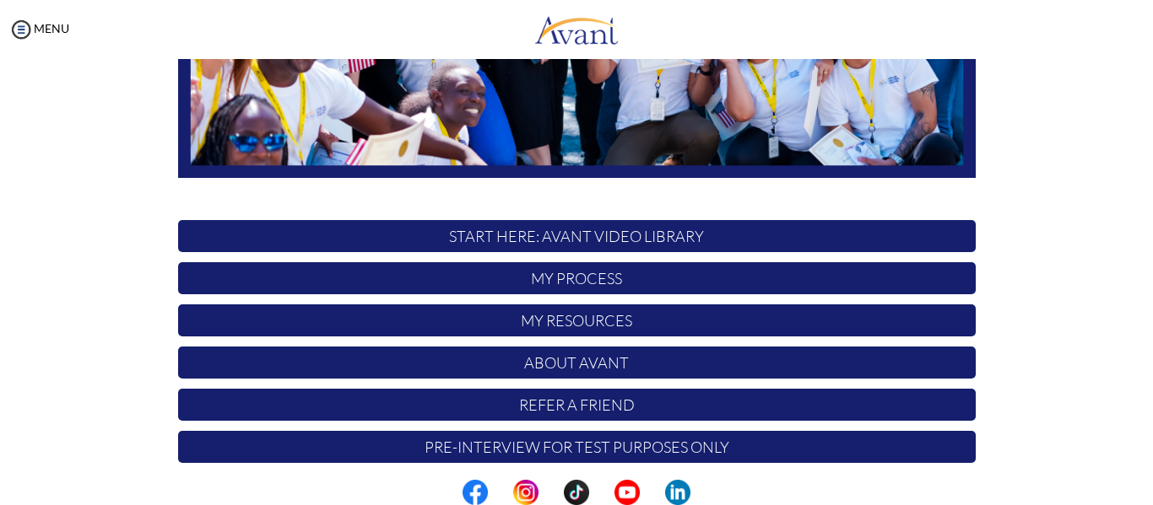
scroll to position [432, 0]
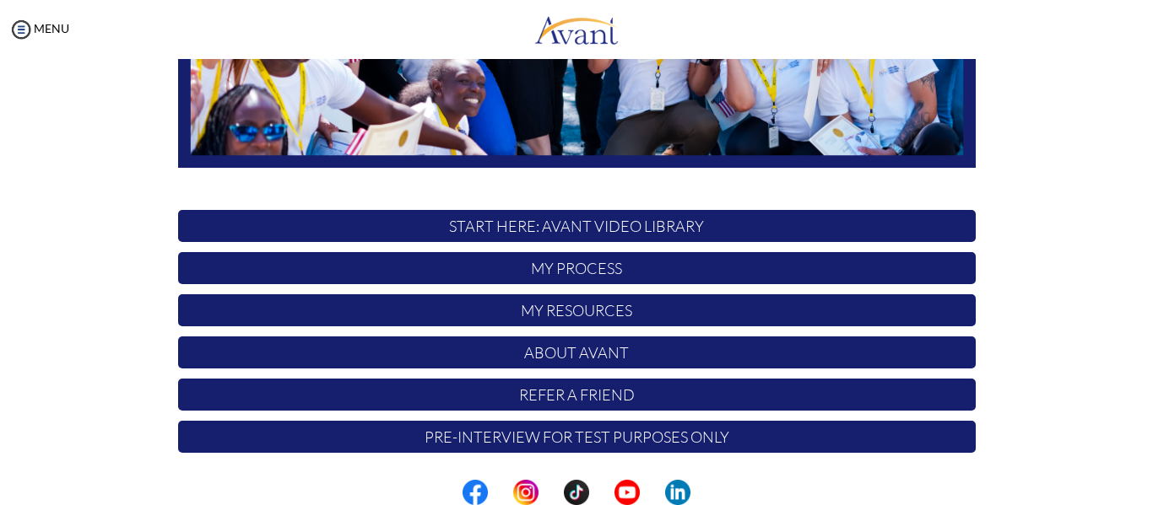
click at [595, 310] on p "My Resources" at bounding box center [576, 310] width 797 height 32
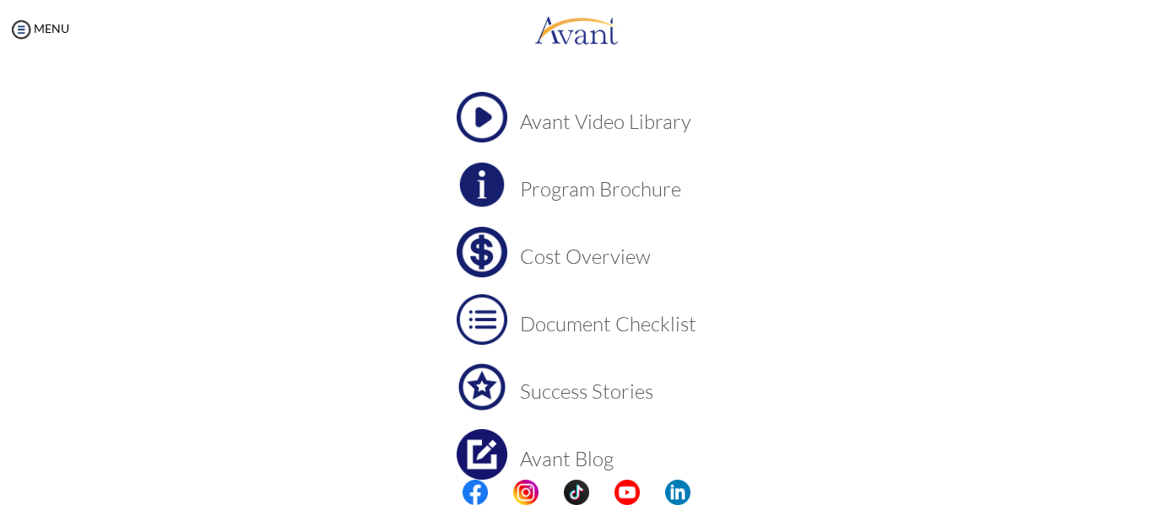
scroll to position [0, 0]
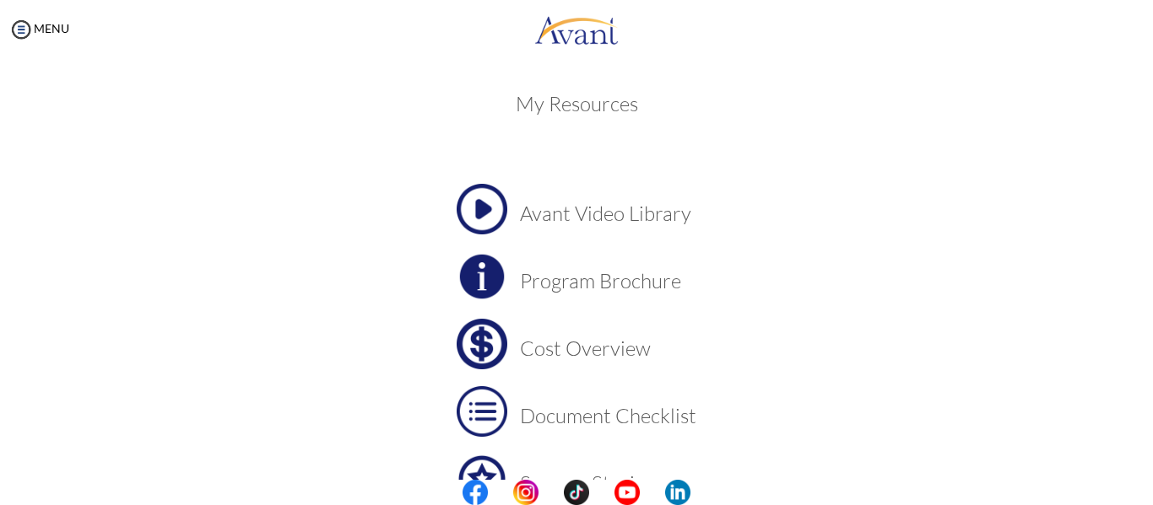
click at [598, 343] on h3 "Cost Overview" at bounding box center [608, 348] width 176 height 22
click at [21, 31] on img at bounding box center [20, 29] width 25 height 25
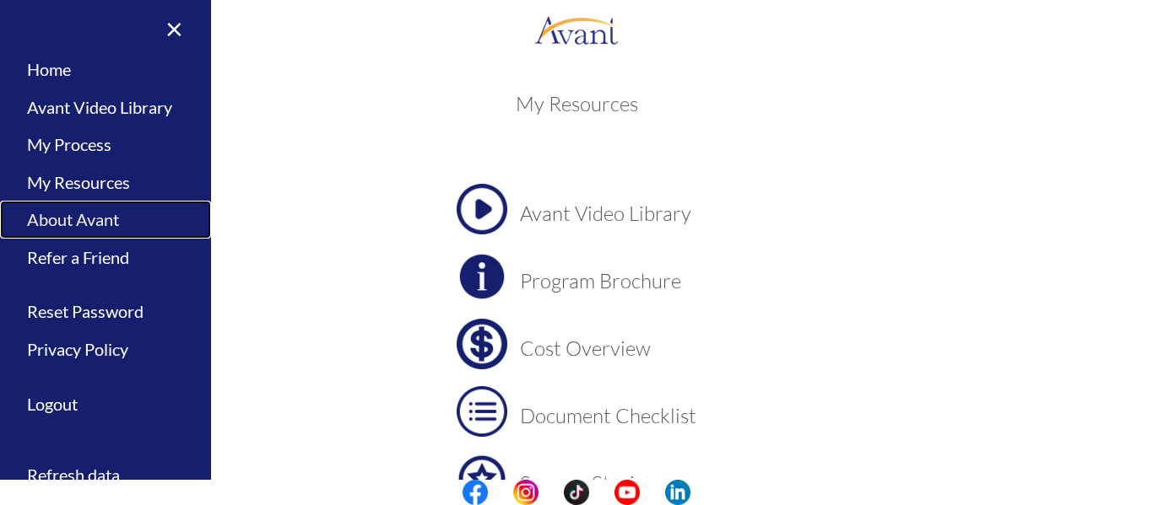
click at [107, 231] on link "About Avant" at bounding box center [105, 220] width 211 height 38
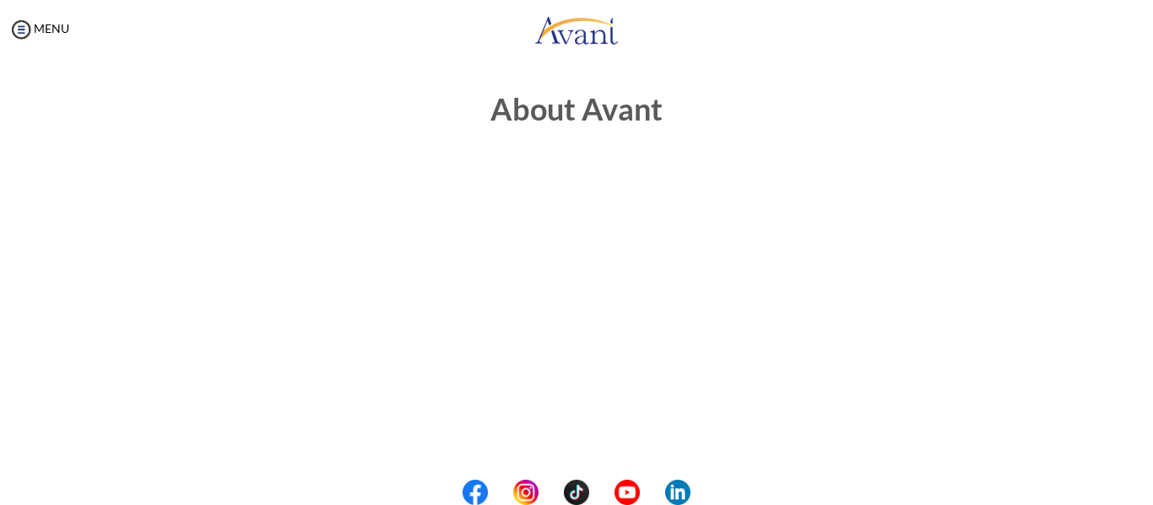
scroll to position [572, 0]
